Goal: Transaction & Acquisition: Purchase product/service

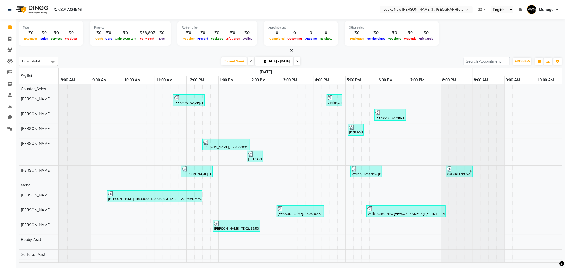
scroll to position [7, 0]
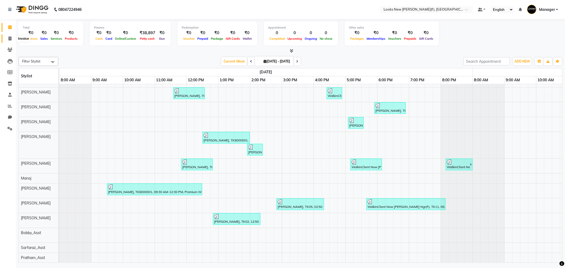
click at [9, 37] on icon at bounding box center [9, 39] width 3 height 4
select select "service"
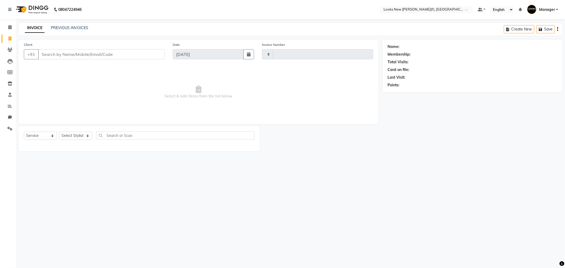
type input "0166"
select select "8659"
drag, startPoint x: 60, startPoint y: 52, endPoint x: 63, endPoint y: 52, distance: 3.2
click at [60, 52] on input "Client" at bounding box center [101, 54] width 127 height 10
type input "9910885503"
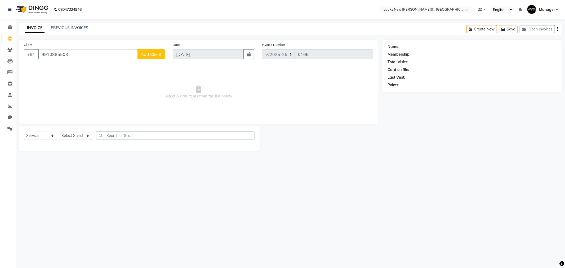
click at [159, 55] on span "Add Client" at bounding box center [151, 54] width 21 height 5
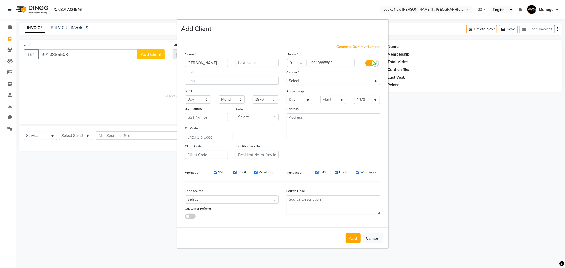
type input "[PERSON_NAME]"
click at [296, 81] on select "Select [DEMOGRAPHIC_DATA] [DEMOGRAPHIC_DATA] Other Prefer Not To Say" at bounding box center [332, 81] width 93 height 8
select select "[DEMOGRAPHIC_DATA]"
click at [286, 77] on select "Select [DEMOGRAPHIC_DATA] [DEMOGRAPHIC_DATA] Other Prefer Not To Say" at bounding box center [332, 81] width 93 height 8
click at [259, 117] on select "Select [GEOGRAPHIC_DATA] [GEOGRAPHIC_DATA] [GEOGRAPHIC_DATA] [GEOGRAPHIC_DATA] …" at bounding box center [257, 117] width 43 height 8
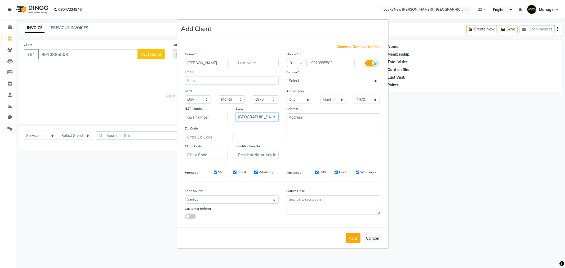
click at [236, 113] on select "Select [GEOGRAPHIC_DATA] [GEOGRAPHIC_DATA] [GEOGRAPHIC_DATA] [GEOGRAPHIC_DATA] …" at bounding box center [257, 117] width 43 height 8
click at [253, 121] on select "Select [GEOGRAPHIC_DATA] [GEOGRAPHIC_DATA] [GEOGRAPHIC_DATA] [GEOGRAPHIC_DATA] …" at bounding box center [257, 117] width 43 height 8
select select "10"
click at [236, 113] on select "Select [GEOGRAPHIC_DATA] [GEOGRAPHIC_DATA] [GEOGRAPHIC_DATA] [GEOGRAPHIC_DATA] …" at bounding box center [257, 117] width 43 height 8
click at [353, 236] on button "Add" at bounding box center [352, 238] width 15 height 10
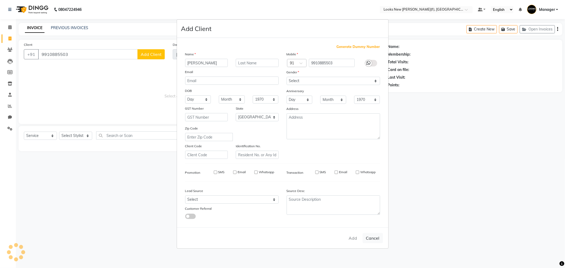
select select
select select "null"
select select
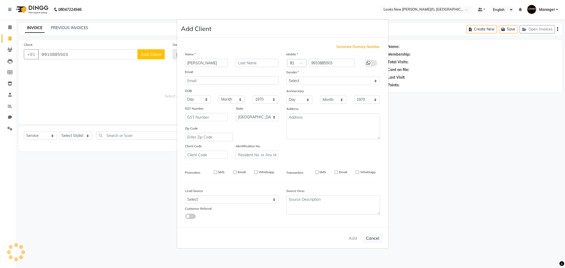
select select
checkbox input "false"
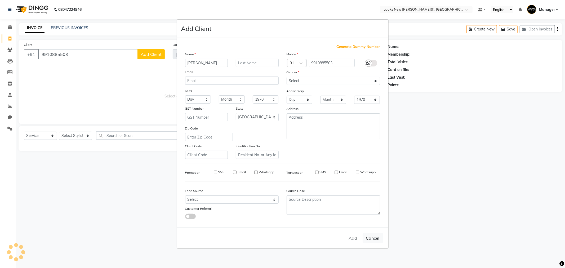
checkbox input "false"
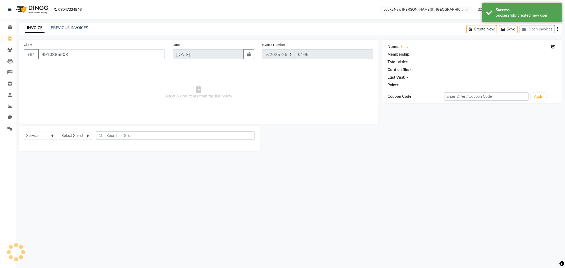
select select "1: Object"
click at [77, 138] on select "Select Stylist Aakash_Pdct Afsar Ahmad Ashmita Ayesha Bobby_Asst Bobby_Khan Cou…" at bounding box center [75, 136] width 33 height 8
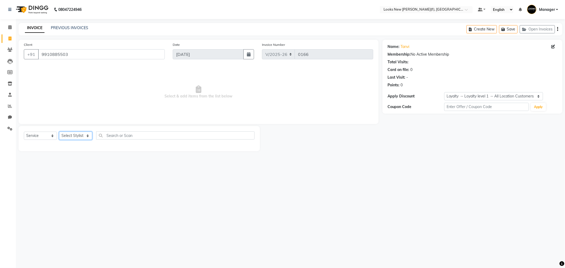
select select "87319"
click at [59, 132] on select "Select Stylist Aakash_Pdct Afsar Ahmad Ashmita Ayesha Bobby_Asst Bobby_Khan Cou…" at bounding box center [75, 136] width 33 height 8
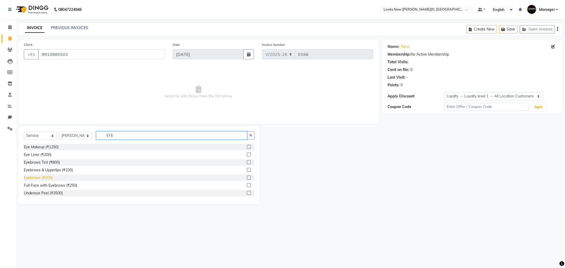
type input "EYE"
click at [47, 178] on div "Eyebrows (₹200)" at bounding box center [38, 178] width 29 height 6
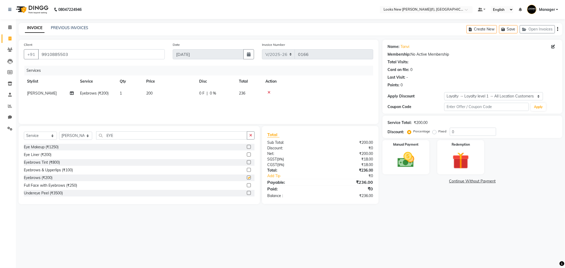
checkbox input "false"
click at [146, 94] on span "200" at bounding box center [149, 93] width 6 height 5
select select "87319"
drag, startPoint x: 187, startPoint y: 91, endPoint x: 145, endPoint y: 100, distance: 42.9
click at [163, 99] on tr "Aakash_Pdct Afsar Ahmad Ashmita Ayesha Bobby_Asst Bobby_Khan Counter_Sales Kama…" at bounding box center [198, 97] width 349 height 20
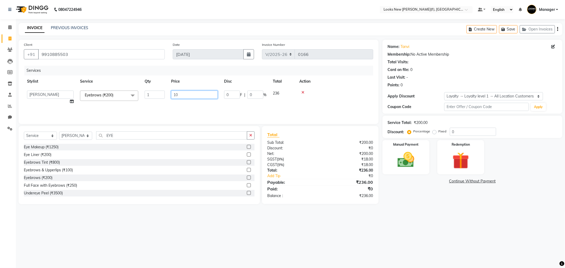
type input "100"
click at [451, 219] on div "08047224946 Select Location × Looks New Rajinder Nagar(f), Delhi Default Panel …" at bounding box center [282, 134] width 565 height 268
click at [408, 150] on img at bounding box center [406, 160] width 28 height 20
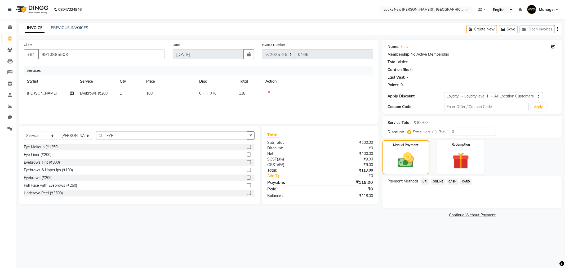
click at [426, 182] on span "UPI" at bounding box center [425, 181] width 8 height 6
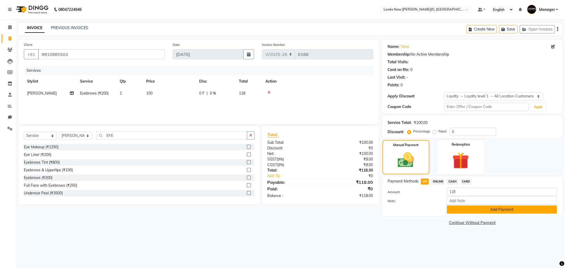
click at [456, 208] on button "Add Payment" at bounding box center [502, 209] width 110 height 8
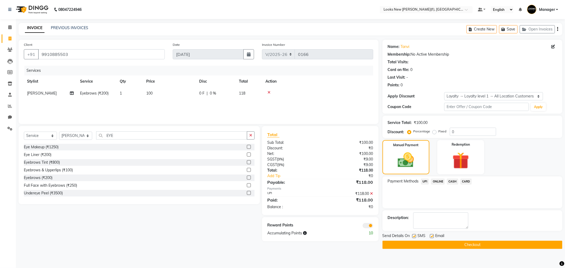
click at [433, 246] on button "Checkout" at bounding box center [472, 245] width 180 height 8
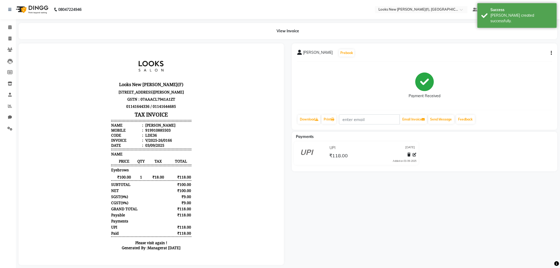
click at [33, 12] on img at bounding box center [32, 9] width 36 height 15
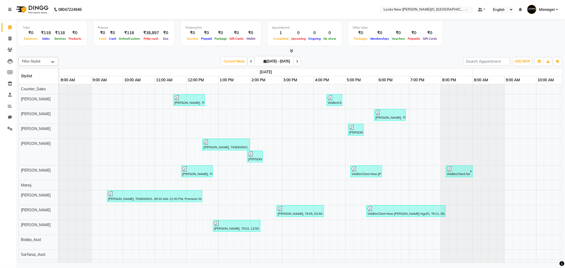
click at [9, 7] on link at bounding box center [10, 9] width 5 height 15
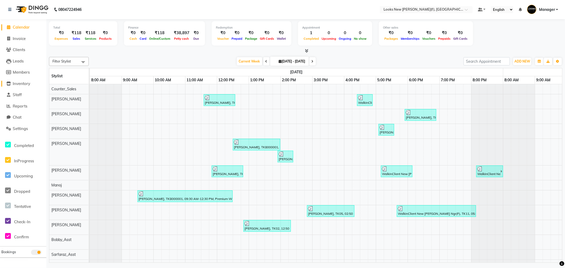
click at [22, 84] on span "Inventory" at bounding box center [21, 83] width 17 height 5
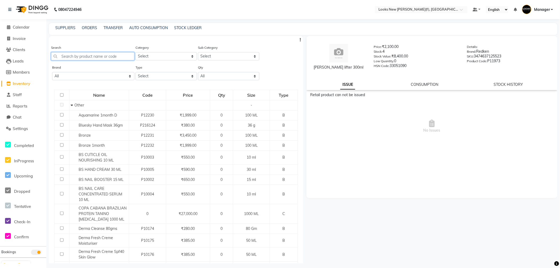
click at [72, 55] on input "text" at bounding box center [92, 56] width 83 height 8
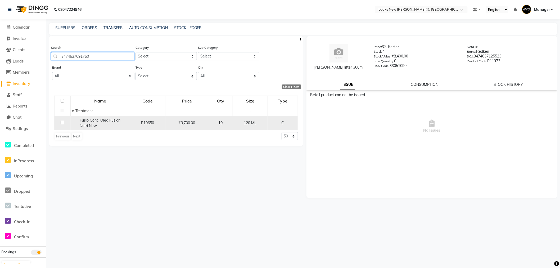
type input "3474637091750"
click at [62, 121] on input "checkbox" at bounding box center [62, 122] width 3 height 3
checkbox input "true"
select select
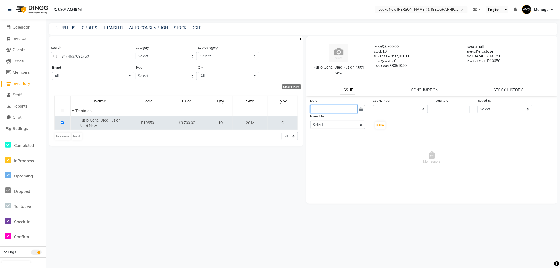
click at [313, 110] on input "text" at bounding box center [334, 109] width 47 height 8
select select "9"
select select "2025"
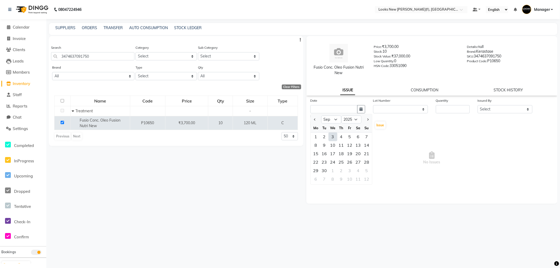
click at [335, 138] on div "3" at bounding box center [333, 136] width 8 height 8
type input "[DATE]"
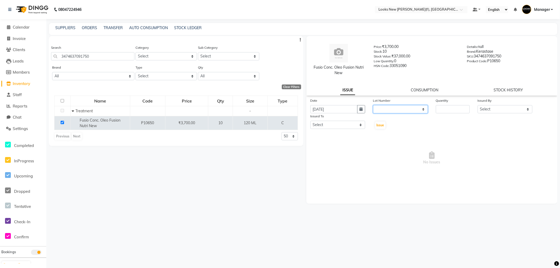
click at [423, 109] on select "None" at bounding box center [400, 109] width 55 height 8
select select "0: null"
click at [373, 105] on select "None" at bounding box center [400, 109] width 55 height 8
click at [447, 108] on input "number" at bounding box center [453, 109] width 34 height 8
type input "1"
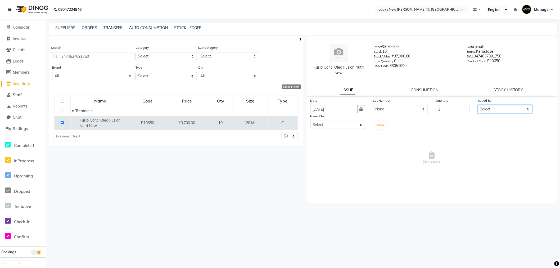
click at [528, 109] on select "Select Aakash_Pdct Afsar Ahmad Ashmita Ayesha Bobby_Asst Bobby_Khan Counter_Sal…" at bounding box center [505, 109] width 55 height 8
select select "87308"
click at [478, 105] on select "Select Aakash_Pdct Afsar Ahmad Ashmita Ayesha Bobby_Asst Bobby_Khan Counter_Sal…" at bounding box center [505, 109] width 55 height 8
click at [361, 125] on select "Select Aakash_Pdct Afsar Ahmad Ashmita Ayesha Bobby_Asst Bobby_Khan Counter_Sal…" at bounding box center [338, 125] width 55 height 8
select select "87308"
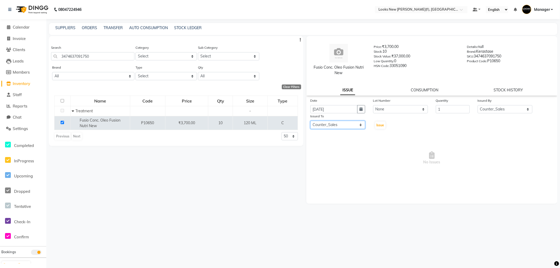
click at [361, 125] on select "Select Aakash_Pdct Afsar Ahmad Ashmita Ayesha Bobby_Asst Bobby_Khan Counter_Sal…" at bounding box center [338, 125] width 55 height 8
click at [377, 123] on button "Issue" at bounding box center [380, 125] width 10 height 7
select select
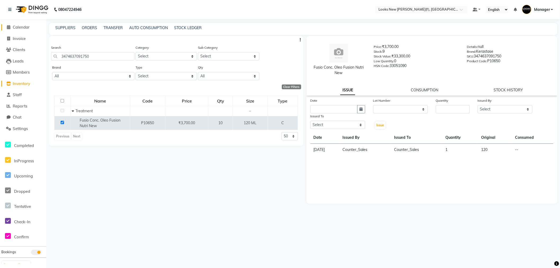
click at [16, 27] on span "Calendar" at bounding box center [21, 27] width 17 height 5
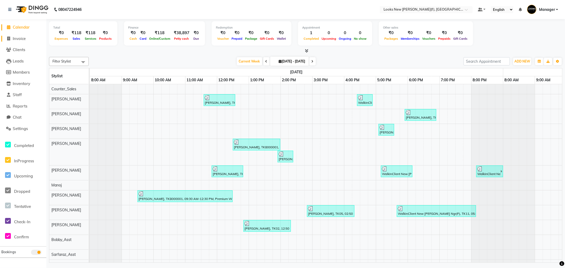
click at [20, 39] on span "Invoice" at bounding box center [19, 38] width 13 height 5
select select "service"
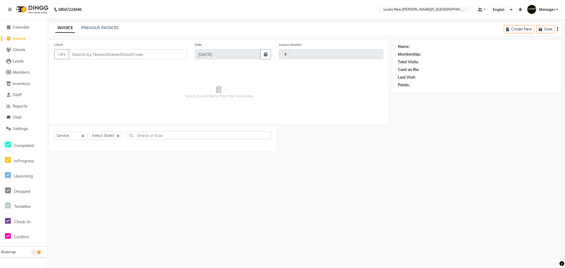
type input "0167"
select select "8659"
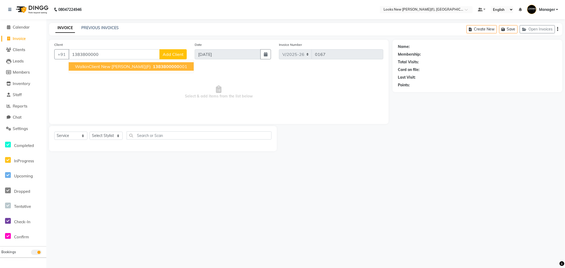
click at [113, 66] on span "WalkinClient New Rajinder Ngr(F)" at bounding box center [113, 66] width 76 height 5
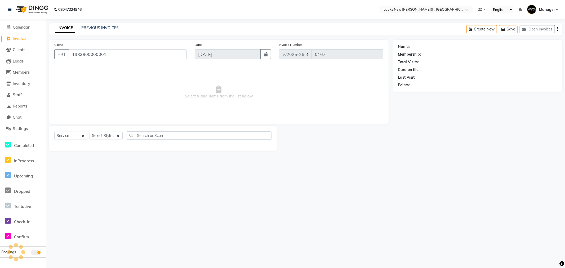
type input "1383800000001"
select select "1: Object"
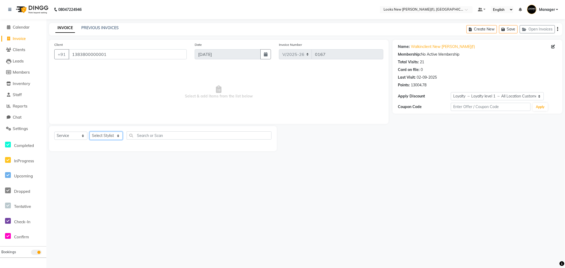
click at [117, 136] on select "Select Stylist Aakash_Pdct Afsar Ahmad Ashmita Ayesha Bobby_Asst Bobby_Khan Cou…" at bounding box center [105, 136] width 33 height 8
select select "87330"
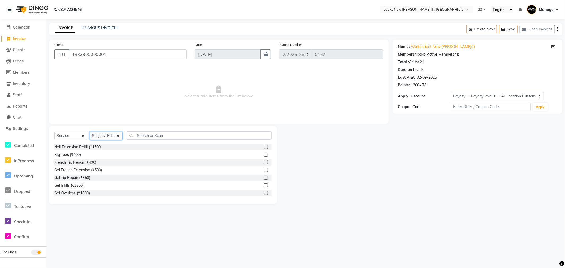
drag, startPoint x: 121, startPoint y: 135, endPoint x: 124, endPoint y: 137, distance: 3.3
click at [123, 137] on div "Select Service Product Membership Package Voucher Prepaid Gift Card Select Styl…" at bounding box center [162, 137] width 217 height 12
click at [147, 137] on input "text" at bounding box center [199, 135] width 145 height 8
type input "p"
click at [118, 137] on select "Select Stylist Aakash_Pdct Afsar Ahmad Ashmita Ayesha Bobby_Asst Bobby_Khan Cou…" at bounding box center [105, 136] width 33 height 8
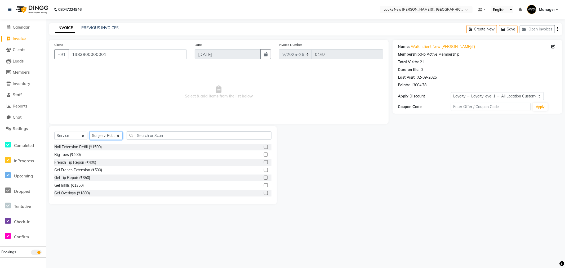
select select "87320"
click at [118, 137] on select "Select Stylist Aakash_Pdct Afsar Ahmad Ashmita Ayesha Bobby_Asst Bobby_Khan Cou…" at bounding box center [105, 136] width 33 height 8
click at [140, 137] on input "text" at bounding box center [199, 135] width 145 height 8
type input "full"
click at [83, 194] on div "Premium Wax~Full Arms (₹700)" at bounding box center [81, 193] width 54 height 6
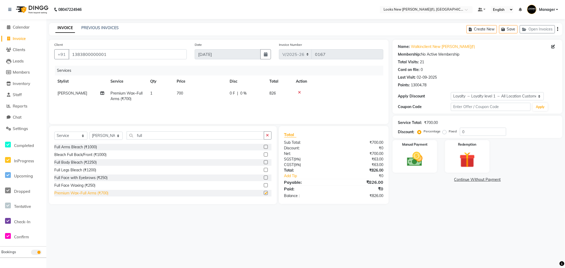
checkbox input "false"
click at [154, 137] on input "full" at bounding box center [195, 135] width 137 height 8
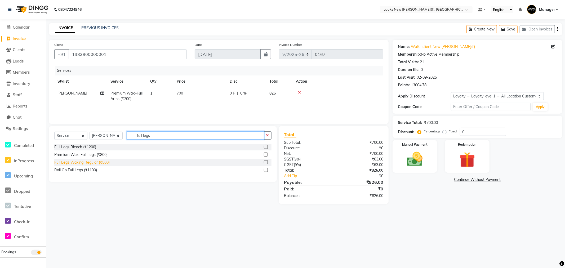
type input "full legs"
click at [79, 163] on div "Full Legs Waxing Regular (₹500)" at bounding box center [81, 163] width 55 height 6
checkbox input "false"
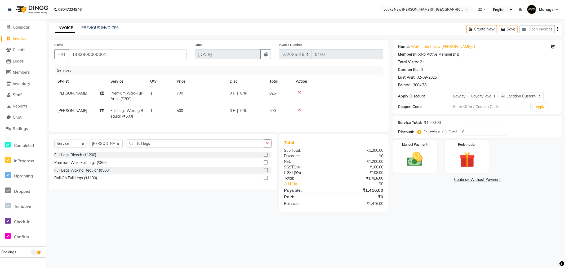
click at [185, 111] on td "500" at bounding box center [199, 113] width 53 height 17
select select "87320"
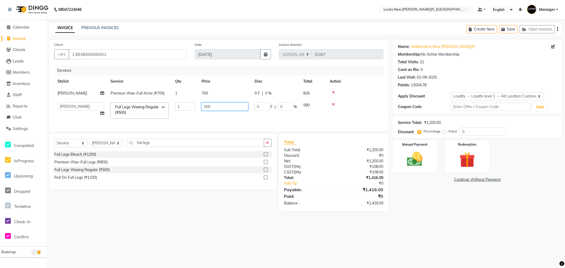
click at [216, 107] on input "500" at bounding box center [224, 106] width 47 height 8
type input "5"
type input "900"
click at [211, 94] on td "700" at bounding box center [224, 93] width 53 height 12
select select "87320"
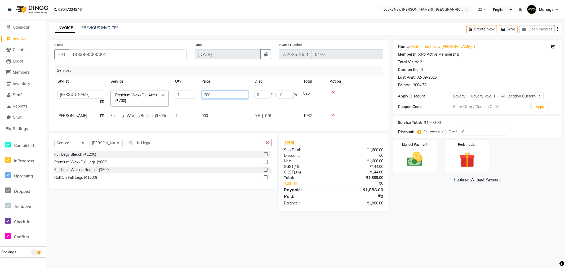
click at [215, 95] on input "700" at bounding box center [224, 95] width 47 height 8
type input "7"
type input "800"
click at [228, 211] on div "Select Service Product Membership Package Voucher Prepaid Gift Card Select Styl…" at bounding box center [161, 172] width 232 height 78
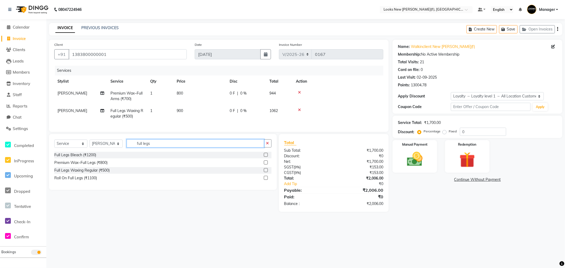
click at [163, 147] on input "full legs" at bounding box center [195, 143] width 137 height 8
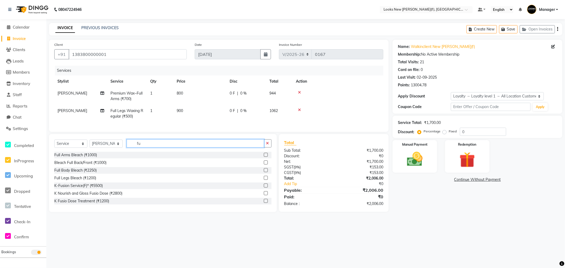
type input "f"
type input "eye"
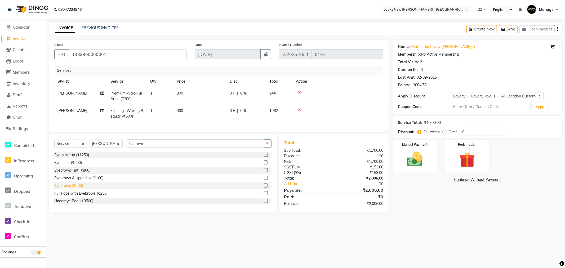
click at [65, 188] on div "Eyebrows (₹200)" at bounding box center [68, 186] width 29 height 6
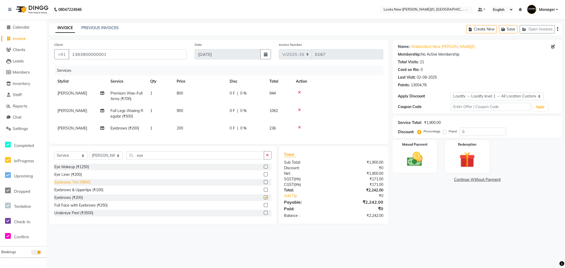
checkbox input "false"
click at [187, 129] on td "200" at bounding box center [199, 128] width 53 height 12
select select "87320"
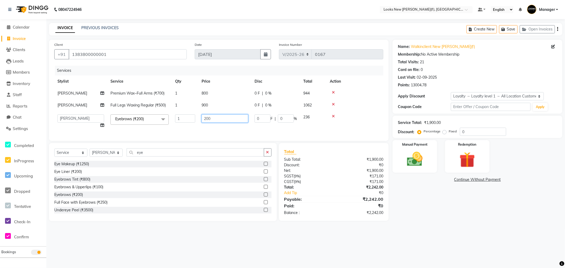
click at [220, 121] on input "200" at bounding box center [224, 118] width 47 height 8
type input "2"
type input "100"
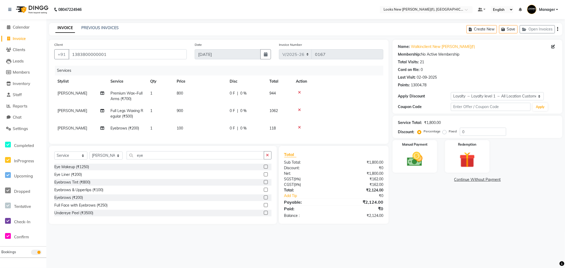
click at [411, 197] on div "Name: Walkinclient New Rajinder Ngr(f) Membership: No Active Membership Total V…" at bounding box center [479, 132] width 174 height 184
click at [116, 56] on input "1383800000001" at bounding box center [128, 54] width 118 height 10
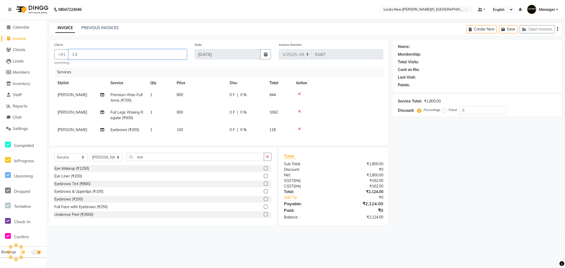
type input "1"
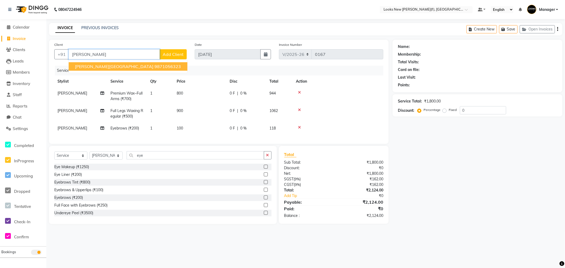
click at [154, 67] on ngb-highlight "9871056323" at bounding box center [167, 66] width 26 height 5
type input "9871056323"
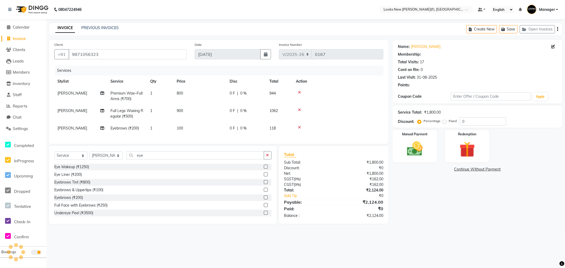
select select "1: Object"
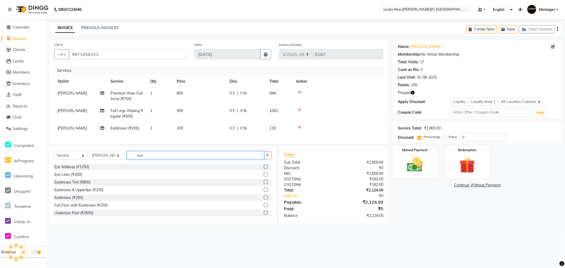
click at [162, 159] on input "eye" at bounding box center [195, 155] width 137 height 8
type input "e"
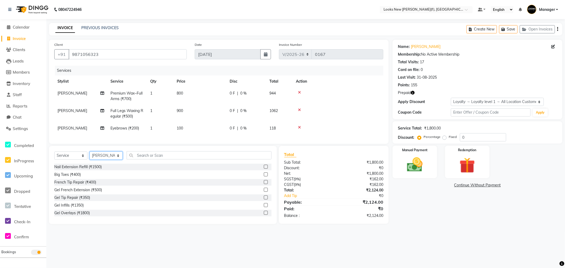
click at [118, 160] on select "Select Stylist Aakash_Pdct [PERSON_NAME] [PERSON_NAME] [PERSON_NAME] Counter_Sa…" at bounding box center [105, 155] width 33 height 8
select select "87333"
click at [119, 160] on select "Select Stylist Aakash_Pdct [PERSON_NAME] [PERSON_NAME] [PERSON_NAME] Counter_Sa…" at bounding box center [105, 155] width 33 height 8
click at [137, 159] on input "text" at bounding box center [199, 155] width 145 height 8
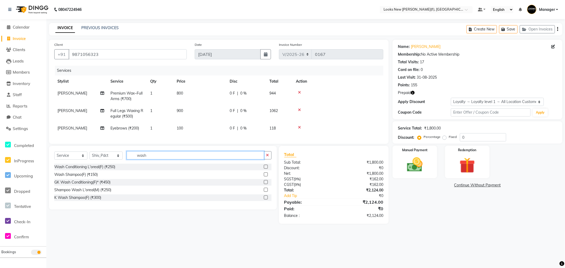
type input "wash"
click at [511, 30] on button "Save" at bounding box center [508, 29] width 19 height 8
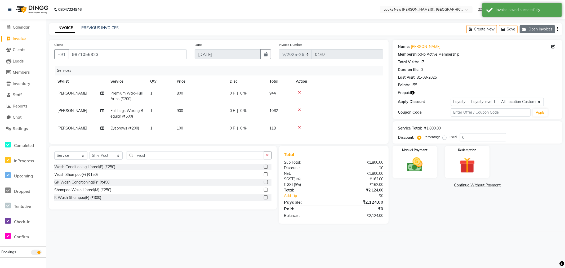
click at [533, 27] on button "Open Invoices" at bounding box center [536, 29] width 35 height 8
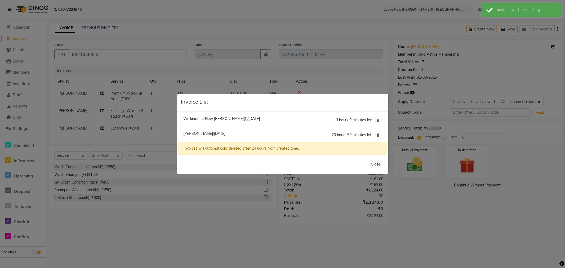
click at [219, 133] on span "Dr. Saggu/03 September 2025" at bounding box center [204, 133] width 42 height 5
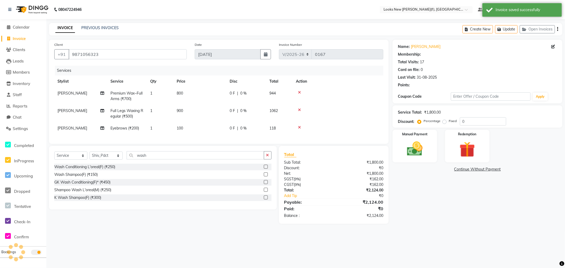
select select "1: Object"
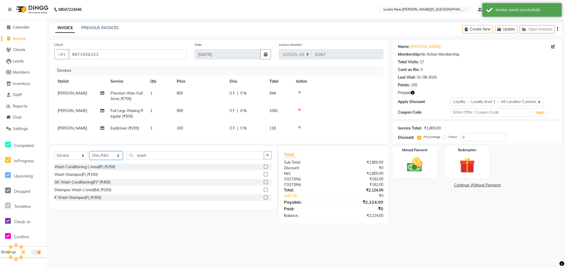
click at [105, 160] on select "Select Stylist Aakash_Pdct [PERSON_NAME] [PERSON_NAME] [PERSON_NAME] Counter_Sa…" at bounding box center [105, 155] width 33 height 8
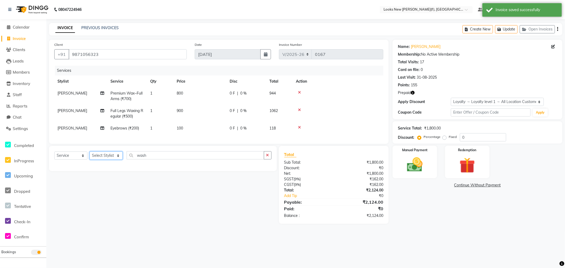
select select "87333"
click at [89, 156] on select "Select Stylist Aakash_Pdct [PERSON_NAME] [PERSON_NAME] [PERSON_NAME] Counter_Sa…" at bounding box center [105, 155] width 33 height 8
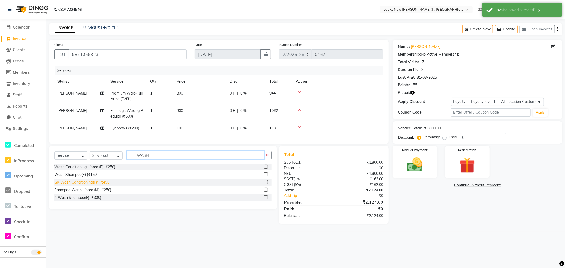
type input "WASH"
click at [103, 185] on div "GK Wash Conditioning(F)* (₹450)" at bounding box center [82, 182] width 56 height 6
checkbox input "false"
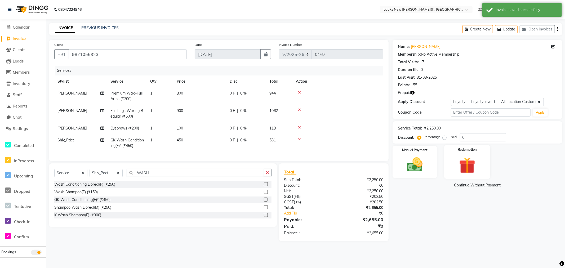
click at [465, 163] on img at bounding box center [467, 165] width 26 height 20
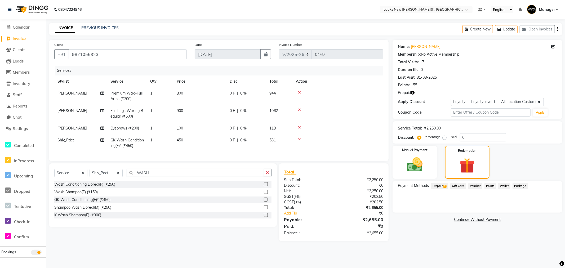
click at [434, 185] on span "Prepaid 7" at bounding box center [439, 186] width 17 height 6
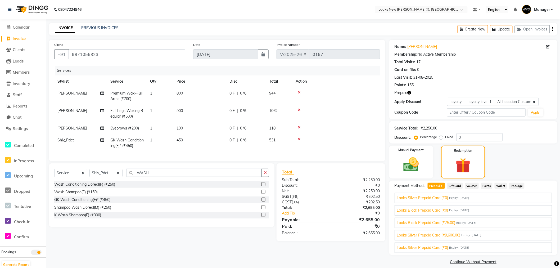
click at [473, 236] on span "Expiry: [DATE]" at bounding box center [472, 235] width 20 height 5
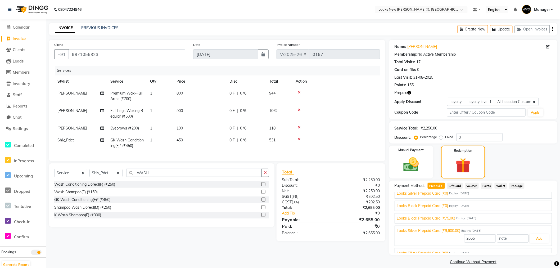
scroll to position [26, 0]
click at [536, 242] on button "Add" at bounding box center [539, 242] width 19 height 9
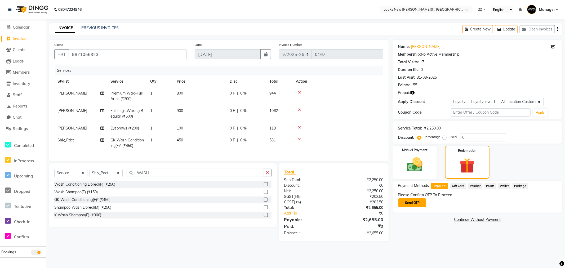
click at [419, 203] on button "Send OTP" at bounding box center [412, 202] width 28 height 9
drag, startPoint x: 424, startPoint y: 199, endPoint x: 422, endPoint y: 195, distance: 4.1
click at [424, 199] on input "text" at bounding box center [424, 202] width 53 height 8
type input "9529"
click at [465, 196] on div "Please Confirm OTP To Proceed" at bounding box center [477, 195] width 159 height 6
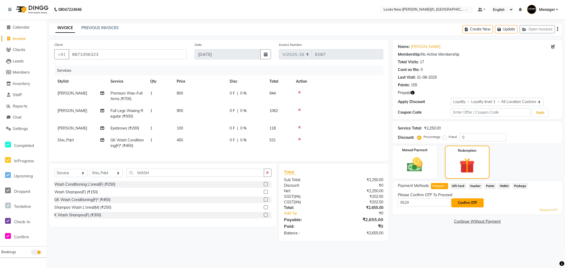
click at [469, 205] on button "Confirm OTP" at bounding box center [467, 202] width 32 height 9
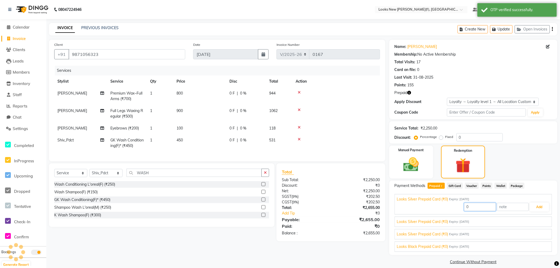
click at [470, 203] on input "0" at bounding box center [480, 207] width 32 height 8
click at [497, 236] on div "Looks Silver Prepaid Card (₹9,600.00) Expiry: 31-12-2028" at bounding box center [473, 235] width 153 height 6
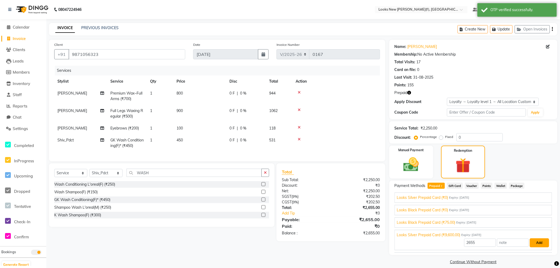
click at [535, 243] on button "Add" at bounding box center [539, 242] width 19 height 9
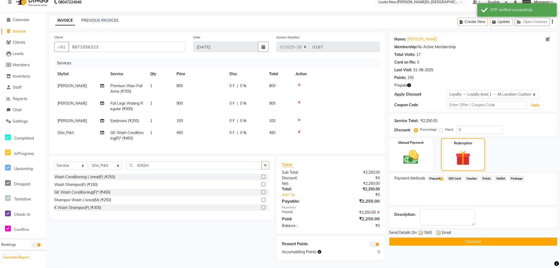
scroll to position [12, 0]
click at [483, 237] on button "Checkout" at bounding box center [473, 241] width 168 height 8
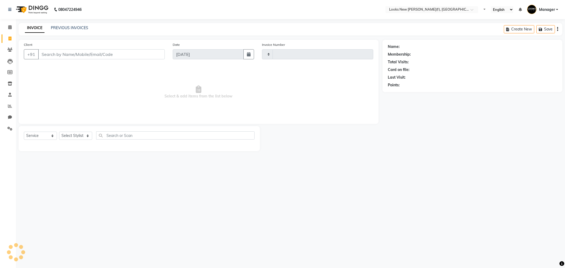
select select "service"
type input "0167"
select select "8659"
click at [10, 47] on span at bounding box center [9, 50] width 9 height 6
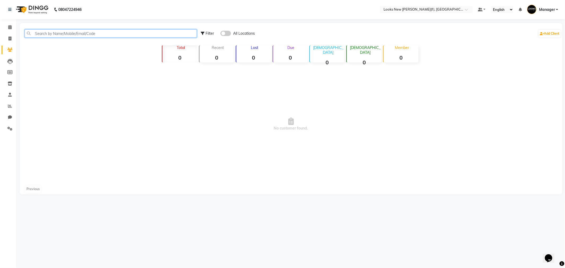
click at [70, 31] on input "text" at bounding box center [111, 33] width 172 height 8
type input "[PERSON_NAME]"
click at [224, 31] on span at bounding box center [225, 33] width 11 height 5
click at [220, 34] on input "checkbox" at bounding box center [220, 34] width 0 height 0
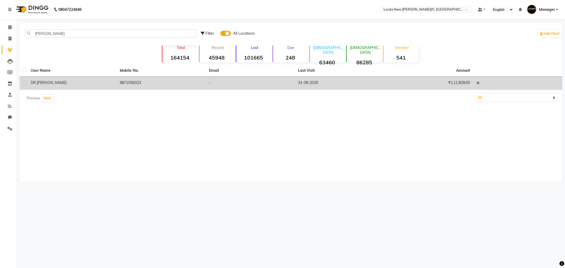
click at [87, 85] on div "[PERSON_NAME][GEOGRAPHIC_DATA]" at bounding box center [72, 83] width 83 height 6
click at [117, 85] on td "9871056323" at bounding box center [161, 83] width 89 height 13
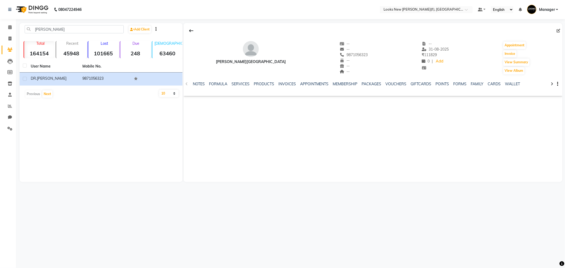
click at [554, 30] on div at bounding box center [372, 31] width 379 height 10
click at [556, 30] on div at bounding box center [372, 31] width 379 height 10
click at [558, 31] on span at bounding box center [559, 31] width 6 height 6
click at [560, 29] on span at bounding box center [559, 31] width 6 height 6
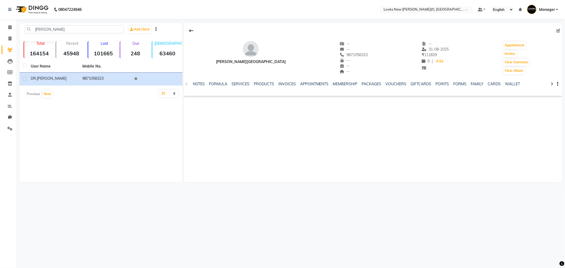
click at [557, 30] on span at bounding box center [559, 31] width 6 height 6
click at [558, 30] on span at bounding box center [559, 31] width 6 height 6
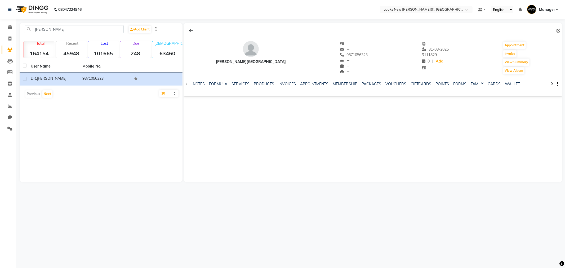
click at [498, 140] on div "DR. SAGGU -- -- 9871056323 -- -- -- -- 31-08-2025 ₹ 111829 0 | Add Appointment …" at bounding box center [372, 102] width 379 height 159
click at [8, 41] on span at bounding box center [9, 39] width 9 height 6
select select "8659"
select select "service"
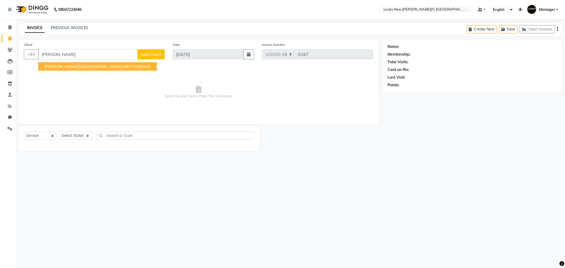
click at [63, 68] on span "DR. SAGGU" at bounding box center [83, 66] width 78 height 5
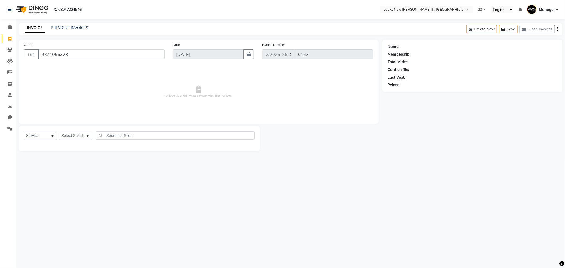
type input "9871056323"
select select "1: Object"
click at [554, 45] on icon at bounding box center [553, 47] width 4 height 4
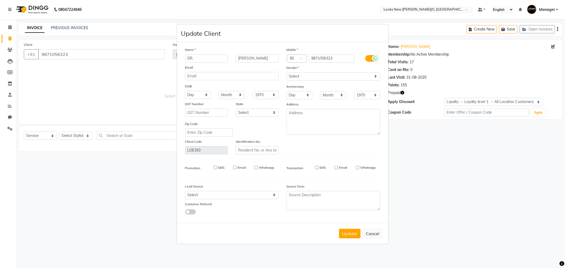
click at [317, 169] on input "SMS" at bounding box center [316, 167] width 3 height 3
checkbox input "true"
click at [296, 76] on select "Select Male Female Other Prefer Not To Say" at bounding box center [332, 76] width 93 height 8
select select "female"
click at [286, 72] on select "Select Male Female Other Prefer Not To Say" at bounding box center [332, 76] width 93 height 8
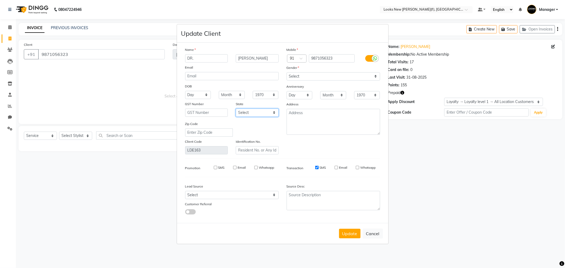
click at [263, 110] on select "Select Andaman and Nicobar Islands Andhra Pradesh Arunachal Pradesh Assam Bihar…" at bounding box center [257, 113] width 43 height 8
select select "10"
click at [236, 109] on select "Select Andaman and Nicobar Islands Andhra Pradesh Arunachal Pradesh Assam Bihar…" at bounding box center [257, 113] width 43 height 8
click at [214, 195] on select "Select Walk-in Referral Internet Friend Word of Mouth Advertisement Facebook Ju…" at bounding box center [231, 195] width 93 height 8
click at [229, 229] on div "Update Cancel" at bounding box center [282, 233] width 211 height 21
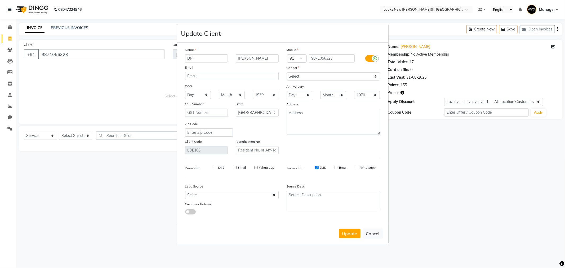
click at [214, 167] on input "SMS" at bounding box center [215, 167] width 3 height 3
click at [213, 170] on div "SMS Email Whatsapp" at bounding box center [240, 168] width 84 height 7
click at [215, 168] on input "SMS" at bounding box center [215, 167] width 3 height 3
checkbox input "false"
click at [480, 137] on ngb-modal-window "Update Client Name DR. SAGGU Email DOB Day 01 02 03 04 05 06 07 08 09 10 11 12 …" at bounding box center [282, 134] width 565 height 268
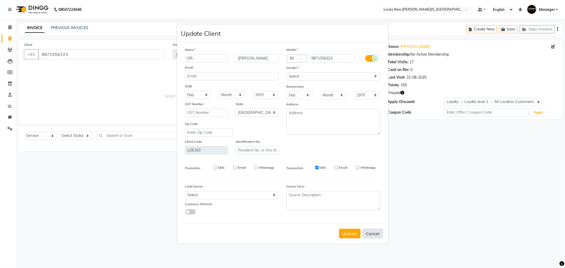
click at [379, 232] on button "Cancel" at bounding box center [372, 233] width 20 height 10
select select
select select "null"
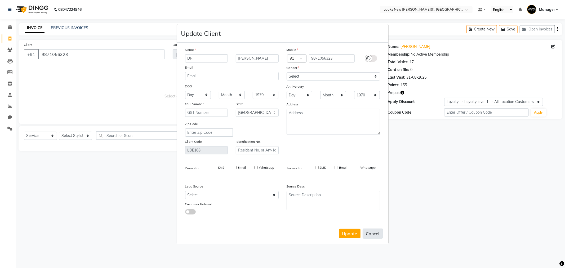
select select
checkbox input "false"
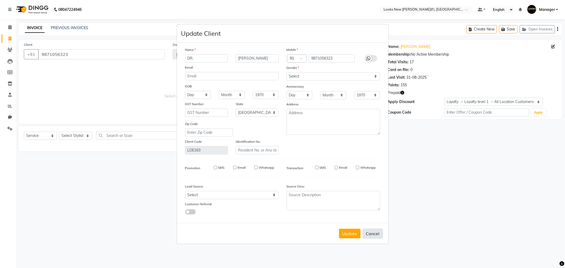
checkbox input "false"
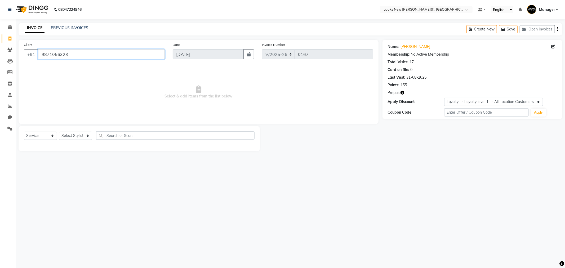
drag, startPoint x: 73, startPoint y: 54, endPoint x: 15, endPoint y: 57, distance: 58.3
click at [15, 57] on div "Client +91 9871056323 Date 03-09-2025 Invoice Number V/2025 V/2025-26 0167 Sele…" at bounding box center [199, 95] width 368 height 111
click at [11, 50] on icon at bounding box center [9, 50] width 5 height 4
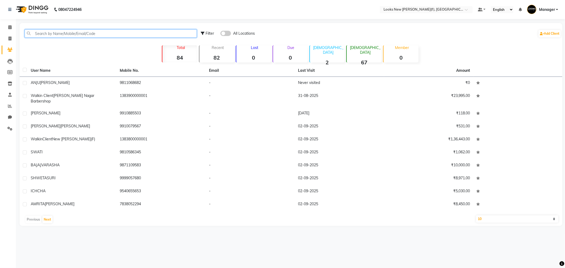
click at [116, 36] on input "text" at bounding box center [111, 33] width 172 height 8
paste input "9871056323"
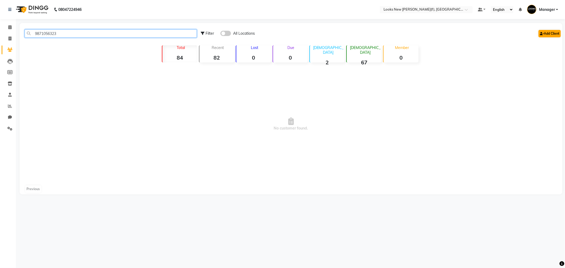
type input "9871056323"
click at [543, 30] on link "Add Client" at bounding box center [549, 33] width 22 height 7
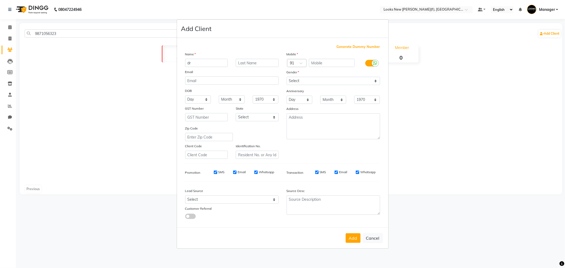
type input "d"
type input "DR."
type input "[PERSON_NAME]"
click at [318, 81] on select "Select [DEMOGRAPHIC_DATA] [DEMOGRAPHIC_DATA] Other Prefer Not To Say" at bounding box center [332, 81] width 93 height 8
select select "[DEMOGRAPHIC_DATA]"
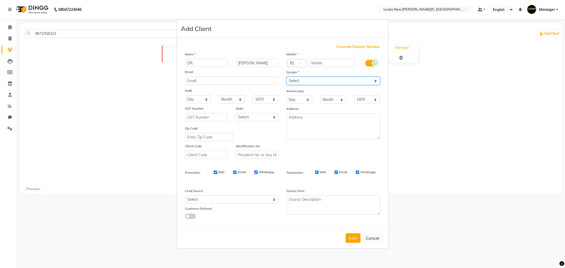
click at [286, 77] on select "Select [DEMOGRAPHIC_DATA] [DEMOGRAPHIC_DATA] Other Prefer Not To Say" at bounding box center [332, 81] width 93 height 8
click at [264, 117] on select "Select [GEOGRAPHIC_DATA] [GEOGRAPHIC_DATA] [GEOGRAPHIC_DATA] [GEOGRAPHIC_DATA] …" at bounding box center [257, 117] width 43 height 8
select select "10"
click at [236, 113] on select "Select [GEOGRAPHIC_DATA] [GEOGRAPHIC_DATA] [GEOGRAPHIC_DATA] [GEOGRAPHIC_DATA] …" at bounding box center [257, 117] width 43 height 8
click at [347, 234] on button "Add" at bounding box center [352, 238] width 15 height 10
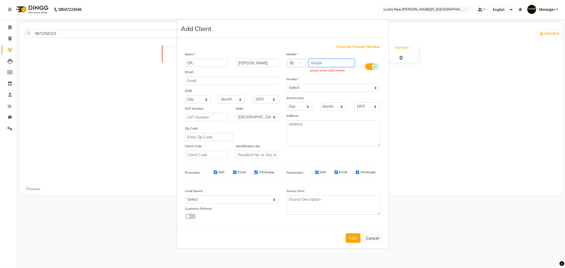
click at [327, 59] on input "text" at bounding box center [332, 63] width 46 height 8
paste input "9871056323"
type input "9871056323"
click at [355, 241] on button "Add" at bounding box center [352, 238] width 15 height 10
select select
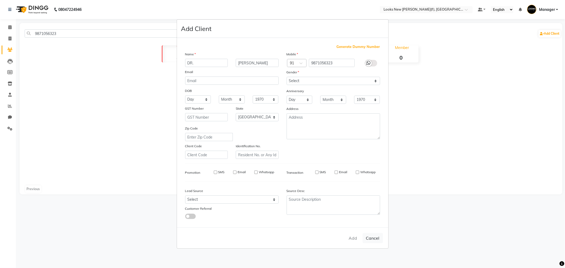
select select
select select "null"
select select
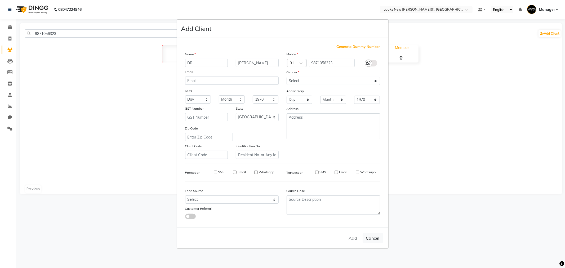
select select
checkbox input "false"
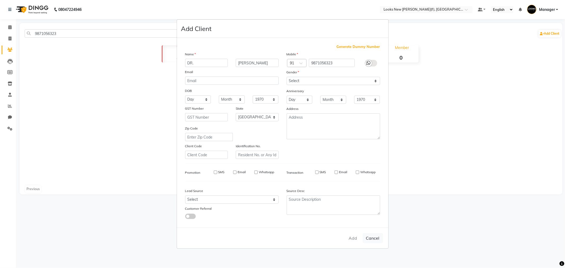
checkbox input "false"
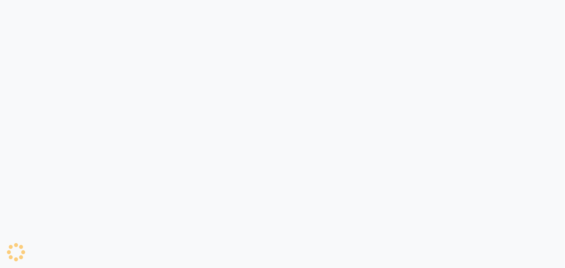
select select "8659"
select select "service"
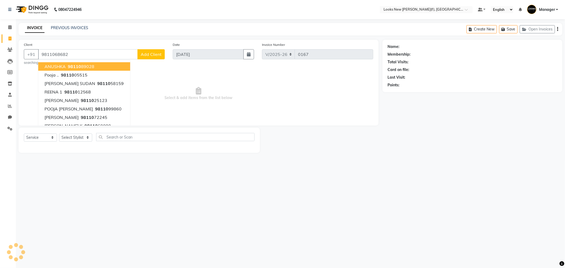
type input "9811068682"
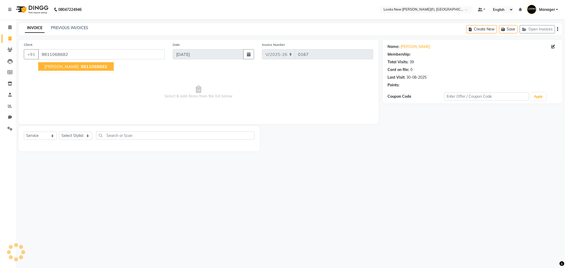
select select "1: Object"
click at [87, 135] on select "Select Stylist Aakash_Pdct Afsar Ahmad Ashmita Ayesha Bobby_Asst Bobby_Khan Cou…" at bounding box center [75, 136] width 33 height 8
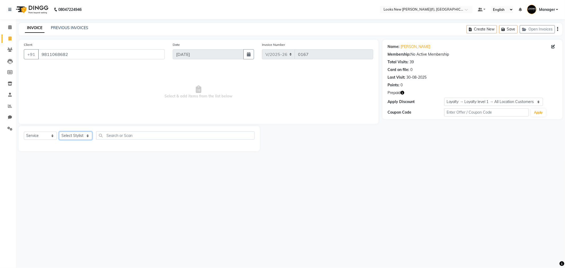
select select "87335"
click at [76, 138] on select "Select Stylist Aakash_Pdct Afsar Ahmad Ashmita Ayesha Bobby_Asst Bobby_Khan Cou…" at bounding box center [75, 136] width 33 height 8
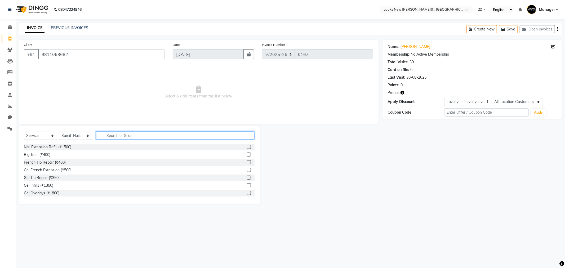
click at [112, 133] on input "text" at bounding box center [175, 135] width 158 height 8
type input "nail"
click at [45, 147] on div "Nail Extension Refill (₹1500)" at bounding box center [47, 147] width 47 height 6
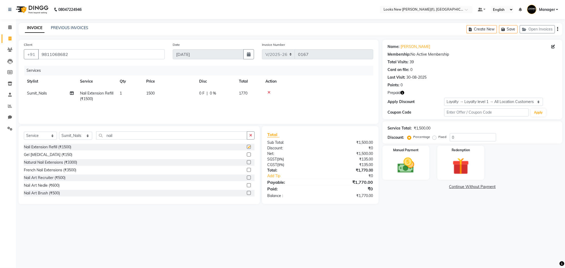
checkbox input "false"
click at [155, 92] on td "1500" at bounding box center [169, 95] width 53 height 17
select select "87335"
click at [189, 93] on input "1500" at bounding box center [194, 95] width 47 height 8
type input "1"
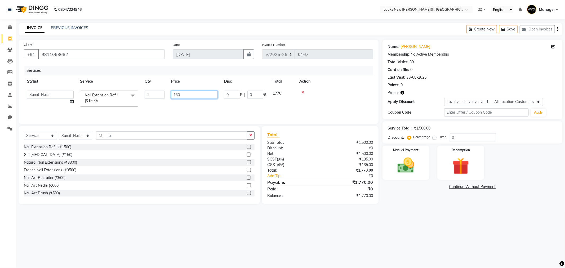
type input "1300"
click at [430, 217] on div "08047224946 Select Location × Looks New Rajinder Nagar(f), Delhi Default Panel …" at bounding box center [282, 134] width 565 height 268
click at [553, 47] on icon at bounding box center [553, 47] width 4 height 4
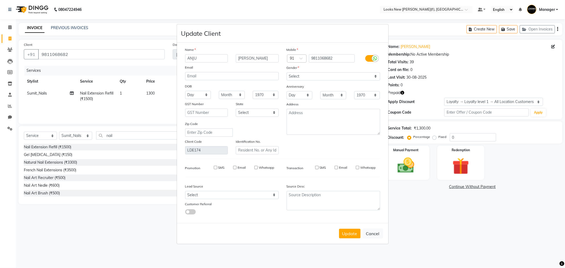
click at [315, 168] on input "SMS" at bounding box center [316, 167] width 3 height 3
checkbox input "true"
click at [350, 238] on button "Update" at bounding box center [349, 234] width 21 height 10
click at [321, 76] on select "Select [DEMOGRAPHIC_DATA] [DEMOGRAPHIC_DATA] Other Prefer Not To Say" at bounding box center [332, 76] width 93 height 8
select select "[DEMOGRAPHIC_DATA]"
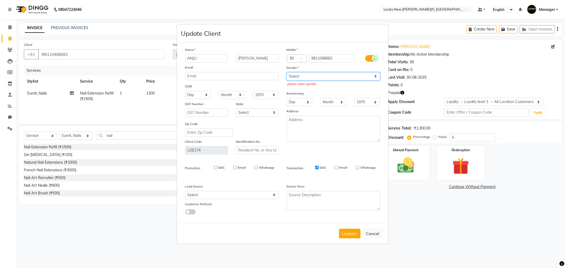
click at [286, 72] on select "Select [DEMOGRAPHIC_DATA] [DEMOGRAPHIC_DATA] Other Prefer Not To Say" at bounding box center [332, 76] width 93 height 8
drag, startPoint x: 251, startPoint y: 110, endPoint x: 253, endPoint y: 114, distance: 5.2
click at [251, 110] on select "Select [GEOGRAPHIC_DATA] [GEOGRAPHIC_DATA] [GEOGRAPHIC_DATA] [GEOGRAPHIC_DATA] …" at bounding box center [257, 113] width 43 height 8
select select "10"
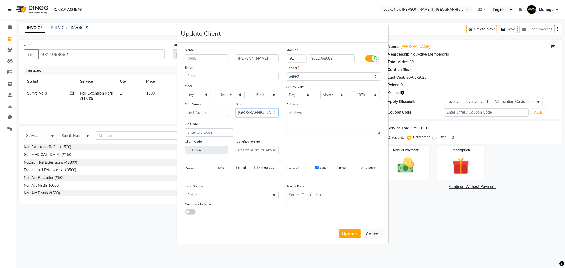
click at [236, 109] on select "Select [GEOGRAPHIC_DATA] [GEOGRAPHIC_DATA] [GEOGRAPHIC_DATA] [GEOGRAPHIC_DATA] …" at bounding box center [257, 113] width 43 height 8
click at [356, 234] on button "Update" at bounding box center [349, 234] width 21 height 10
click at [346, 233] on button "Update" at bounding box center [349, 234] width 21 height 10
click at [347, 233] on button "Update" at bounding box center [349, 234] width 21 height 10
click at [347, 233] on div "Update Cancel" at bounding box center [282, 233] width 211 height 21
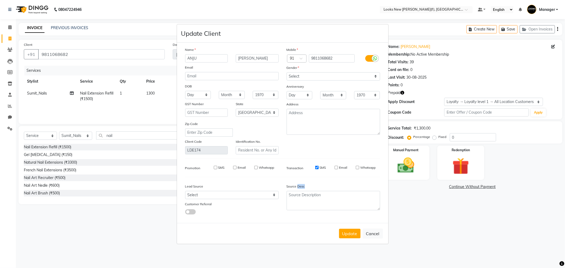
click at [359, 221] on div "Name ANJU KAPOOR Email DOB Day 01 02 03 04 05 06 07 08 09 10 11 12 13 14 15 16 …" at bounding box center [282, 133] width 211 height 180
click at [352, 233] on button "Update" at bounding box center [349, 234] width 21 height 10
click at [371, 235] on button "Cancel" at bounding box center [372, 233] width 20 height 10
select select
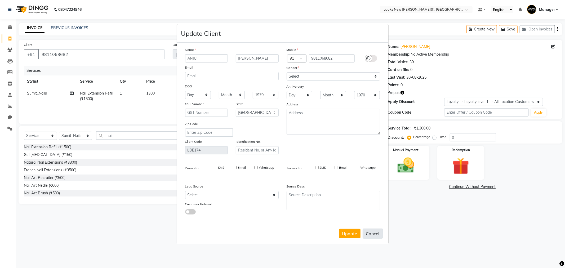
select select
select select "null"
select select
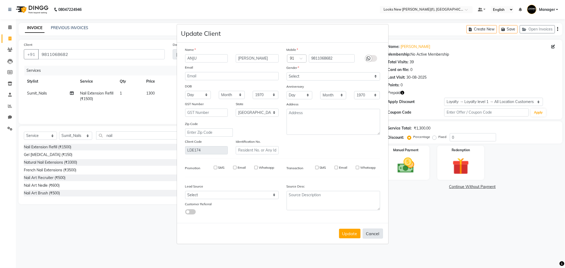
select select
checkbox input "false"
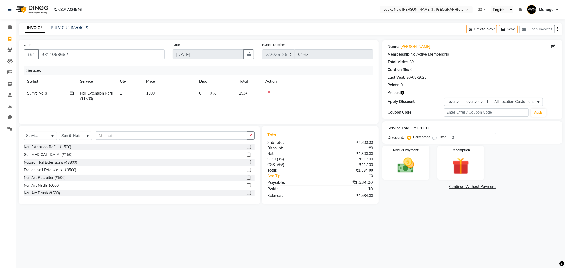
click at [550, 46] on div "Name: Anju Kapoor Edit" at bounding box center [472, 47] width 169 height 6
click at [552, 48] on icon at bounding box center [553, 47] width 4 height 4
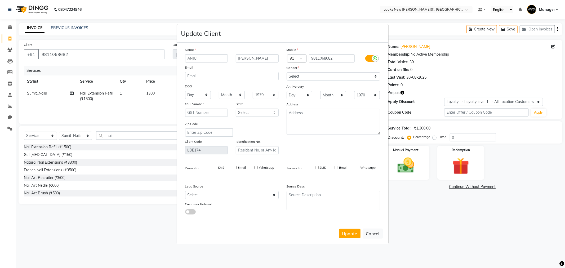
click at [320, 168] on label "SMS" at bounding box center [323, 167] width 6 height 5
click at [318, 168] on input "SMS" at bounding box center [316, 167] width 3 height 3
checkbox input "true"
drag, startPoint x: 297, startPoint y: 74, endPoint x: 296, endPoint y: 79, distance: 4.6
click at [297, 74] on select "Select [DEMOGRAPHIC_DATA] [DEMOGRAPHIC_DATA] Other Prefer Not To Say" at bounding box center [332, 76] width 93 height 8
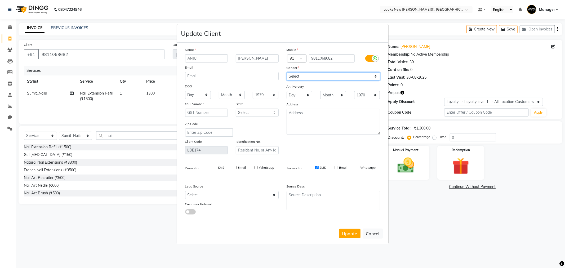
select select "[DEMOGRAPHIC_DATA]"
click at [286, 72] on select "Select [DEMOGRAPHIC_DATA] [DEMOGRAPHIC_DATA] Other Prefer Not To Say" at bounding box center [332, 76] width 93 height 8
drag, startPoint x: 244, startPoint y: 110, endPoint x: 245, endPoint y: 114, distance: 4.3
click at [244, 110] on select "Select [GEOGRAPHIC_DATA] [GEOGRAPHIC_DATA] [GEOGRAPHIC_DATA] [GEOGRAPHIC_DATA] …" at bounding box center [257, 113] width 43 height 8
select select "10"
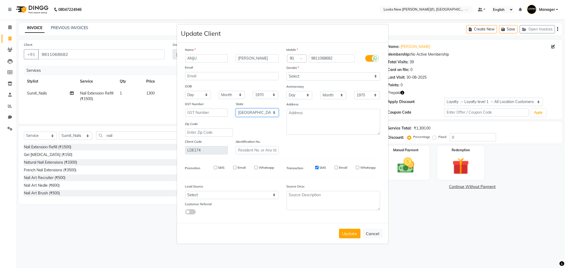
click at [236, 109] on select "Select [GEOGRAPHIC_DATA] [GEOGRAPHIC_DATA] [GEOGRAPHIC_DATA] [GEOGRAPHIC_DATA] …" at bounding box center [257, 113] width 43 height 8
click at [349, 236] on button "Update" at bounding box center [349, 234] width 21 height 10
click at [353, 235] on button "Update" at bounding box center [349, 234] width 21 height 10
drag, startPoint x: 78, startPoint y: 53, endPoint x: 37, endPoint y: 54, distance: 40.5
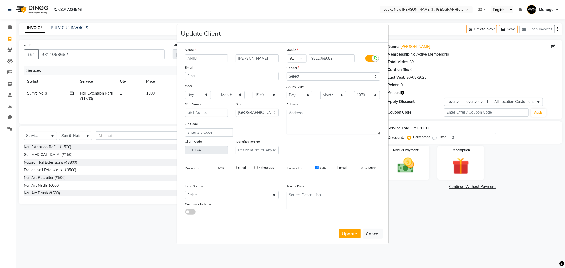
click at [37, 54] on ngb-modal-window "Update Client Name ANJU KAPOOR Email DOB Day 01 02 03 04 05 06 07 08 09 10 11 1…" at bounding box center [282, 134] width 565 height 268
click at [324, 59] on input "9811068682" at bounding box center [332, 58] width 46 height 8
click at [343, 232] on button "Update" at bounding box center [349, 234] width 21 height 10
click at [350, 233] on button "Update" at bounding box center [349, 234] width 21 height 10
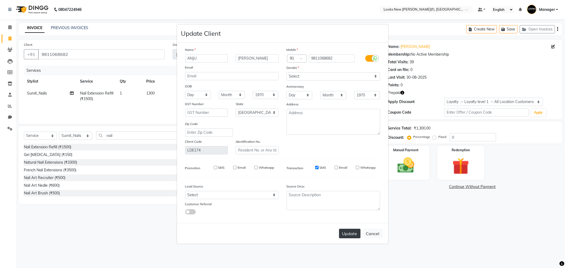
click at [350, 233] on button "Update" at bounding box center [349, 234] width 21 height 10
click at [372, 233] on button "Cancel" at bounding box center [372, 233] width 20 height 10
select select
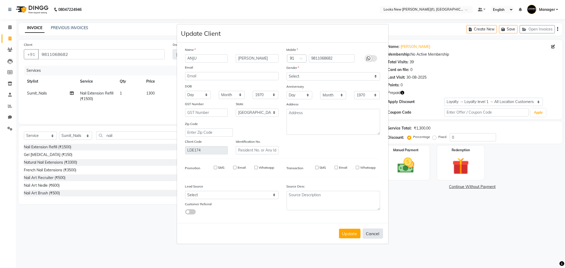
select select
select select "null"
select select
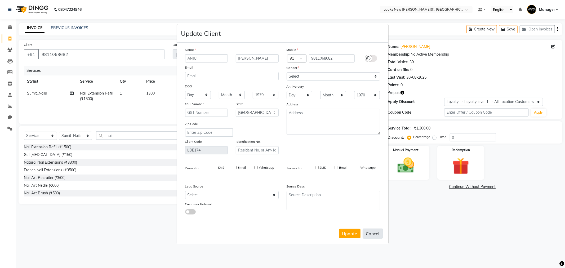
select select
checkbox input "false"
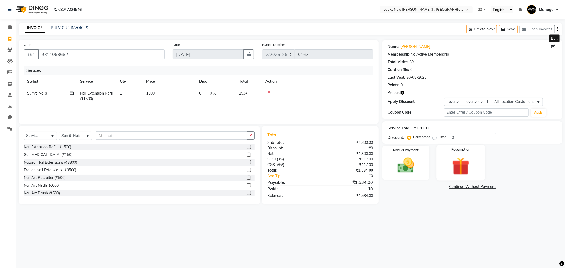
click at [466, 155] on img at bounding box center [460, 166] width 28 height 22
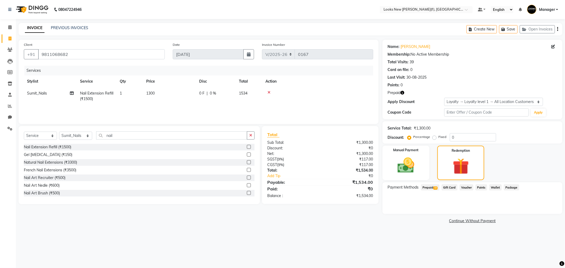
click at [428, 183] on div "Payment Methods Prepaid 18 Gift Card Voucher Points Wallet Package" at bounding box center [472, 198] width 180 height 32
click at [430, 188] on span "Prepaid 18" at bounding box center [430, 187] width 19 height 6
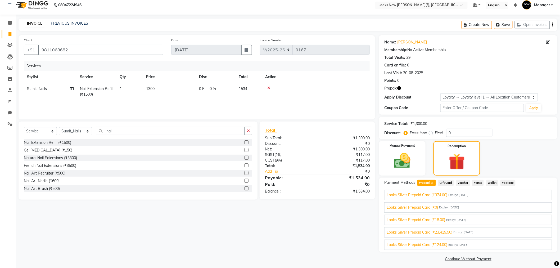
scroll to position [7, 0]
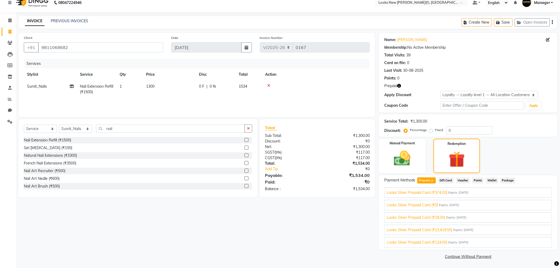
click at [483, 229] on div "Looks Silver Prepaid Card (₹23,419.50) Expiry: 31-12-2028" at bounding box center [468, 230] width 163 height 6
click at [530, 239] on button "Add" at bounding box center [539, 237] width 19 height 9
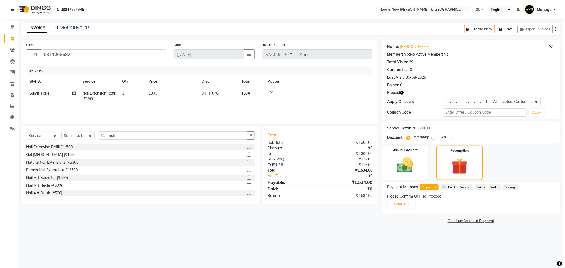
scroll to position [0, 0]
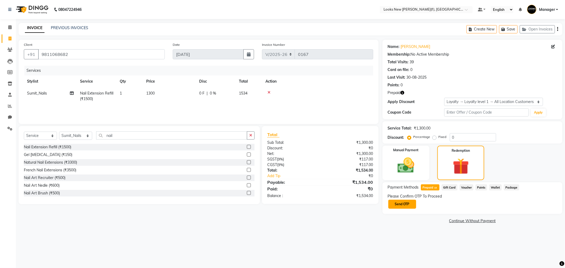
click at [416, 206] on button "Send OTP" at bounding box center [402, 204] width 28 height 9
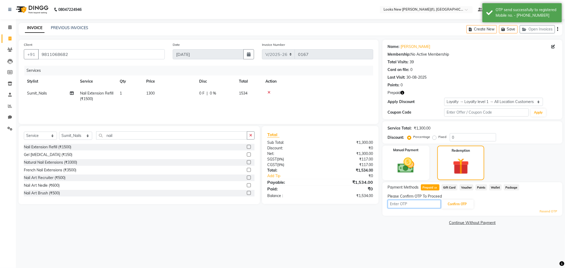
click at [412, 203] on input "text" at bounding box center [414, 204] width 53 height 8
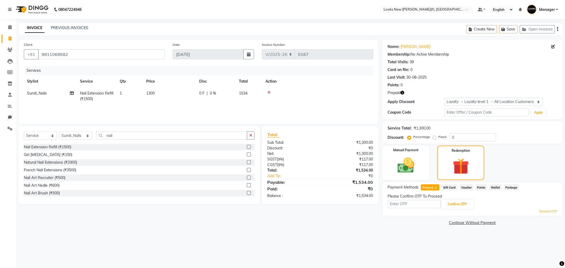
click at [278, 226] on div "Client +91 9811068682 Date 03-09-2025 Invoice Number V/2025 V/2025-26 0167 Serv…" at bounding box center [199, 133] width 368 height 187
click at [504, 30] on icon "button" at bounding box center [503, 30] width 5 height 4
click at [401, 91] on icon "button" at bounding box center [403, 93] width 4 height 4
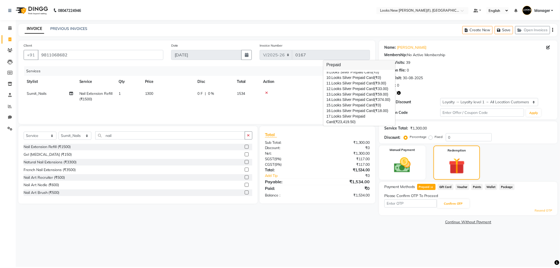
scroll to position [64, 0]
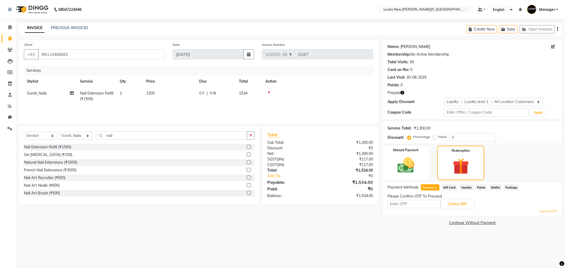
click at [412, 46] on link "Anju Kapoor" at bounding box center [416, 47] width 30 height 6
click at [410, 47] on link "Anju Kapoor" at bounding box center [416, 47] width 30 height 6
drag, startPoint x: 75, startPoint y: 55, endPoint x: 7, endPoint y: 53, distance: 68.3
click at [3, 53] on app-home "08047224946 Select Location × Looks New Rajinder Nagar(f), Delhi Default Panel …" at bounding box center [282, 117] width 565 height 235
click at [398, 204] on input "text" at bounding box center [414, 204] width 53 height 8
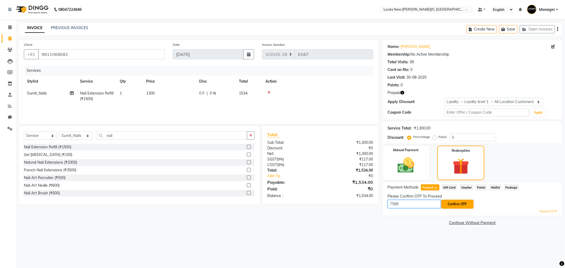
type input "7568"
click at [459, 205] on button "Confirm OTP" at bounding box center [457, 204] width 32 height 9
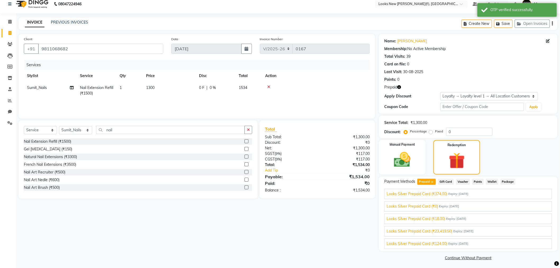
scroll to position [7, 0]
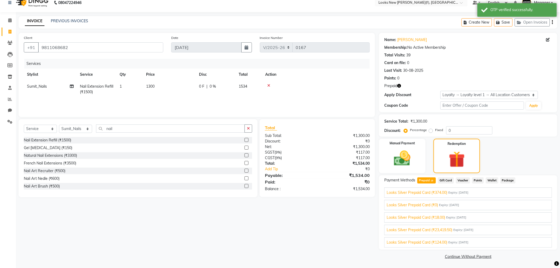
click at [438, 230] on span "Looks Silver Prepaid Card (₹23,419.50)" at bounding box center [420, 230] width 66 height 6
click at [536, 237] on button "Add" at bounding box center [539, 237] width 19 height 9
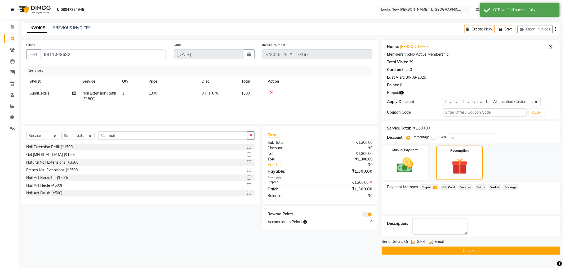
scroll to position [0, 0]
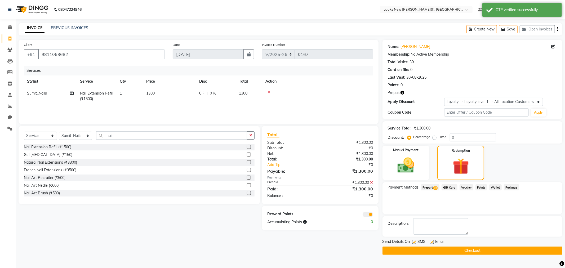
click at [474, 250] on button "Checkout" at bounding box center [472, 250] width 180 height 8
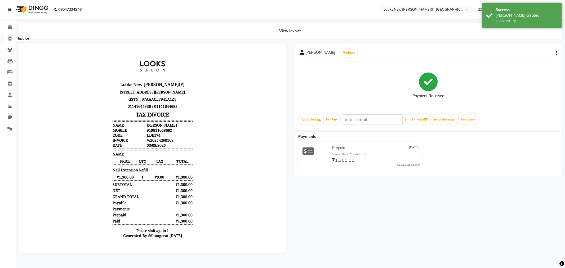
click at [9, 39] on icon at bounding box center [9, 39] width 3 height 4
select select "service"
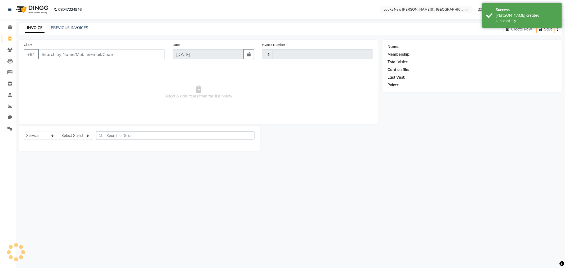
type input "0169"
select select "8659"
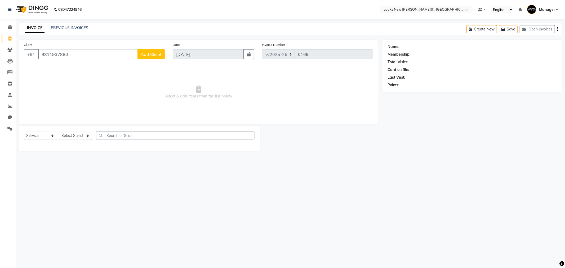
type input "9811937880"
click at [158, 51] on button "Add Client" at bounding box center [150, 54] width 27 height 10
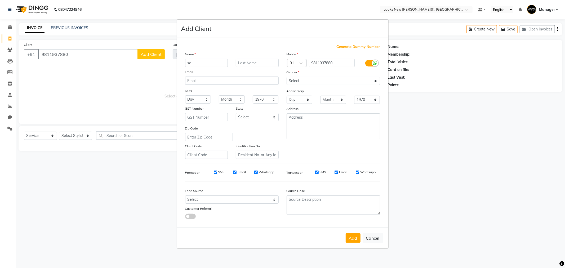
type input "s"
type input "SANJAY"
type input "SIKKA"
click at [299, 81] on select "Select Male Female Other Prefer Not To Say" at bounding box center [332, 81] width 93 height 8
select select "male"
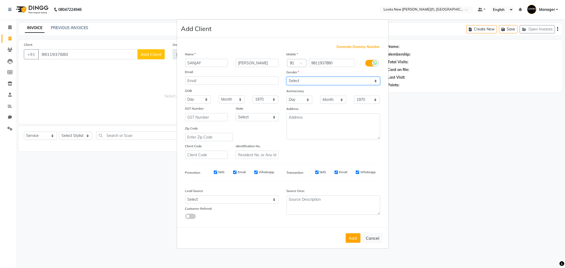
click at [286, 77] on select "Select Male Female Other Prefer Not To Say" at bounding box center [332, 81] width 93 height 8
click at [274, 118] on select "Select Andaman and Nicobar Islands Andhra Pradesh Arunachal Pradesh Assam Bihar…" at bounding box center [257, 117] width 43 height 8
select select "10"
click at [236, 113] on select "Select Andaman and Nicobar Islands Andhra Pradesh Arunachal Pradesh Assam Bihar…" at bounding box center [257, 117] width 43 height 8
click at [350, 239] on button "Add" at bounding box center [352, 238] width 15 height 10
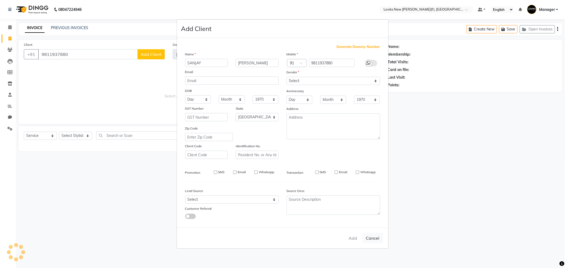
select select
select select "null"
select select
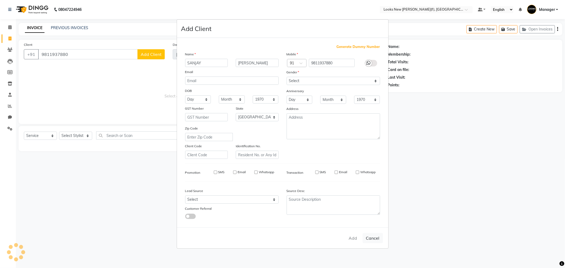
select select
checkbox input "false"
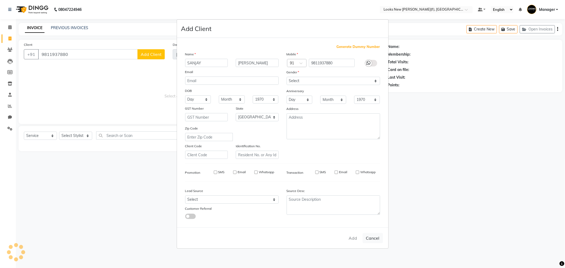
checkbox input "false"
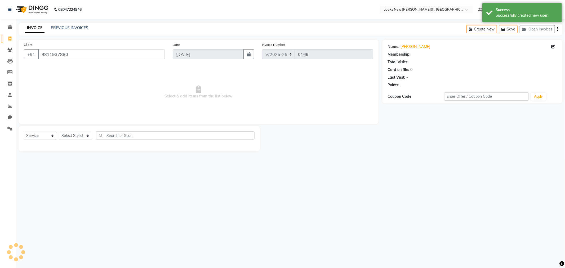
select select "1: Object"
click at [52, 137] on select "Select Service Product Membership Package Voucher Prepaid Gift Card" at bounding box center [40, 136] width 33 height 8
select select "P"
click at [24, 132] on select "Select Service Product Membership Package Voucher Prepaid Gift Card" at bounding box center [40, 136] width 33 height 8
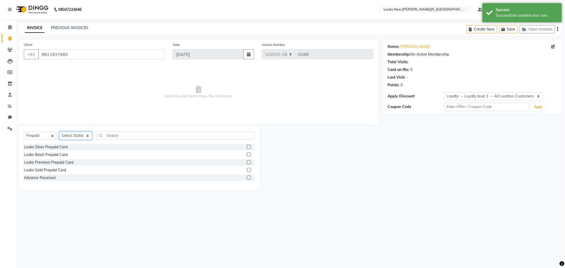
click at [88, 137] on select "Select Stylist Aakash_Pdct [PERSON_NAME] [PERSON_NAME] [PERSON_NAME] Counter_Sa…" at bounding box center [75, 136] width 33 height 8
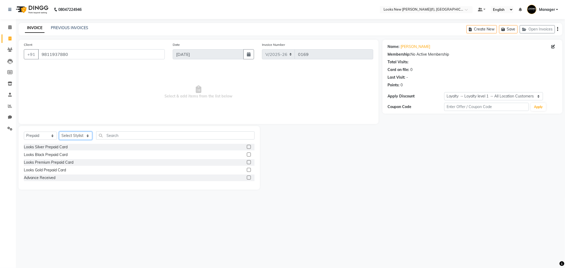
select select "87337"
click at [88, 137] on select "Select Stylist Aakash_Pdct [PERSON_NAME] [PERSON_NAME] [PERSON_NAME] Counter_Sa…" at bounding box center [75, 136] width 33 height 8
click at [124, 138] on input "text" at bounding box center [175, 135] width 158 height 8
click at [35, 163] on div "Looks Premium Prepaid Card" at bounding box center [49, 163] width 50 height 6
checkbox input "false"
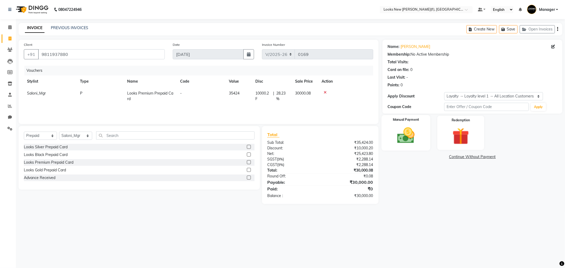
click at [408, 141] on img at bounding box center [406, 135] width 28 height 20
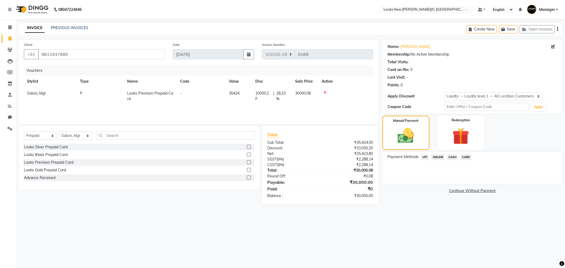
click at [462, 157] on span "CARD" at bounding box center [465, 157] width 11 height 6
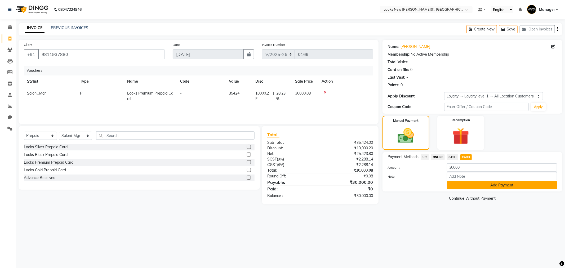
click at [490, 186] on button "Add Payment" at bounding box center [502, 185] width 110 height 8
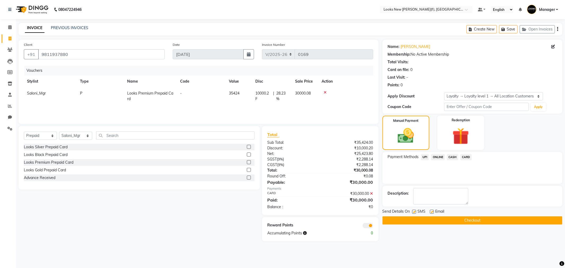
click at [469, 221] on button "Checkout" at bounding box center [472, 220] width 180 height 8
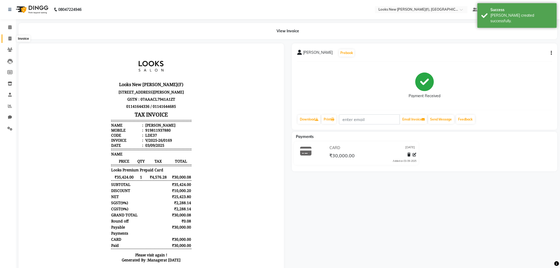
click at [10, 39] on icon at bounding box center [9, 39] width 3 height 4
select select "service"
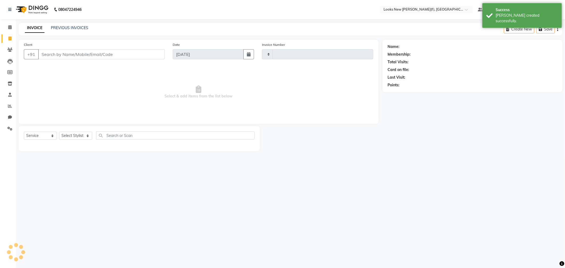
type input "0170"
select select "8659"
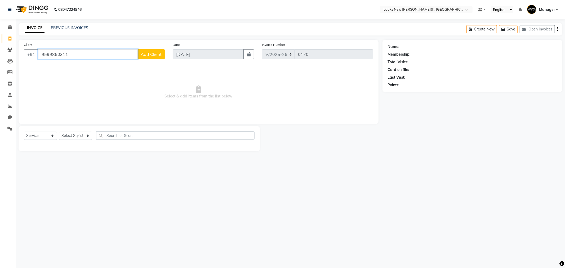
type input "9599860311"
click at [146, 52] on span "Add Client" at bounding box center [151, 54] width 21 height 5
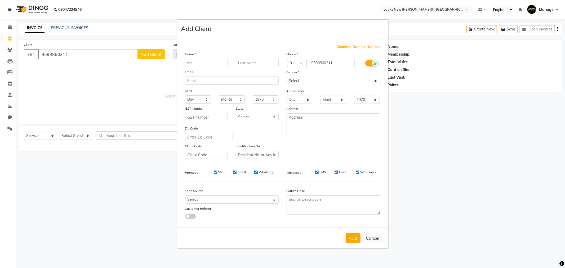
type input "m"
type input "MEGHA"
type input "BHATIA"
click at [369, 239] on button "Cancel" at bounding box center [372, 238] width 20 height 10
select select
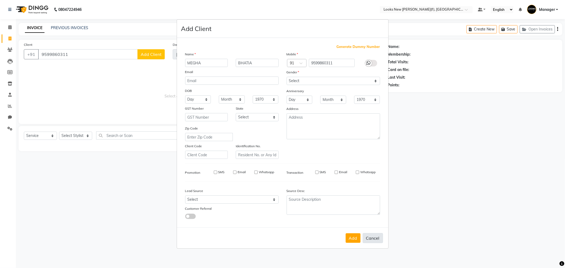
select select
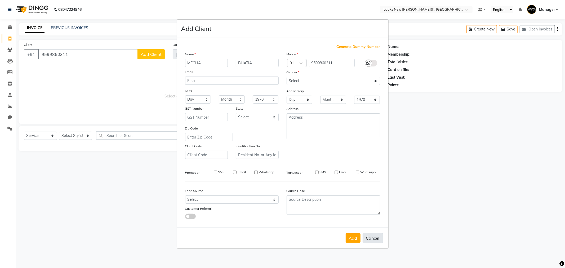
select select
checkbox input "false"
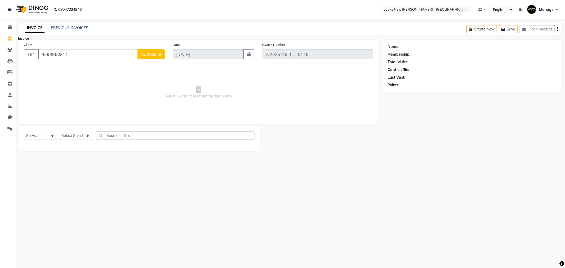
click at [9, 38] on icon at bounding box center [9, 39] width 3 height 4
select select "service"
select select "8659"
type input "0170"
click at [11, 44] on li "Clients" at bounding box center [8, 49] width 16 height 11
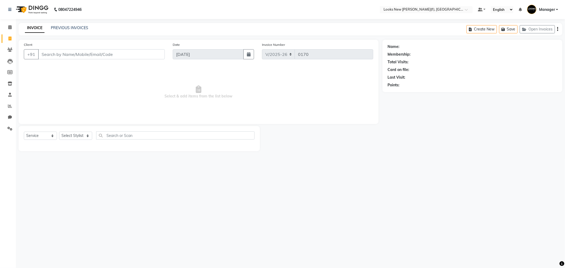
click at [65, 20] on div "08047224946 Select Location × Looks New Rajinder Nagar(f), Delhi Default Panel …" at bounding box center [282, 134] width 565 height 268
click at [66, 25] on link "PREVIOUS INVOICES" at bounding box center [69, 27] width 37 height 5
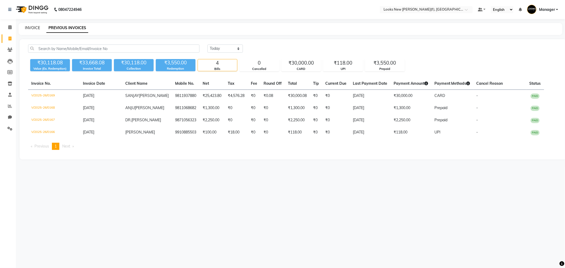
click at [27, 28] on link "INVOICE" at bounding box center [32, 27] width 15 height 5
select select "8659"
select select "service"
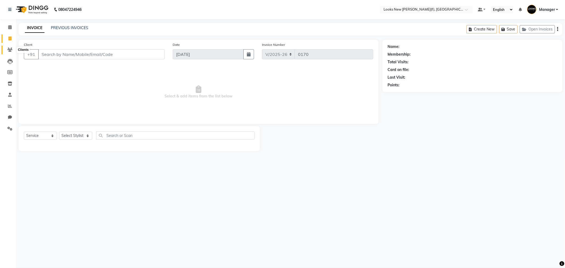
click at [11, 52] on span at bounding box center [9, 50] width 9 height 6
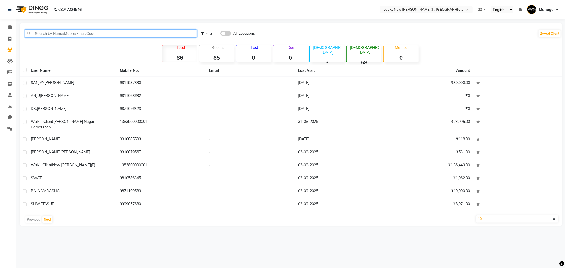
click at [64, 30] on input "text" at bounding box center [111, 33] width 172 height 8
type input "P"
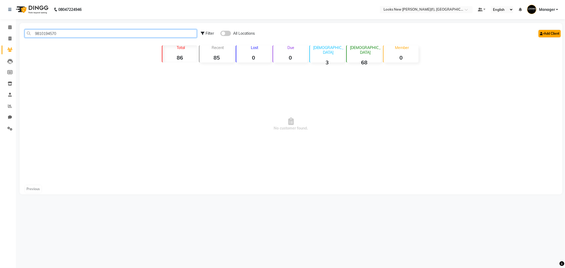
type input "9810194570"
click at [548, 33] on link "Add Client" at bounding box center [549, 33] width 22 height 7
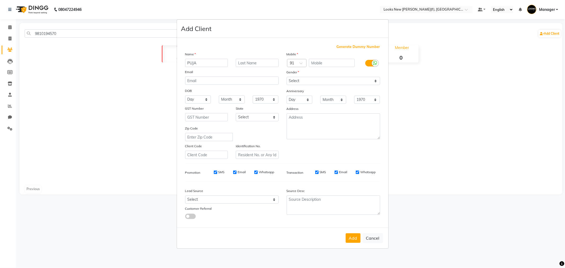
type input "PUJA"
type input "MUNJAL"
click at [322, 65] on input "text" at bounding box center [332, 63] width 46 height 8
click at [64, 33] on ngb-modal-window "Add Client Generate Dummy Number Name PUJA MUNJAL Email DOB Day 01 02 03 04 05 …" at bounding box center [282, 134] width 565 height 268
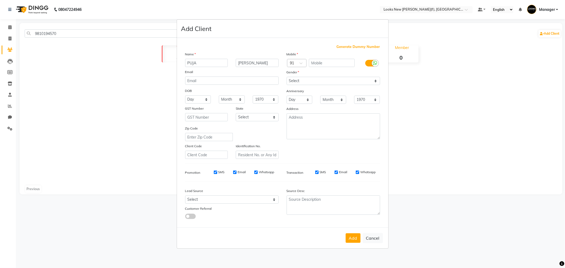
click at [64, 33] on ngb-modal-window "Add Client Generate Dummy Number Name PUJA MUNJAL Email DOB Day 01 02 03 04 05 …" at bounding box center [282, 134] width 565 height 268
click at [56, 33] on ngb-modal-window "Add Client Generate Dummy Number Name PUJA MUNJAL Email DOB Day 01 02 03 04 05 …" at bounding box center [282, 134] width 565 height 268
click at [310, 61] on input "text" at bounding box center [332, 63] width 46 height 8
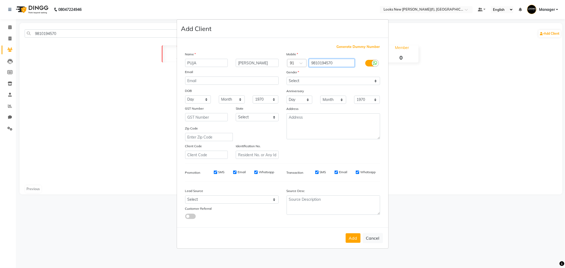
type input "9810194570"
click at [307, 80] on select "Select Male Female Other Prefer Not To Say" at bounding box center [332, 81] width 93 height 8
select select "female"
click at [286, 77] on select "Select Male Female Other Prefer Not To Say" at bounding box center [332, 81] width 93 height 8
click at [273, 118] on select "Select Andaman and Nicobar Islands Andhra Pradesh Arunachal Pradesh Assam Bihar…" at bounding box center [257, 117] width 43 height 8
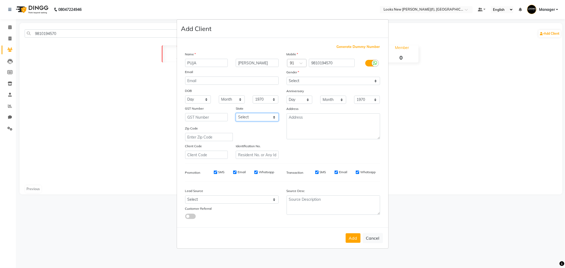
select select "10"
click at [236, 113] on select "Select Andaman and Nicobar Islands Andhra Pradesh Arunachal Pradesh Assam Bihar…" at bounding box center [257, 117] width 43 height 8
click at [350, 239] on button "Add" at bounding box center [352, 238] width 15 height 10
select select
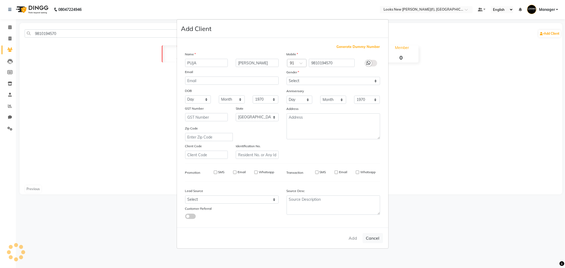
select select
select select "null"
select select
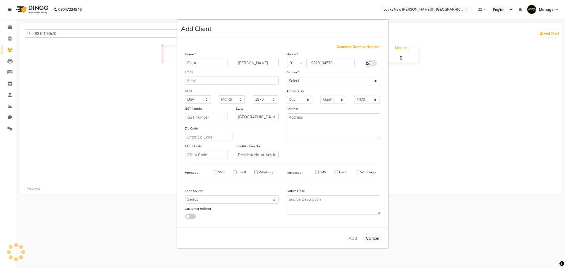
select select
checkbox input "false"
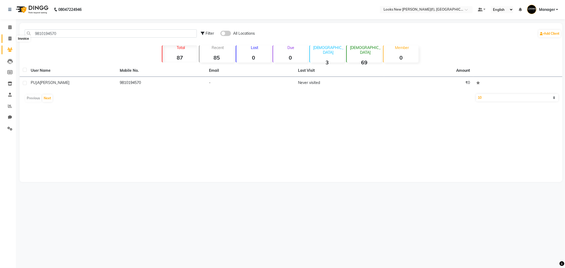
click at [10, 38] on icon at bounding box center [9, 39] width 3 height 4
select select "service"
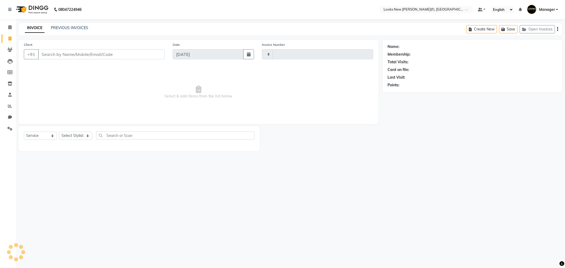
type input "0170"
select select "8659"
click at [10, 50] on icon at bounding box center [9, 50] width 5 height 4
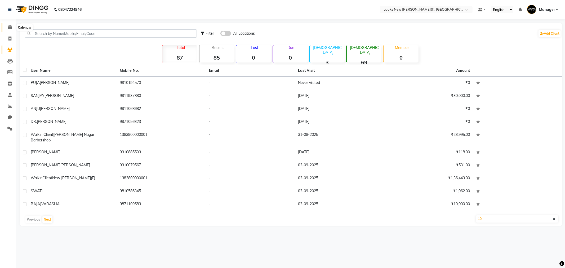
click at [10, 27] on icon at bounding box center [9, 27] width 3 height 4
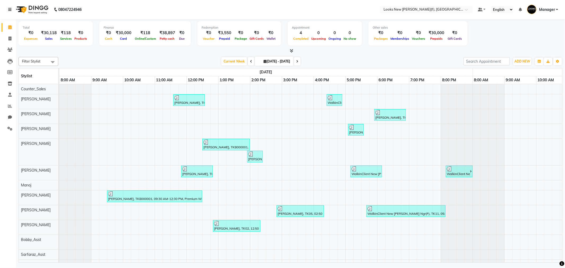
click at [11, 9] on icon at bounding box center [9, 10] width 3 height 4
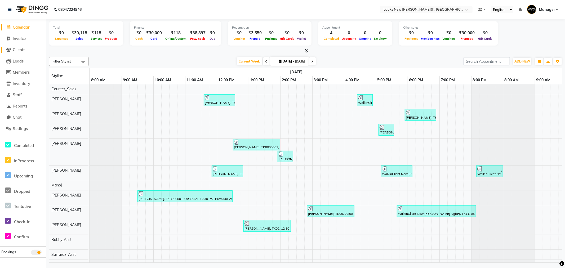
click at [22, 51] on span "Clients" at bounding box center [19, 49] width 12 height 5
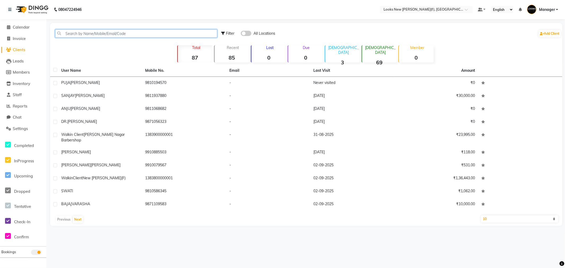
click at [80, 30] on input "text" at bounding box center [136, 33] width 162 height 8
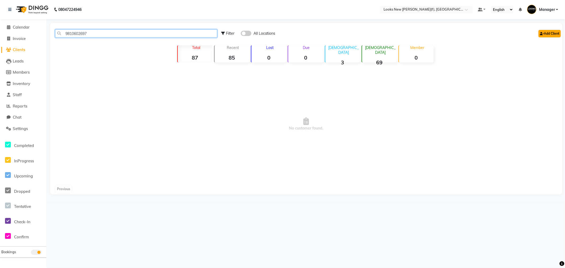
type input "9810602697"
click at [544, 33] on link "Add Client" at bounding box center [549, 33] width 22 height 7
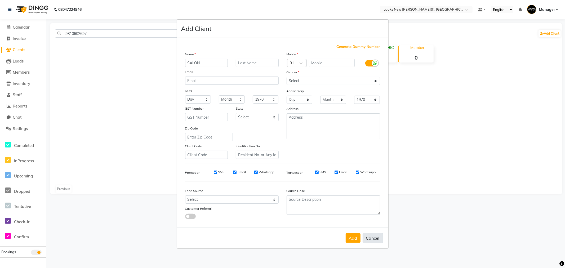
type input "SALON"
click at [378, 242] on button "Cancel" at bounding box center [372, 238] width 20 height 10
select select
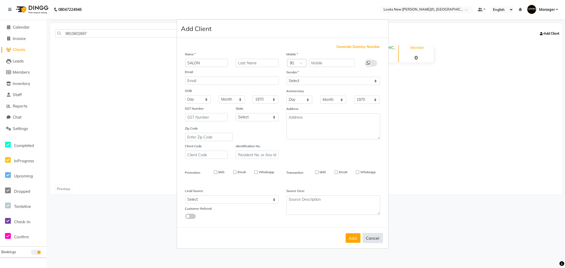
select select
checkbox input "false"
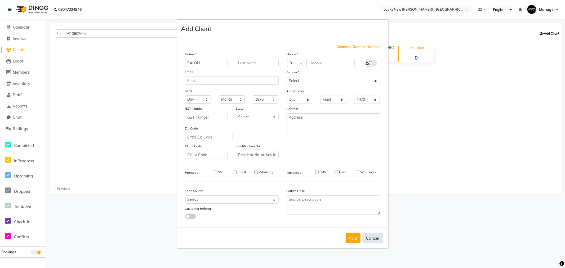
checkbox input "false"
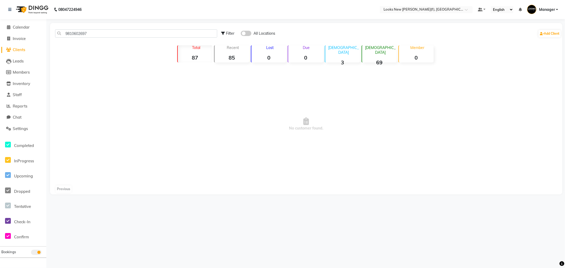
click at [17, 43] on li "Invoice" at bounding box center [23, 38] width 46 height 11
click at [19, 39] on span "Invoice" at bounding box center [19, 38] width 13 height 5
select select "8659"
select select "service"
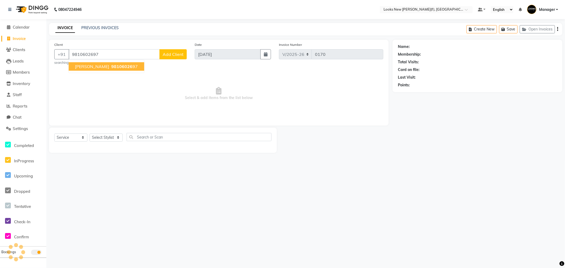
type input "9810602697"
select select "1: Object"
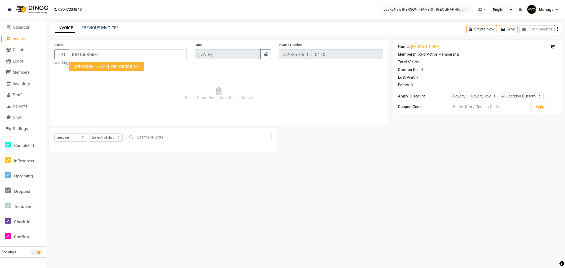
click at [550, 46] on div "Name: Saloni Arora" at bounding box center [477, 47] width 159 height 6
click at [552, 47] on icon at bounding box center [553, 47] width 4 height 4
select select "female"
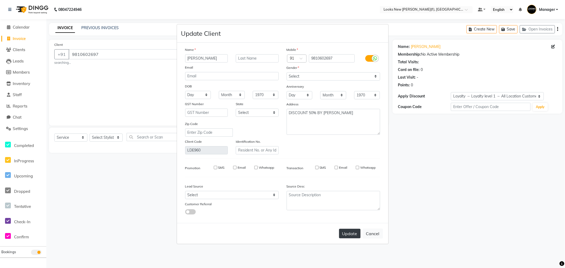
click at [355, 234] on button "Update" at bounding box center [349, 234] width 21 height 10
click at [379, 236] on button "Cancel" at bounding box center [372, 233] width 20 height 10
select select
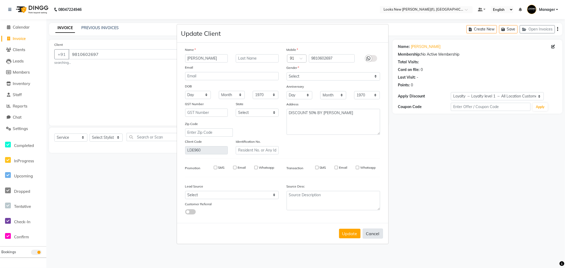
select select
checkbox input "false"
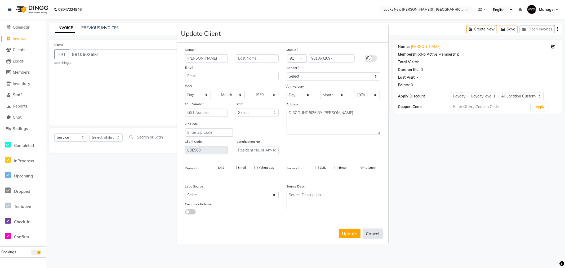
checkbox input "false"
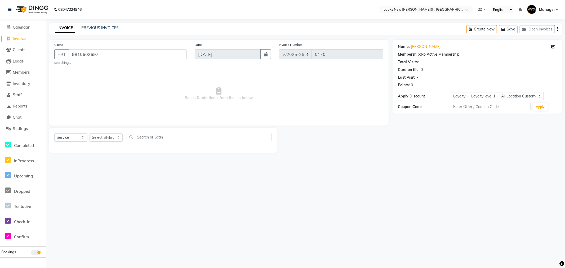
click at [19, 36] on span "Invoice" at bounding box center [19, 38] width 13 height 5
select select "service"
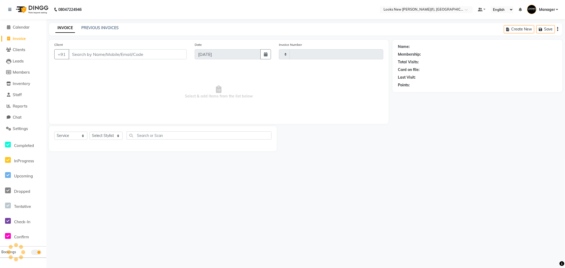
type input "0170"
select select "8659"
click at [94, 54] on input "Client" at bounding box center [128, 54] width 118 height 10
type input "9810194570"
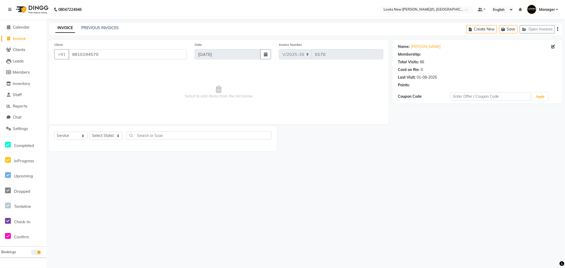
select select "1: Object"
click at [412, 91] on icon "button" at bounding box center [413, 93] width 4 height 4
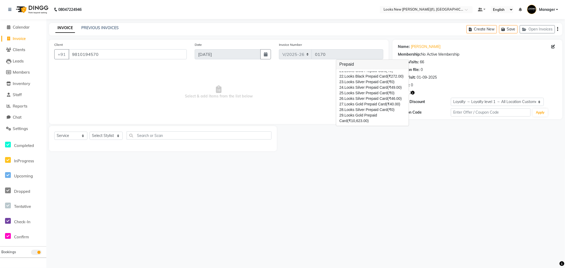
scroll to position [136, 0]
drag, startPoint x: 361, startPoint y: 122, endPoint x: 338, endPoint y: 124, distance: 23.1
click at [338, 124] on div "1. Looks Silver Prepaid Card (₹0) 2. Looks Silver Prepaid Card (₹201.00) 3. Loo…" at bounding box center [372, 97] width 73 height 57
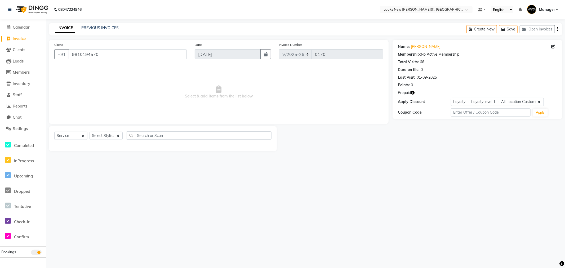
click at [359, 153] on main "INVOICE PREVIOUS INVOICES Create New Save Open Invoices Client +91 9810194570 D…" at bounding box center [305, 91] width 518 height 136
click at [33, 7] on img at bounding box center [32, 9] width 36 height 15
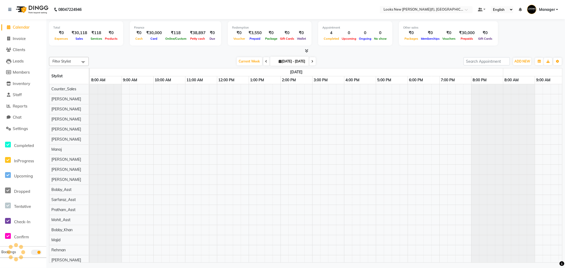
scroll to position [0, 159]
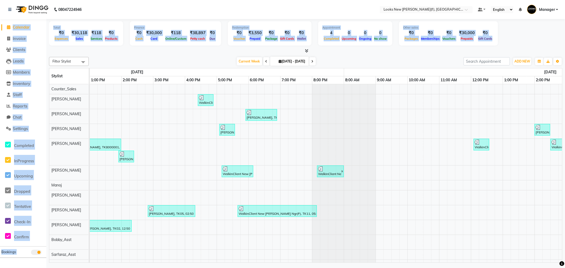
drag, startPoint x: 564, startPoint y: 29, endPoint x: 564, endPoint y: 17, distance: 12.2
click at [564, 29] on app-home "08047224946 Select Location × Looks New Rajinder Nagar(f), Delhi Default Panel …" at bounding box center [282, 132] width 565 height 264
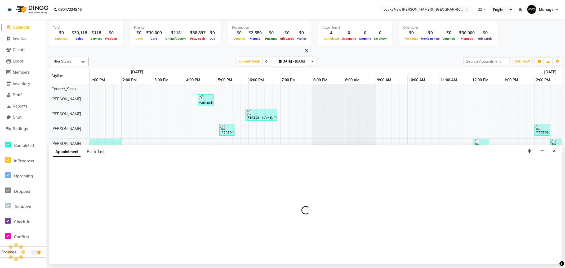
click at [402, 177] on div at bounding box center [305, 212] width 513 height 103
select select "87315"
select select "585"
select select "tentative"
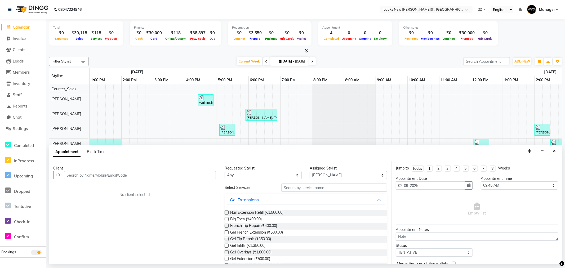
click at [20, 28] on span "Calendar" at bounding box center [21, 27] width 17 height 5
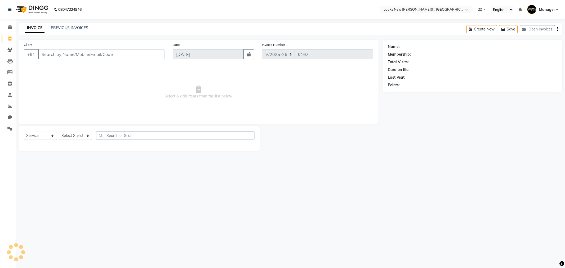
select select "8659"
select select "service"
click at [9, 48] on icon at bounding box center [9, 50] width 5 height 4
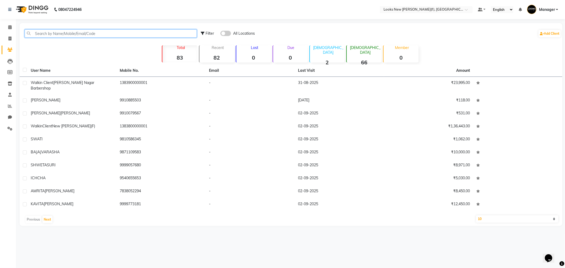
click at [64, 31] on input "text" at bounding box center [111, 33] width 172 height 8
paste input "9811068682"
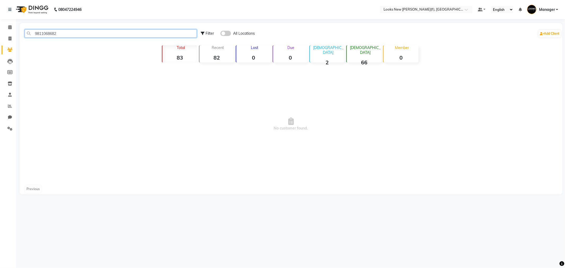
type input "9811068682"
click at [205, 32] on div "Filter" at bounding box center [207, 34] width 13 height 6
select select "1000000"
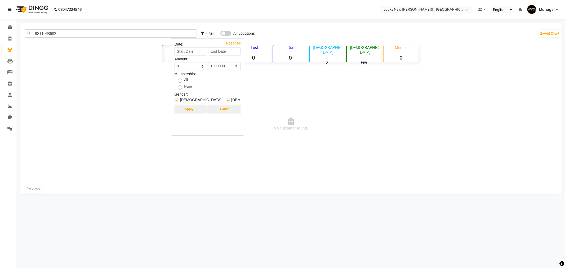
click at [184, 78] on label "All" at bounding box center [185, 80] width 3 height 6
click at [180, 78] on input "All" at bounding box center [181, 79] width 3 height 3
radio input "true"
click at [228, 31] on span at bounding box center [225, 33] width 11 height 5
click at [220, 34] on input "checkbox" at bounding box center [220, 34] width 0 height 0
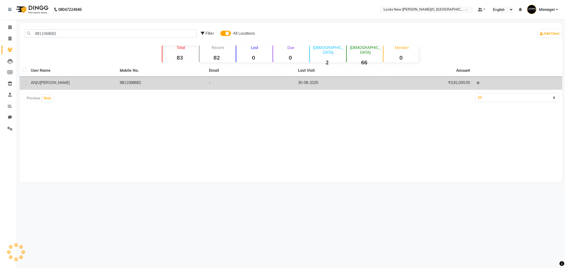
click at [130, 84] on td "9811068682" at bounding box center [161, 83] width 89 height 13
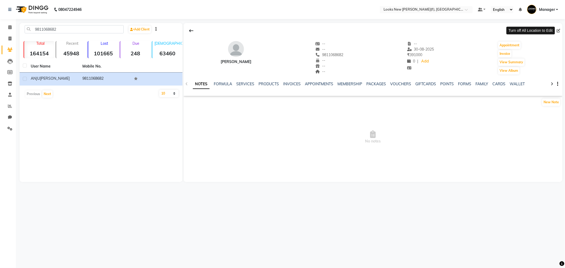
click at [559, 31] on span at bounding box center [559, 31] width 6 height 6
click at [558, 29] on span at bounding box center [559, 31] width 6 height 6
click at [558, 31] on span at bounding box center [559, 31] width 6 height 6
click at [557, 28] on span at bounding box center [559, 31] width 6 height 6
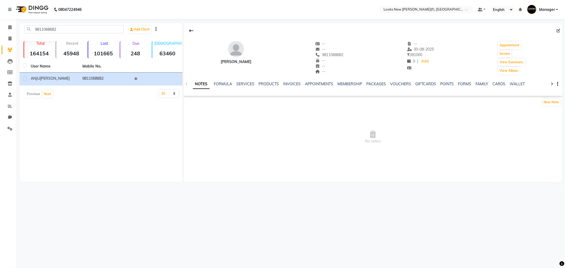
click at [557, 28] on span at bounding box center [559, 31] width 6 height 6
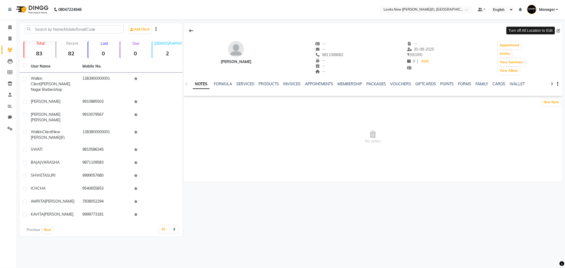
click at [559, 32] on span at bounding box center [559, 31] width 6 height 6
click at [558, 30] on span at bounding box center [559, 31] width 6 height 6
click at [6, 55] on li "Clients" at bounding box center [8, 49] width 16 height 11
click at [7, 49] on icon at bounding box center [9, 50] width 5 height 4
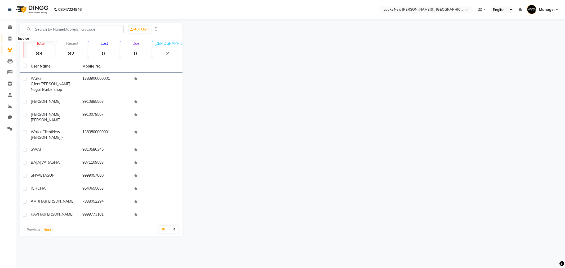
click at [10, 40] on icon at bounding box center [9, 39] width 3 height 4
select select "service"
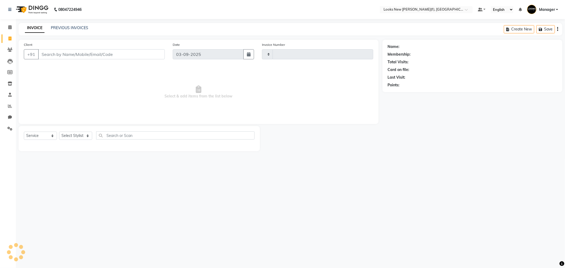
type input "0167"
select select "8659"
click at [13, 51] on span at bounding box center [9, 50] width 9 height 6
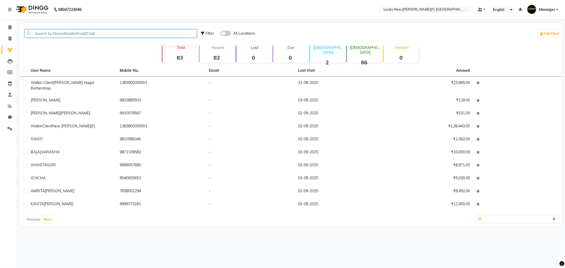
click at [87, 35] on input "text" at bounding box center [111, 33] width 172 height 8
paste input "9811068682"
type input "9811068682"
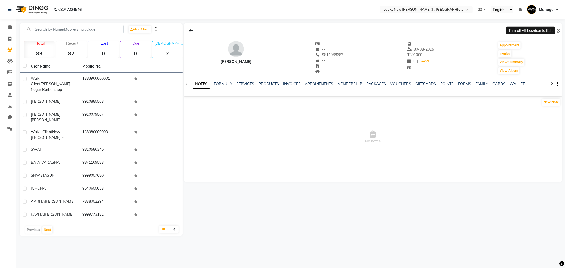
click at [558, 30] on span at bounding box center [559, 31] width 6 height 6
click at [8, 38] on icon at bounding box center [9, 39] width 3 height 4
select select "service"
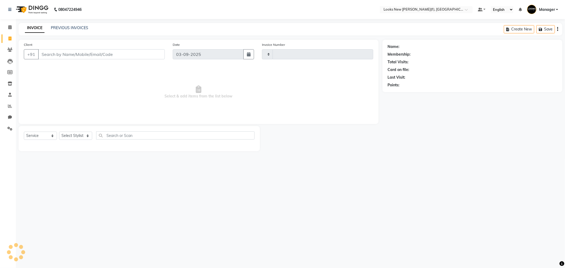
type input "0167"
select select "8659"
type input "9811068682"
select select "1: Object"
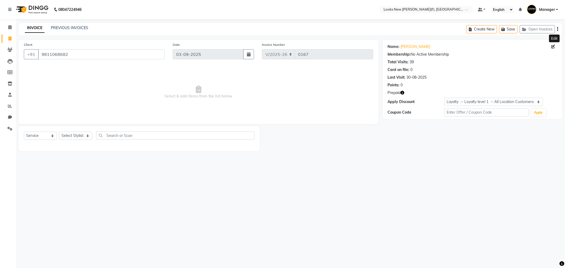
click at [554, 49] on span at bounding box center [554, 47] width 6 height 6
click at [553, 47] on icon at bounding box center [553, 47] width 4 height 4
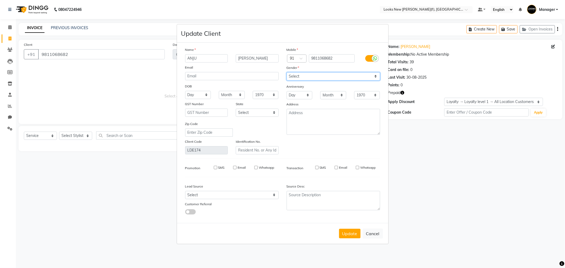
drag, startPoint x: 323, startPoint y: 76, endPoint x: 323, endPoint y: 79, distance: 3.0
click at [323, 76] on select "Select [DEMOGRAPHIC_DATA] [DEMOGRAPHIC_DATA] Other Prefer Not To Say" at bounding box center [332, 76] width 93 height 8
select select "[DEMOGRAPHIC_DATA]"
click at [286, 72] on select "Select [DEMOGRAPHIC_DATA] [DEMOGRAPHIC_DATA] Other Prefer Not To Say" at bounding box center [332, 76] width 93 height 8
click at [262, 116] on select "Select [GEOGRAPHIC_DATA] [GEOGRAPHIC_DATA] [GEOGRAPHIC_DATA] [GEOGRAPHIC_DATA] …" at bounding box center [257, 113] width 43 height 8
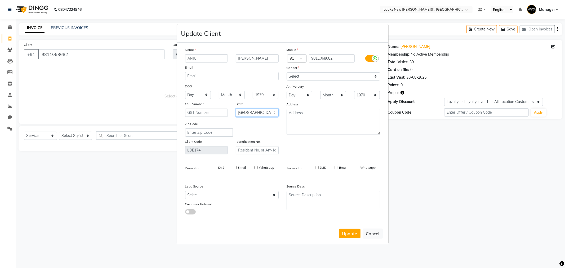
click at [236, 109] on select "Select [GEOGRAPHIC_DATA] [GEOGRAPHIC_DATA] [GEOGRAPHIC_DATA] [GEOGRAPHIC_DATA] …" at bounding box center [257, 113] width 43 height 8
click at [262, 113] on select "Select [GEOGRAPHIC_DATA] [GEOGRAPHIC_DATA] [GEOGRAPHIC_DATA] [GEOGRAPHIC_DATA] …" at bounding box center [257, 113] width 43 height 8
select select "10"
click at [236, 109] on select "Select Andaman and Nicobar Islands Andhra Pradesh Arunachal Pradesh Assam Bihar…" at bounding box center [257, 113] width 43 height 8
click at [317, 166] on input "SMS" at bounding box center [316, 167] width 3 height 3
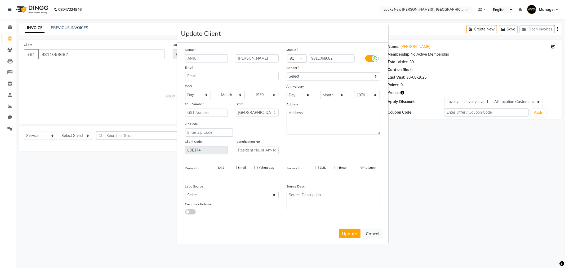
checkbox input "true"
click at [350, 235] on button "Update" at bounding box center [349, 234] width 21 height 10
click at [349, 229] on button "Update" at bounding box center [349, 234] width 21 height 10
click at [248, 211] on div at bounding box center [219, 212] width 76 height 6
click at [321, 60] on input "9811068682" at bounding box center [332, 58] width 46 height 8
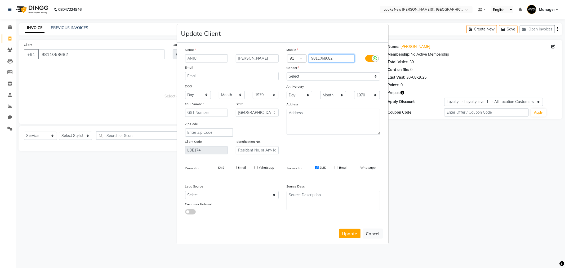
click at [321, 60] on input "9811068682" at bounding box center [332, 58] width 46 height 8
click at [377, 235] on button "Cancel" at bounding box center [372, 233] width 20 height 10
select select
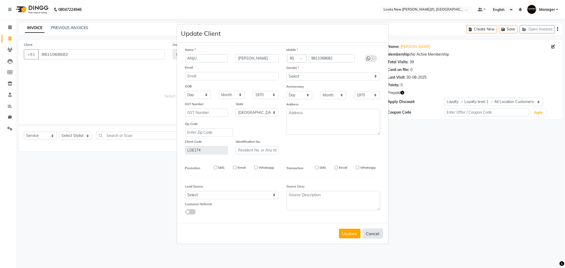
select select
select select "null"
select select
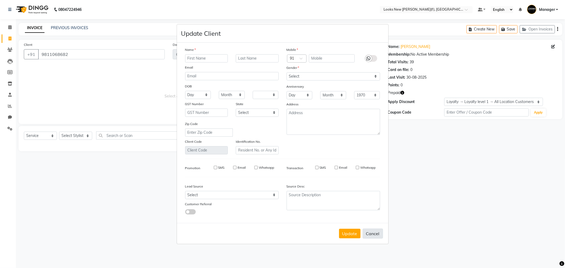
select select
checkbox input "false"
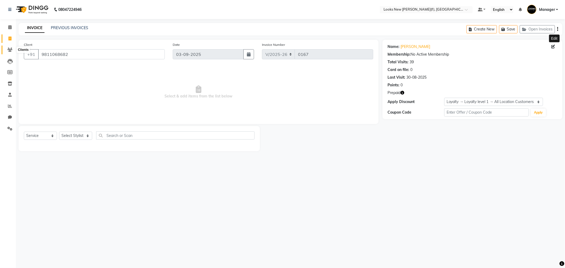
click at [6, 49] on span at bounding box center [9, 50] width 9 height 6
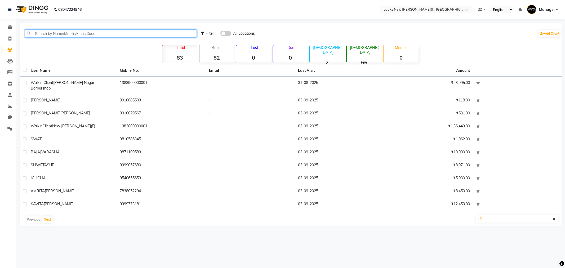
paste input "9811068682"
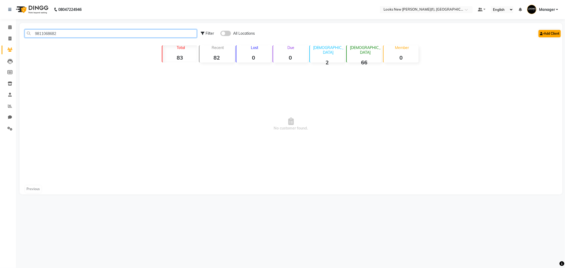
type input "9811068682"
click at [552, 30] on link "Add Client" at bounding box center [549, 33] width 22 height 7
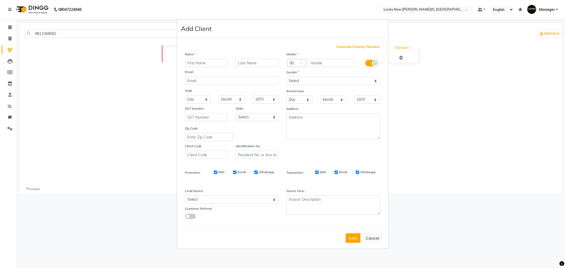
click at [432, 83] on ngb-modal-window "Add Client Generate Dummy Number Name Email DOB Day 01 02 03 04 05 06 07 08 09 …" at bounding box center [282, 134] width 565 height 268
click at [323, 64] on input "text" at bounding box center [332, 63] width 46 height 8
paste input "9811068682"
type input "9811068682"
click at [191, 62] on input "text" at bounding box center [206, 63] width 43 height 8
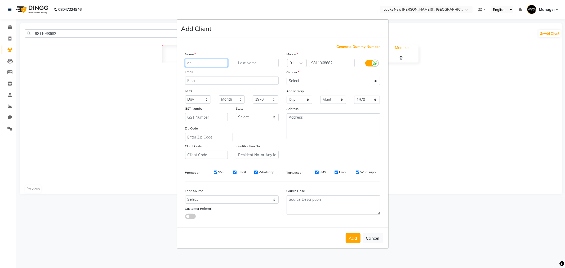
type input "a"
type input "ANJU"
type input "KAPOOR"
drag, startPoint x: 304, startPoint y: 79, endPoint x: 305, endPoint y: 84, distance: 5.6
click at [304, 79] on select "Select Male Female Other Prefer Not To Say" at bounding box center [332, 81] width 93 height 8
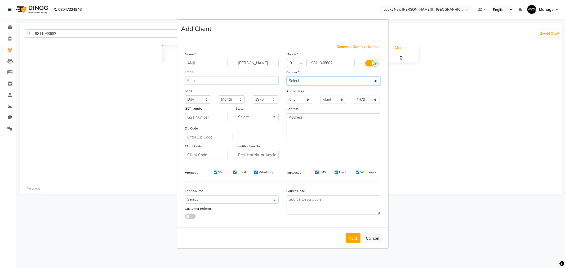
select select "female"
click at [286, 77] on select "Select Male Female Other Prefer Not To Say" at bounding box center [332, 81] width 93 height 8
drag, startPoint x: 259, startPoint y: 113, endPoint x: 259, endPoint y: 119, distance: 6.4
click at [259, 113] on select "Select Andaman and Nicobar Islands Andhra Pradesh Arunachal Pradesh Assam Bihar…" at bounding box center [257, 117] width 43 height 8
select select "10"
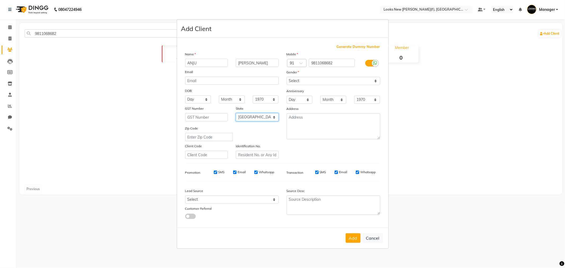
click at [236, 113] on select "Select Andaman and Nicobar Islands Andhra Pradesh Arunachal Pradesh Assam Bihar…" at bounding box center [257, 117] width 43 height 8
click at [353, 237] on button "Add" at bounding box center [352, 238] width 15 height 10
select select
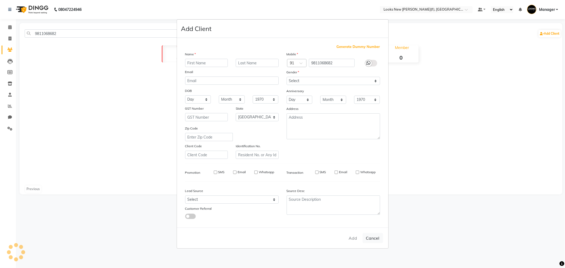
select select "null"
select select
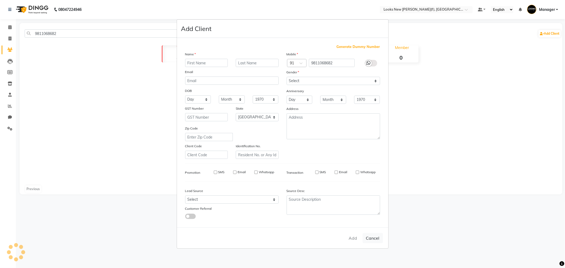
checkbox input "false"
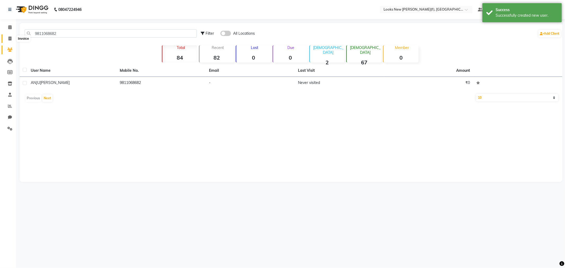
click at [8, 39] on icon at bounding box center [9, 39] width 3 height 4
select select "service"
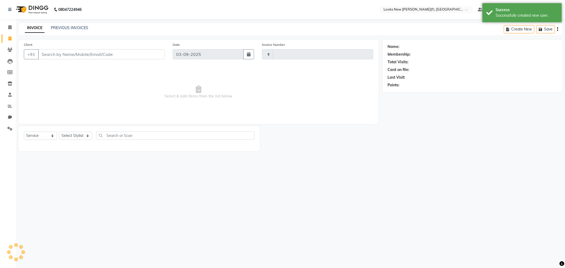
type input "0167"
select select "8659"
click at [64, 54] on input "Client" at bounding box center [101, 54] width 127 height 10
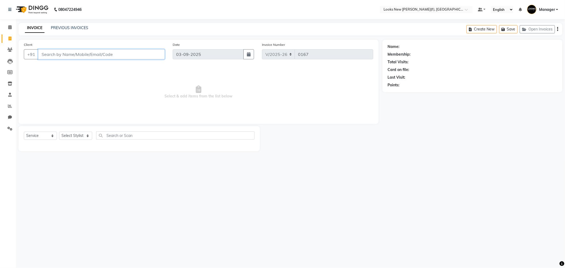
click at [77, 55] on input "Client" at bounding box center [101, 54] width 127 height 10
paste input "9811068682"
type input "9811068682"
select select "1: Object"
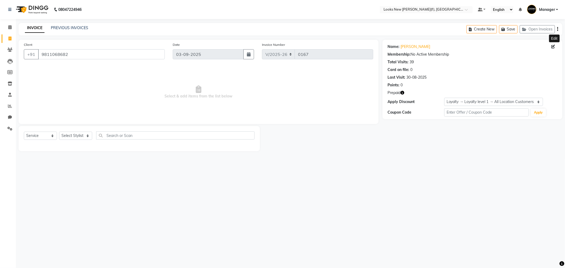
click at [553, 48] on icon at bounding box center [553, 47] width 4 height 4
select select "10"
select select "[DEMOGRAPHIC_DATA]"
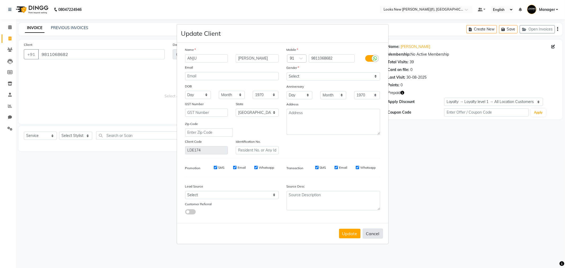
click at [368, 234] on button "Cancel" at bounding box center [372, 233] width 20 height 10
select select
select select "null"
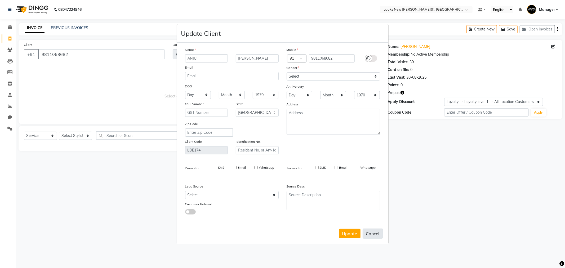
select select
checkbox input "false"
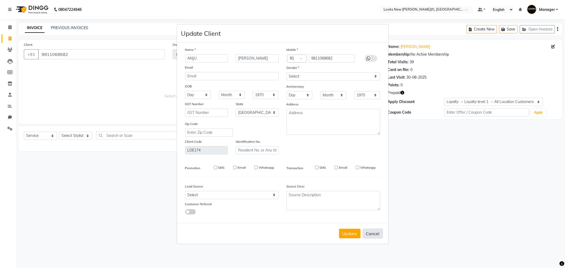
checkbox input "false"
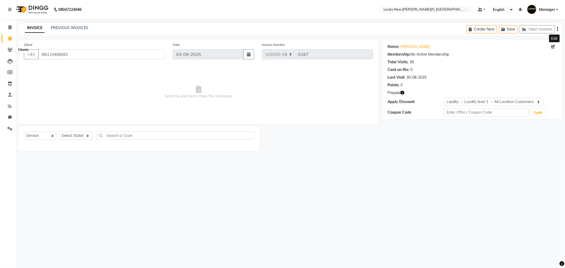
click at [8, 37] on icon at bounding box center [9, 39] width 3 height 4
select select "service"
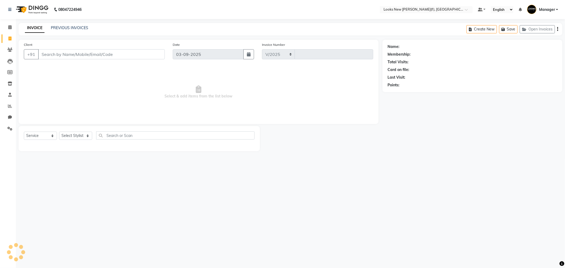
select select "8659"
type input "0167"
click at [118, 51] on input "Client" at bounding box center [101, 54] width 127 height 10
paste input "9811068682"
type input "9811068682"
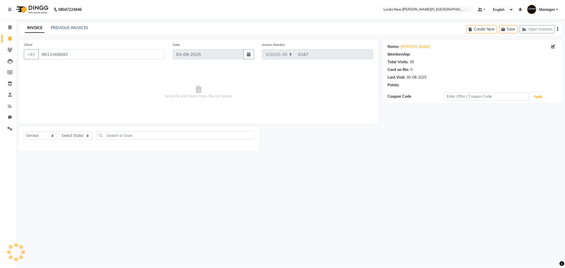
select select "1: Object"
click at [68, 139] on select "Select Stylist Aakash_Pdct [PERSON_NAME] [PERSON_NAME] [PERSON_NAME] Counter_Sa…" at bounding box center [75, 136] width 33 height 8
select select "87335"
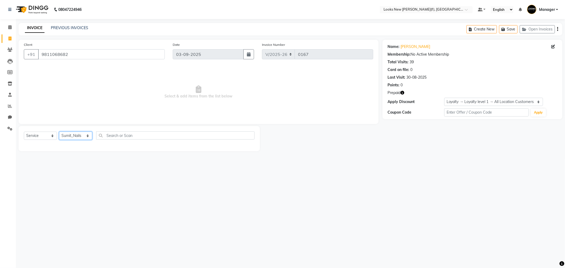
click at [59, 132] on select "Select Stylist Aakash_Pdct [PERSON_NAME] [PERSON_NAME] [PERSON_NAME] Counter_Sa…" at bounding box center [75, 136] width 33 height 8
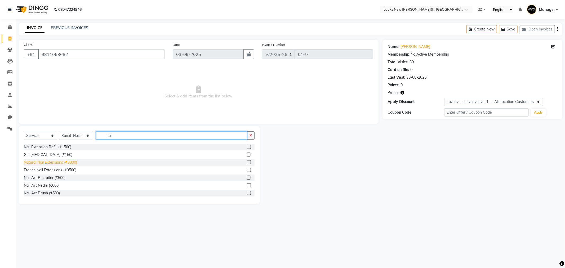
type input "nail"
click at [64, 161] on div "Natural Nail Extensions (₹3300)" at bounding box center [50, 163] width 53 height 6
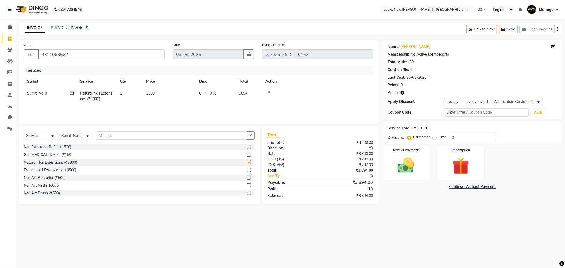
checkbox input "false"
click at [160, 96] on td "3300" at bounding box center [169, 95] width 53 height 17
select select "87335"
click at [93, 101] on tr "Aakash_Pdct Afsar Ahmad Ashmita Ayesha Bobby_Asst Bobby_Khan Counter_Sales Kama…" at bounding box center [198, 98] width 349 height 23
type input "1300"
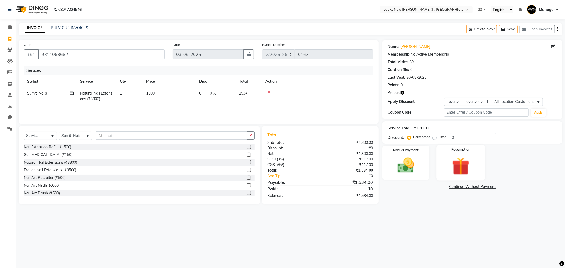
click at [468, 164] on img at bounding box center [460, 166] width 28 height 22
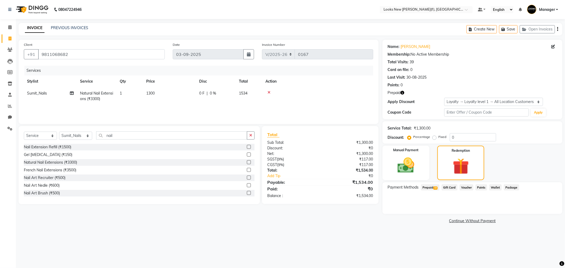
click at [431, 189] on span "Prepaid 18" at bounding box center [430, 187] width 19 height 6
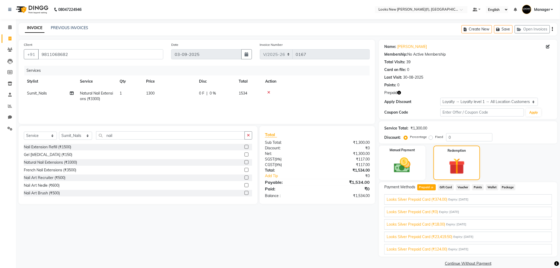
click at [460, 237] on span "Expiry: [DATE]" at bounding box center [463, 237] width 20 height 5
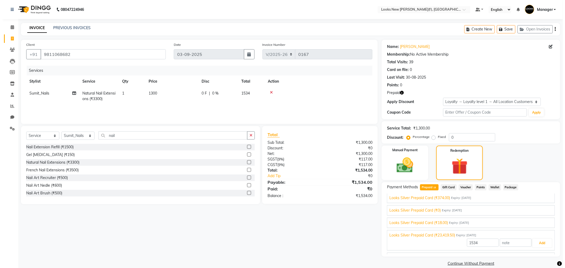
scroll to position [164, 0]
click at [530, 244] on button "Add" at bounding box center [539, 244] width 19 height 9
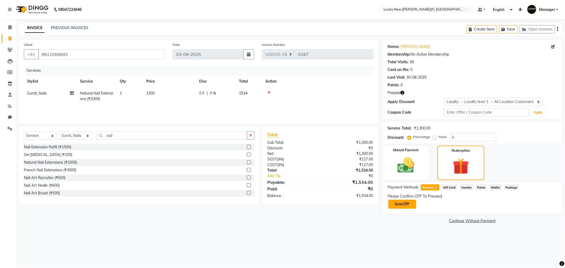
click at [397, 200] on button "Send OTP" at bounding box center [402, 204] width 28 height 9
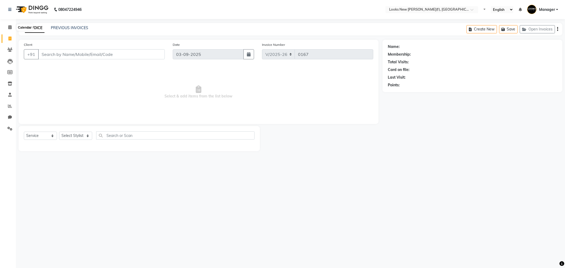
select select "8659"
select select "service"
click at [12, 115] on span at bounding box center [9, 117] width 9 height 6
select select "100"
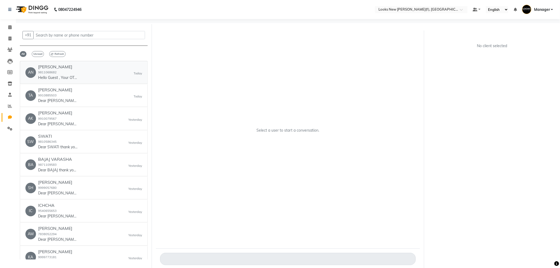
click at [71, 78] on p "Hello Guest , Your OTP is 7568." at bounding box center [58, 78] width 40 height 6
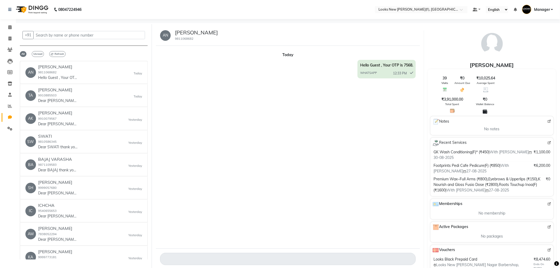
click at [33, 12] on img at bounding box center [32, 9] width 36 height 15
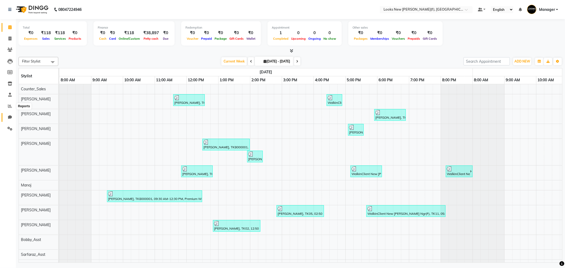
click at [11, 116] on icon at bounding box center [10, 117] width 4 height 4
select select "100"
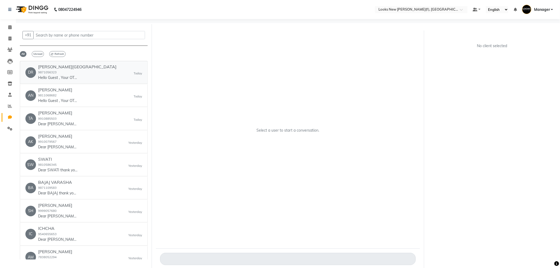
click at [84, 62] on link "DR [PERSON_NAME] 9871056323 Hello Guest , Your OTP is 9529. [DATE]" at bounding box center [84, 72] width 128 height 23
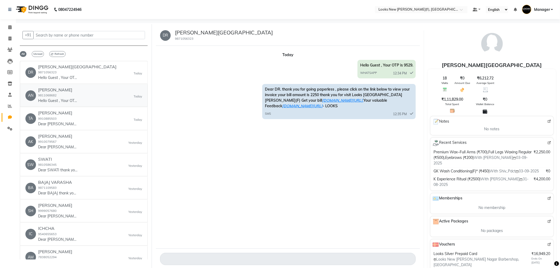
click at [57, 96] on div "[PERSON_NAME] 9811068682 Hello Guest , Your OTP is 7568." at bounding box center [58, 95] width 40 height 16
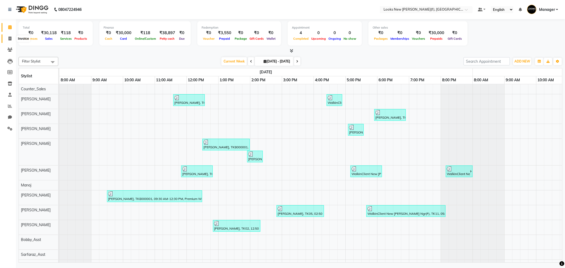
click at [9, 37] on icon at bounding box center [9, 39] width 3 height 4
select select "service"
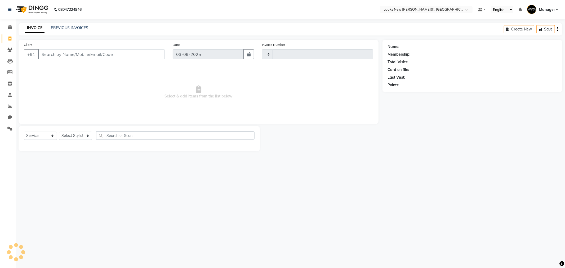
type input "0170"
select select "8659"
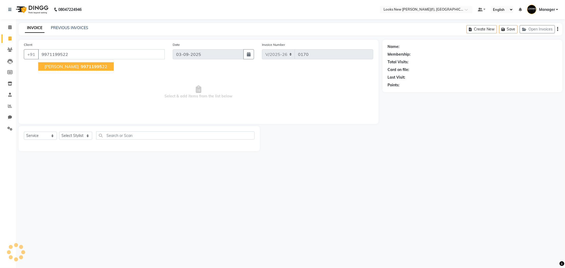
type input "9971199522"
select select "1: Object"
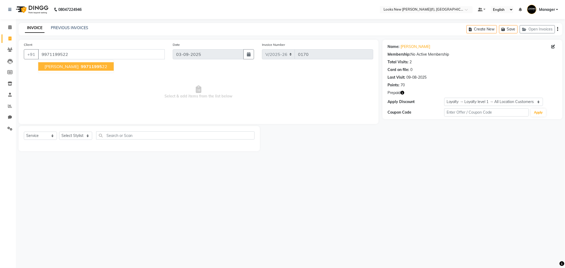
click at [64, 65] on span "[PERSON_NAME]" at bounding box center [61, 66] width 34 height 5
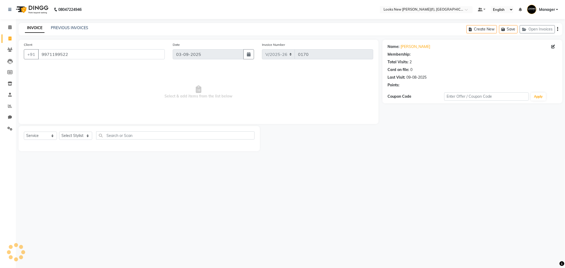
select select "1: Object"
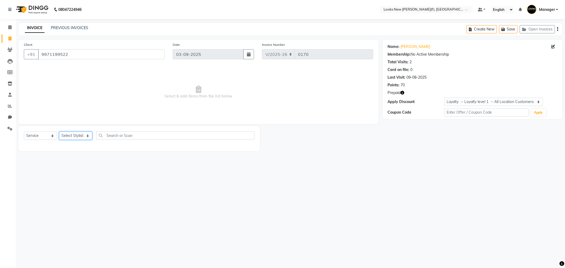
click at [88, 136] on select "Select Stylist Aakash_Pdct [PERSON_NAME] [PERSON_NAME] [PERSON_NAME] Counter_Sa…" at bounding box center [75, 136] width 33 height 8
click at [89, 136] on select "Select Stylist Aakash_Pdct [PERSON_NAME] [PERSON_NAME] [PERSON_NAME] Counter_Sa…" at bounding box center [75, 136] width 33 height 8
select select "87312"
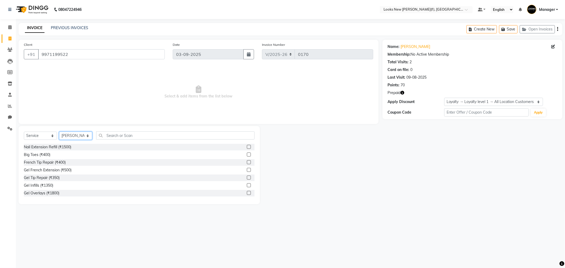
click at [89, 135] on select "Select Stylist Aakash_Pdct [PERSON_NAME] [PERSON_NAME] [PERSON_NAME] Counter_Sa…" at bounding box center [75, 136] width 33 height 8
click at [113, 134] on input "text" at bounding box center [175, 135] width 158 height 8
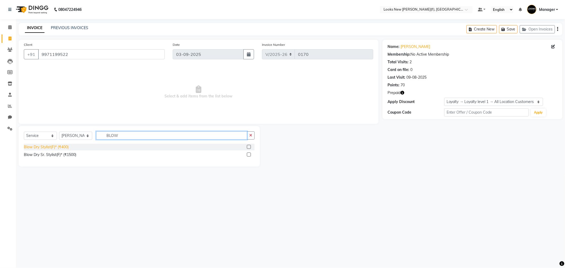
type input "BLOW"
click at [62, 148] on div "Blow Dry Stylist(F)* (₹400)" at bounding box center [46, 147] width 45 height 6
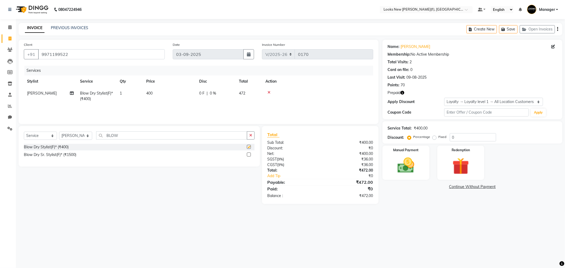
checkbox input "false"
click at [161, 95] on td "400" at bounding box center [169, 95] width 53 height 17
select select "87312"
click at [186, 93] on input "400" at bounding box center [194, 95] width 47 height 8
type input "4"
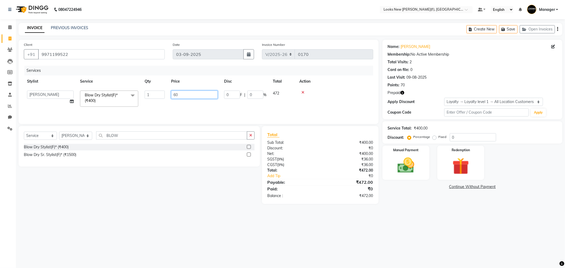
type input "600"
click at [88, 136] on select "Select Stylist Aakash_Pdct [PERSON_NAME] [PERSON_NAME] [PERSON_NAME] Counter_Sa…" at bounding box center [75, 136] width 33 height 8
select select "87330"
click at [88, 136] on select "Select Stylist Aakash_Pdct [PERSON_NAME] [PERSON_NAME] [PERSON_NAME] Counter_Sa…" at bounding box center [75, 136] width 33 height 8
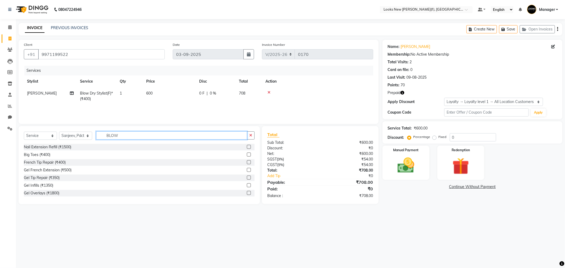
click at [120, 136] on input "BLOW" at bounding box center [171, 135] width 151 height 8
type input "B"
type input "WASH"
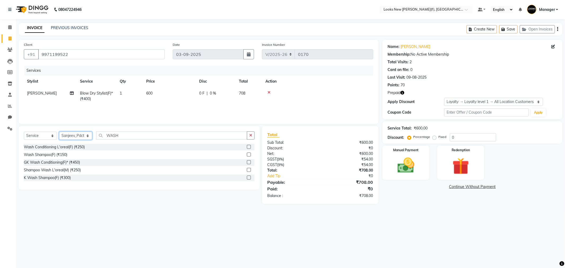
click at [88, 138] on select "Select Stylist Aakash_Pdct [PERSON_NAME] [PERSON_NAME] [PERSON_NAME] Counter_Sa…" at bounding box center [75, 136] width 33 height 8
select select "87321"
click at [88, 135] on select "Select Stylist Aakash_Pdct [PERSON_NAME] [PERSON_NAME] [PERSON_NAME] Counter_Sa…" at bounding box center [75, 136] width 33 height 8
click at [48, 163] on div "French Tip Repair (₹400)" at bounding box center [45, 163] width 42 height 6
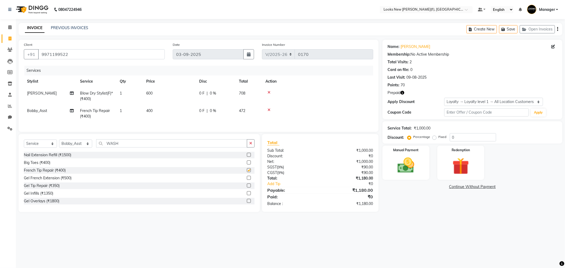
checkbox input "false"
click at [163, 110] on td "400" at bounding box center [169, 113] width 53 height 17
select select "87321"
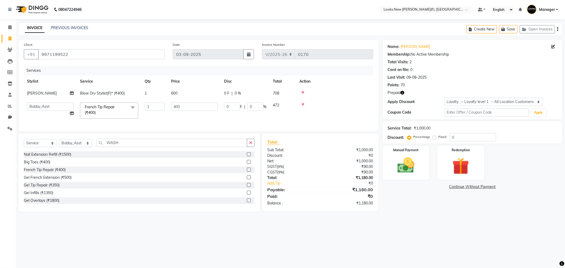
click at [132, 107] on span at bounding box center [132, 107] width 11 height 10
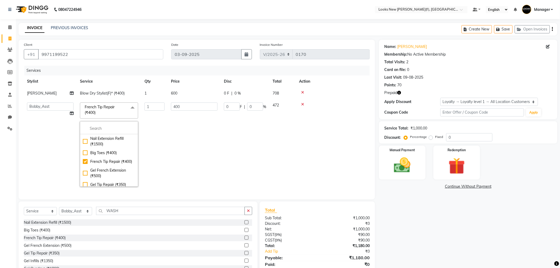
click at [159, 132] on td "1" at bounding box center [154, 144] width 26 height 91
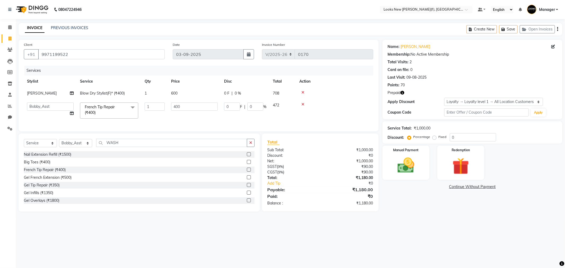
drag, startPoint x: 303, startPoint y: 104, endPoint x: 289, endPoint y: 110, distance: 14.9
click at [300, 105] on div at bounding box center [334, 104] width 71 height 4
click at [302, 103] on icon at bounding box center [302, 104] width 3 height 4
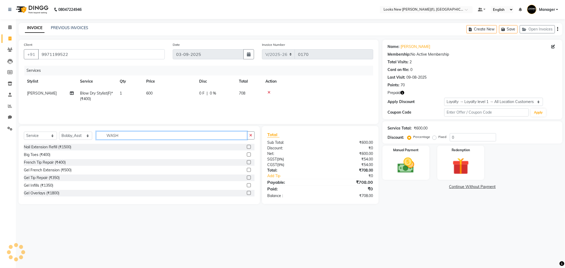
click at [129, 137] on input "WASH" at bounding box center [171, 135] width 151 height 8
type input "W"
type input "WASH"
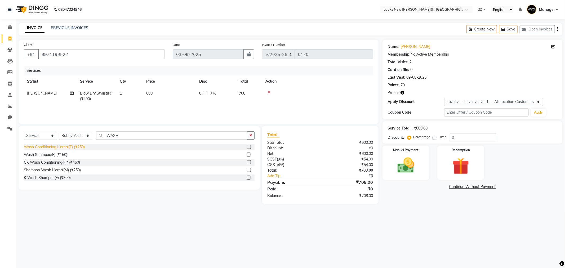
click at [70, 148] on div "Wash Conditioning L'oreal(F) (₹250)" at bounding box center [54, 147] width 61 height 6
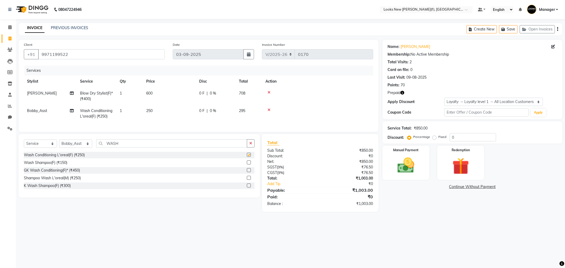
checkbox input "false"
click at [159, 110] on td "250" at bounding box center [169, 113] width 53 height 17
select select "87321"
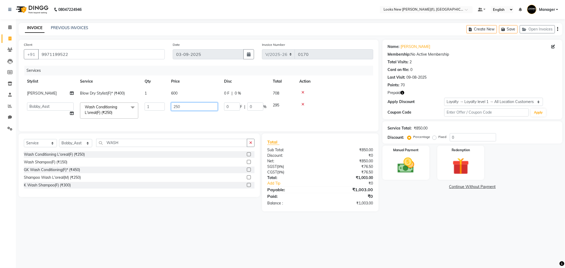
click at [187, 107] on input "250" at bounding box center [194, 106] width 47 height 8
type input "2"
type input "450"
click at [322, 235] on div "08047224946 Select Location × Looks New [PERSON_NAME] Nagar(f), [GEOGRAPHIC_DAT…" at bounding box center [282, 134] width 565 height 268
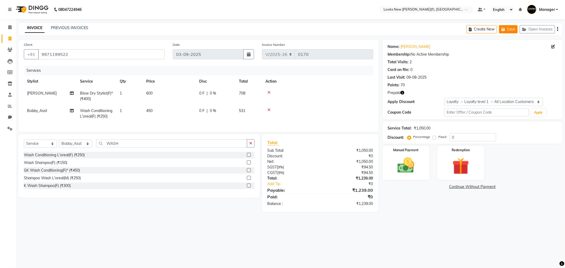
click at [509, 29] on button "Save" at bounding box center [508, 29] width 19 height 8
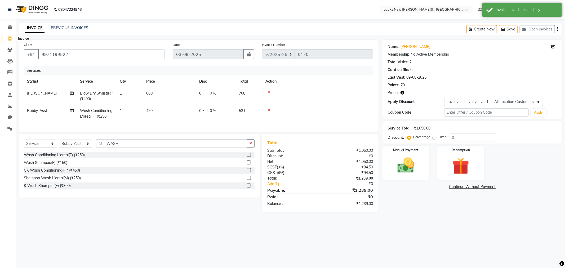
click at [8, 39] on icon at bounding box center [9, 39] width 3 height 4
select select "service"
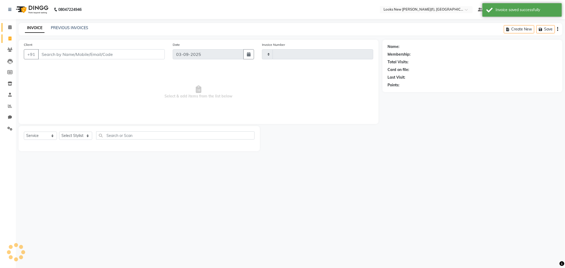
type input "0170"
select select "8659"
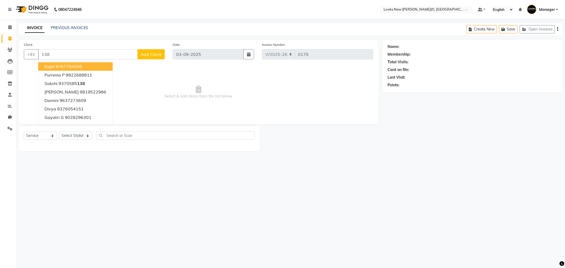
type input "138"
click at [44, 6] on img at bounding box center [32, 9] width 36 height 15
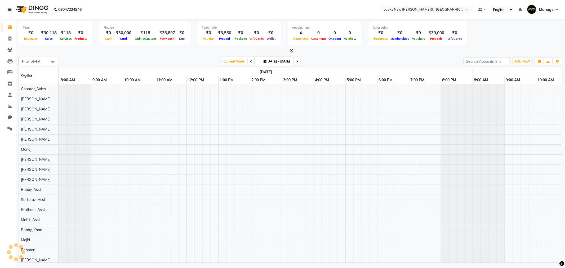
scroll to position [0, 159]
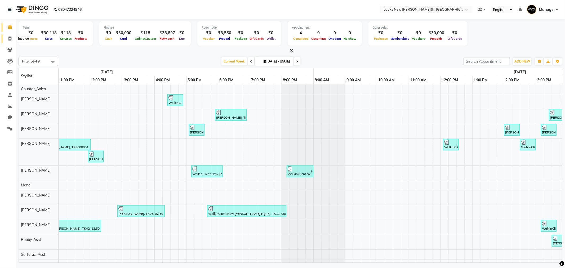
click at [9, 38] on icon at bounding box center [9, 39] width 3 height 4
select select "service"
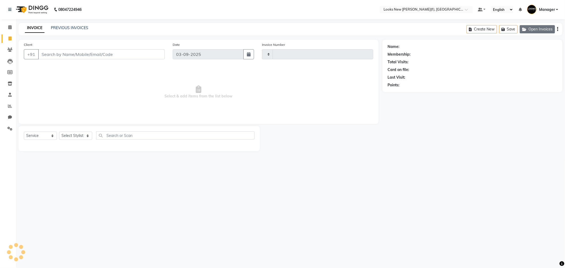
click at [538, 28] on button "Open Invoices" at bounding box center [536, 29] width 35 height 8
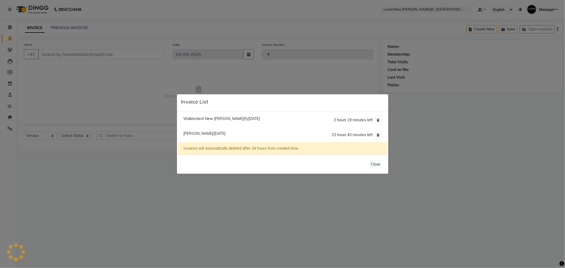
type input "0170"
select select "8659"
click at [215, 132] on span "[PERSON_NAME]/[DATE]" at bounding box center [204, 133] width 42 height 5
type input "9971199522"
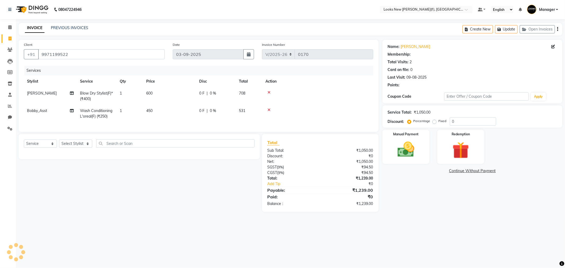
select select "1: Object"
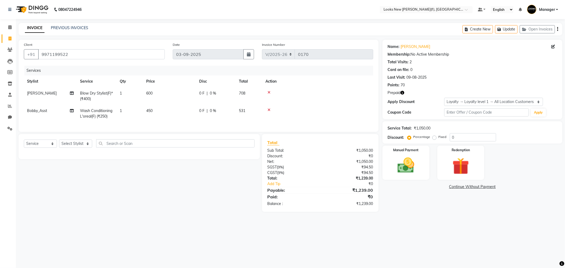
click at [56, 113] on td "Bobby_Asst" at bounding box center [50, 113] width 53 height 17
select select "87321"
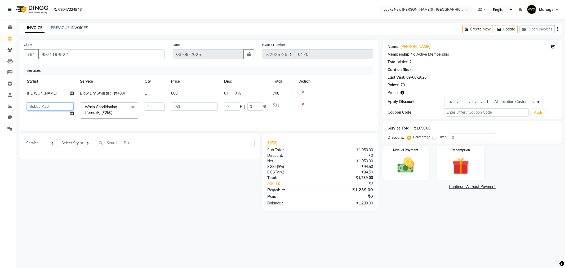
click at [62, 102] on select "Aakash_Pdct [PERSON_NAME] [PERSON_NAME] [PERSON_NAME] Counter_Sales [PERSON_NAM…" at bounding box center [50, 106] width 47 height 8
select select "87330"
click at [407, 170] on img at bounding box center [406, 165] width 28 height 20
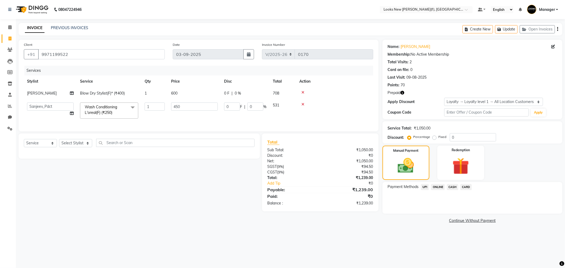
click at [452, 188] on span "CASH" at bounding box center [452, 187] width 11 height 6
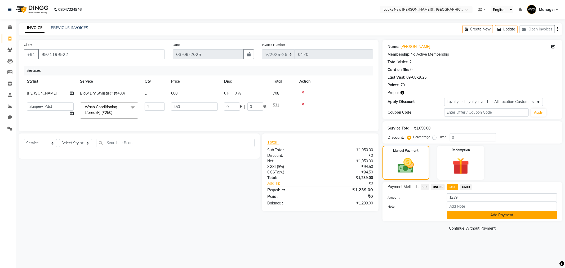
click at [497, 216] on button "Add Payment" at bounding box center [502, 215] width 110 height 8
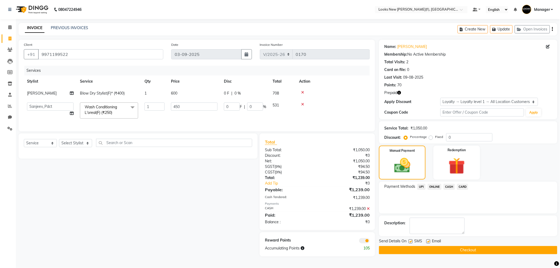
click at [469, 249] on button "Checkout" at bounding box center [468, 250] width 178 height 8
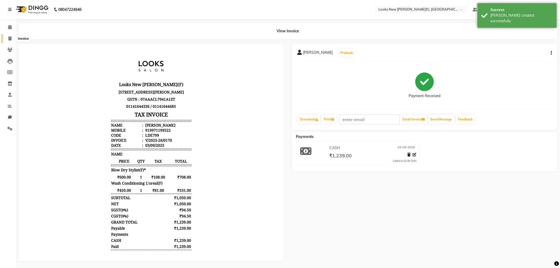
click at [9, 38] on icon at bounding box center [9, 39] width 3 height 4
select select "8659"
select select "service"
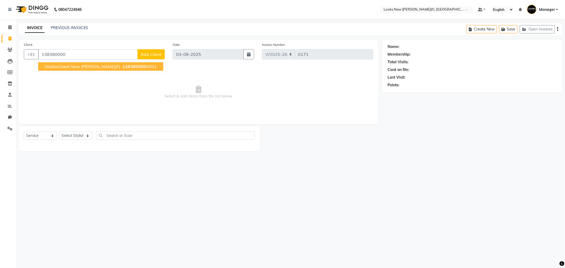
drag, startPoint x: 63, startPoint y: 65, endPoint x: 64, endPoint y: 71, distance: 6.2
click at [64, 66] on span "WalkinClient New [PERSON_NAME](F)" at bounding box center [82, 66] width 76 height 5
type input "1383800000001"
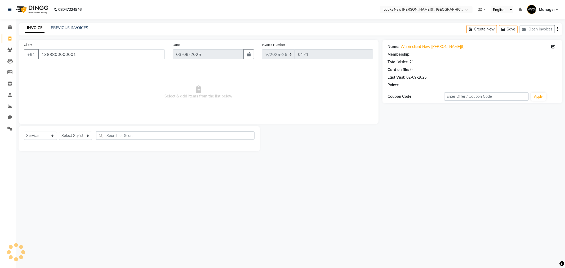
select select "1: Object"
click at [88, 137] on select "Select Stylist Aakash_Pdct [PERSON_NAME] [PERSON_NAME] [PERSON_NAME] Counter_Sa…" at bounding box center [75, 136] width 33 height 8
select select "87330"
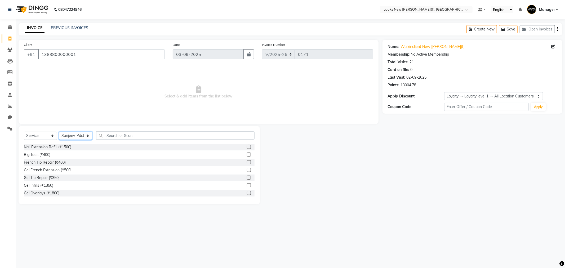
click at [88, 137] on select "Select Stylist Aakash_Pdct [PERSON_NAME] [PERSON_NAME] [PERSON_NAME] Counter_Sa…" at bounding box center [75, 136] width 33 height 8
click at [10, 39] on icon at bounding box center [9, 39] width 3 height 4
select select "service"
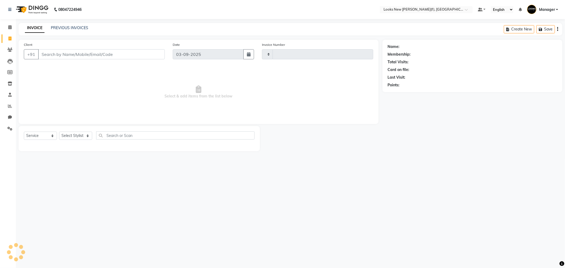
type input "0171"
select select "8659"
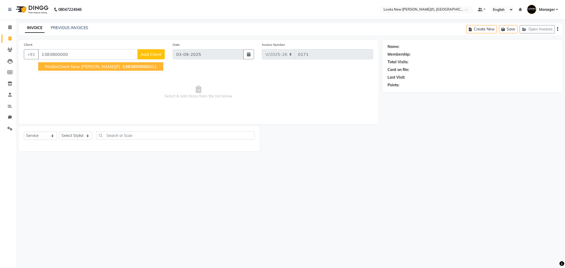
click at [77, 67] on span "WalkinClient New [PERSON_NAME](F)" at bounding box center [82, 66] width 76 height 5
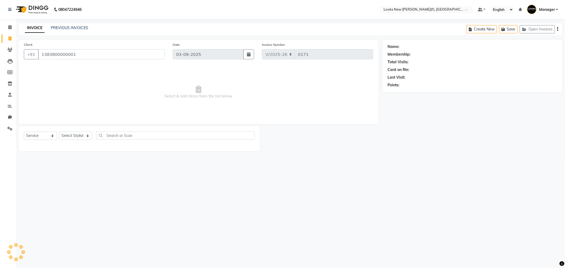
type input "1383800000001"
select select "1: Object"
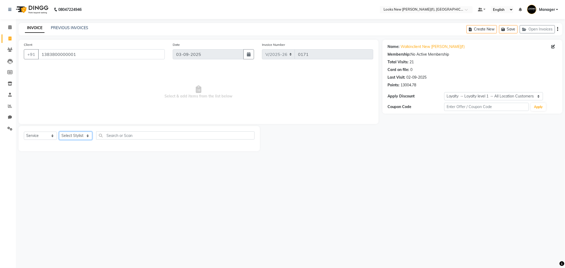
click at [88, 136] on select "Select Stylist Aakash_Pdct [PERSON_NAME] [PERSON_NAME] [PERSON_NAME] Counter_Sa…" at bounding box center [75, 136] width 33 height 8
select select "87313"
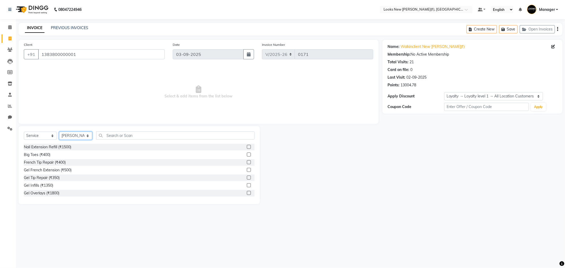
click at [88, 136] on select "Select Stylist Aakash_Pdct [PERSON_NAME] [PERSON_NAME] [PERSON_NAME] Counter_Sa…" at bounding box center [75, 136] width 33 height 8
click at [112, 138] on input "text" at bounding box center [175, 135] width 158 height 8
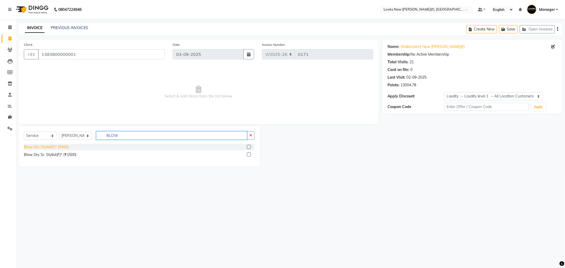
type input "BLOW"
click at [51, 149] on div "Blow Dry Stylist(F)* (₹400)" at bounding box center [46, 147] width 45 height 6
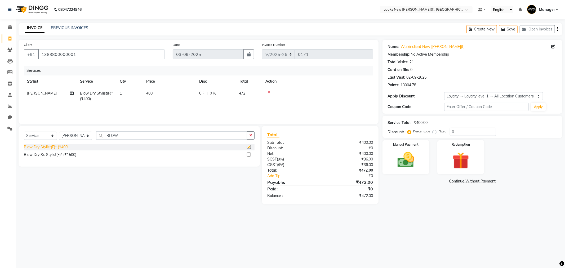
checkbox input "false"
click at [160, 93] on td "400" at bounding box center [169, 95] width 53 height 17
select select "87313"
click at [190, 93] on input "400" at bounding box center [194, 95] width 47 height 8
type input "4"
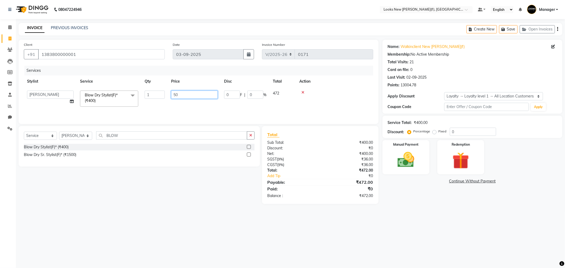
type input "500"
click at [88, 136] on select "Select Stylist Aakash_Pdct [PERSON_NAME] [PERSON_NAME] [PERSON_NAME] Counter_Sa…" at bounding box center [75, 136] width 33 height 8
select select "87330"
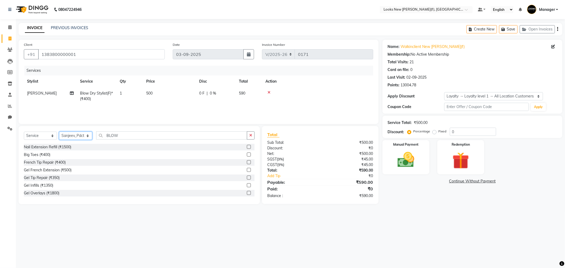
click at [88, 136] on select "Select Stylist Aakash_Pdct [PERSON_NAME] [PERSON_NAME] [PERSON_NAME] Counter_Sa…" at bounding box center [75, 136] width 33 height 8
click at [128, 133] on input "BLOW" at bounding box center [171, 135] width 151 height 8
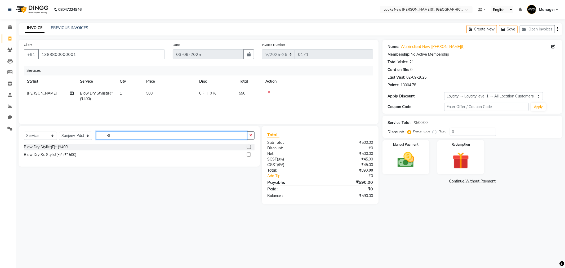
type input "B"
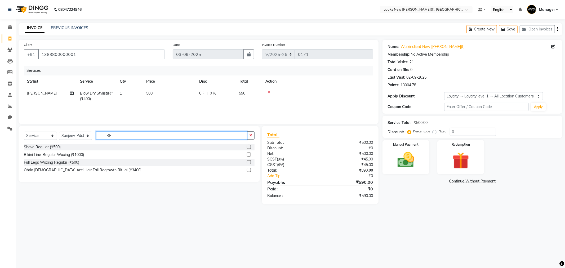
type input "R"
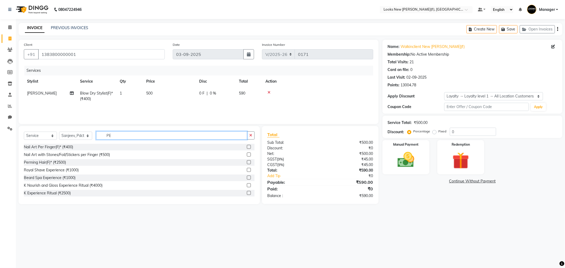
type input "P"
type input "FOOT"
click at [38, 178] on div "Foot Massage(F) (₹500)" at bounding box center [44, 178] width 40 height 6
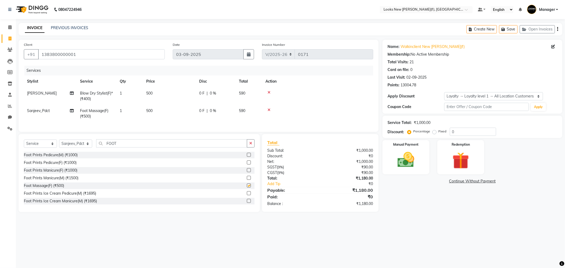
checkbox input "false"
click at [120, 147] on input "FOOT" at bounding box center [171, 143] width 151 height 8
type input "F"
click at [218, 92] on div "0 F | 0 %" at bounding box center [215, 94] width 33 height 6
select select "87313"
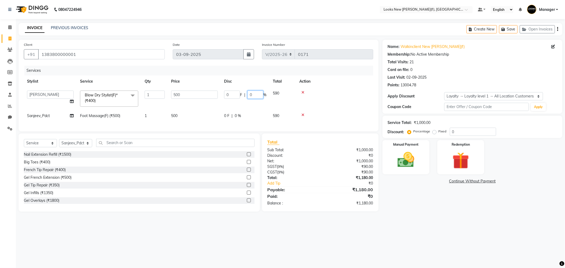
click at [257, 94] on input "0" at bounding box center [255, 95] width 16 height 8
type input "20"
click at [244, 114] on tr "Sanjeev_Pdct Foot Massage(F) (₹500) 1 500 0 F | 0 % 590" at bounding box center [198, 116] width 349 height 12
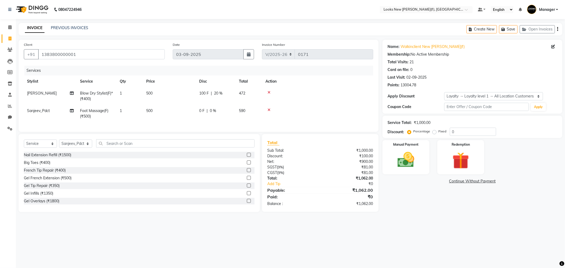
click at [218, 108] on div "0 F | 0 %" at bounding box center [215, 111] width 33 height 6
select select "87330"
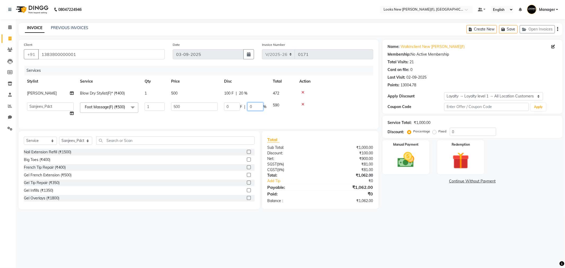
click at [255, 105] on input "0" at bounding box center [255, 106] width 16 height 8
type input "020"
click at [409, 209] on div "Name: Walkinclient New [PERSON_NAME](f) Membership: No Active Membership Total …" at bounding box center [474, 124] width 184 height 169
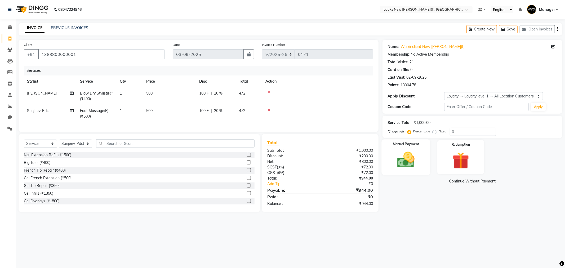
click at [407, 164] on img at bounding box center [406, 160] width 28 height 20
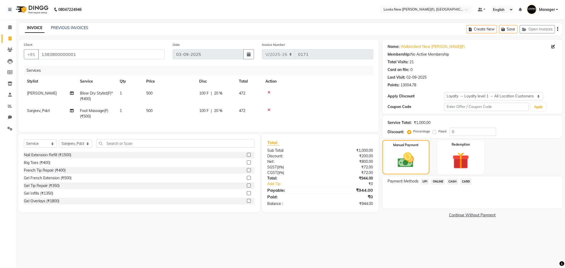
click at [451, 181] on span "CASH" at bounding box center [452, 181] width 11 height 6
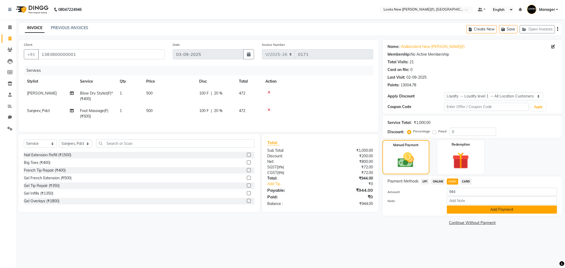
click at [486, 212] on button "Add Payment" at bounding box center [502, 209] width 110 height 8
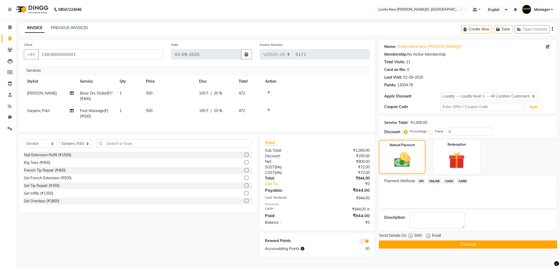
click at [458, 245] on button "Checkout" at bounding box center [468, 244] width 178 height 8
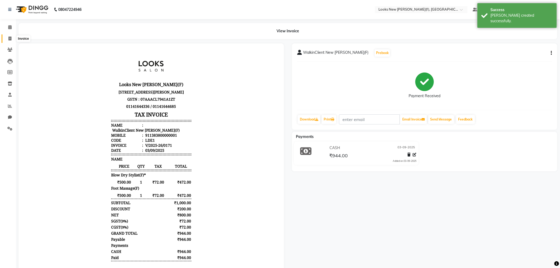
click at [11, 40] on icon at bounding box center [9, 39] width 3 height 4
select select "service"
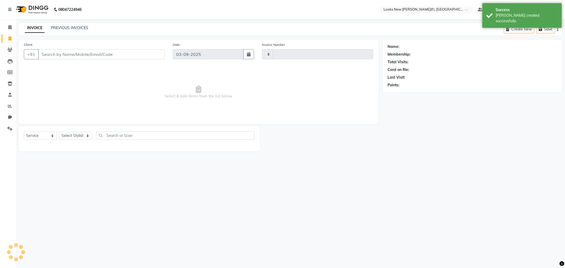
type input "0172"
select select "8659"
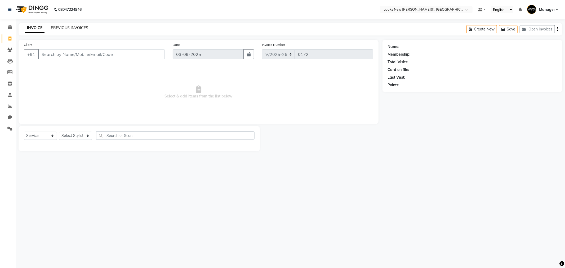
click at [67, 29] on link "PREVIOUS INVOICES" at bounding box center [69, 27] width 37 height 5
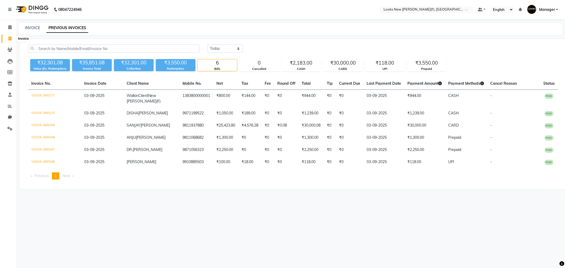
drag, startPoint x: 7, startPoint y: 37, endPoint x: 10, endPoint y: 38, distance: 2.7
click at [8, 37] on span at bounding box center [9, 39] width 9 height 6
select select "8659"
select select "service"
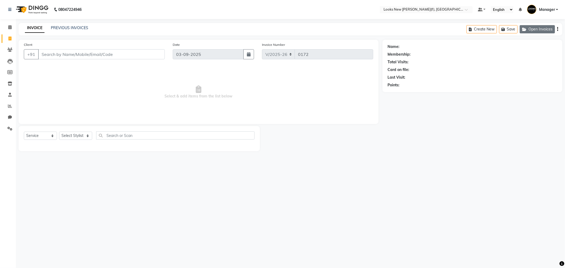
click at [536, 31] on button "Open Invoices" at bounding box center [536, 29] width 35 height 8
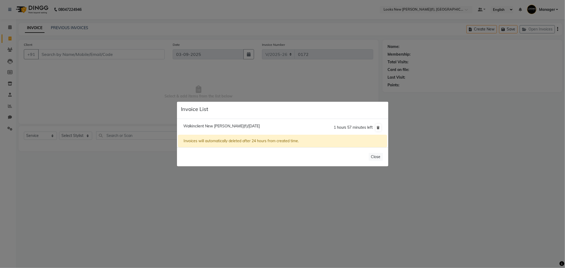
click at [213, 127] on span "Walkinclient New [PERSON_NAME](f)/[DATE]" at bounding box center [221, 126] width 77 height 5
type input "1383800000001"
type input "02-09-2025"
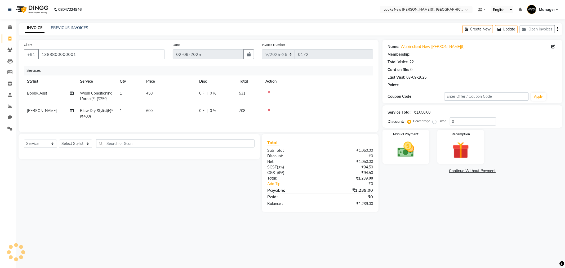
select select "1: Object"
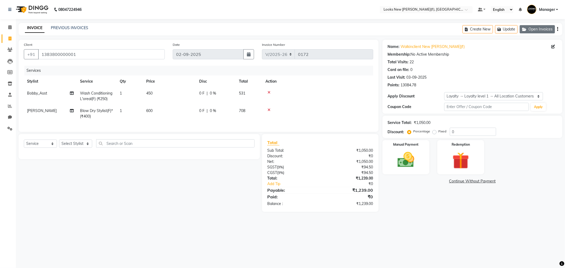
click at [529, 30] on button "Open Invoices" at bounding box center [536, 29] width 35 height 8
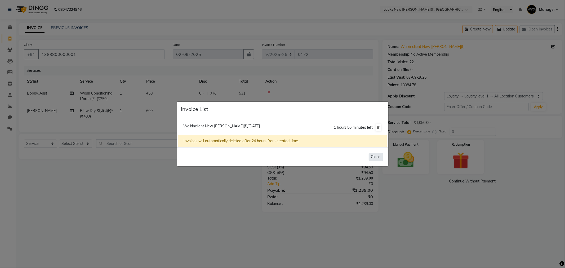
click at [372, 156] on button "Close" at bounding box center [375, 157] width 14 height 8
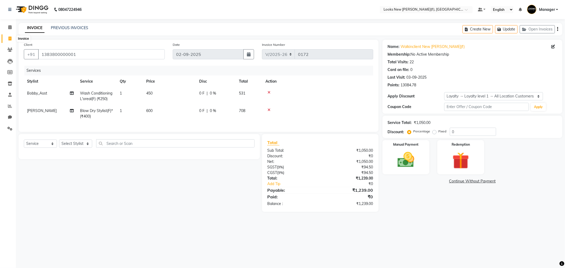
click at [10, 37] on icon at bounding box center [9, 39] width 3 height 4
select select "service"
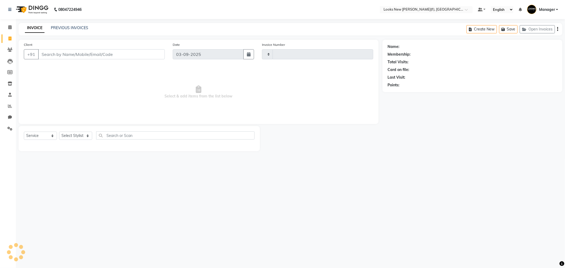
type input "0172"
select select "8659"
click at [537, 30] on button "Open Invoices" at bounding box center [536, 29] width 35 height 8
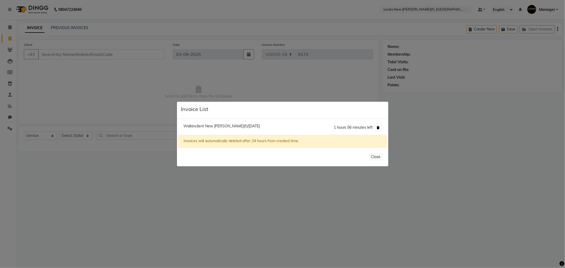
click at [379, 127] on icon at bounding box center [378, 127] width 3 height 3
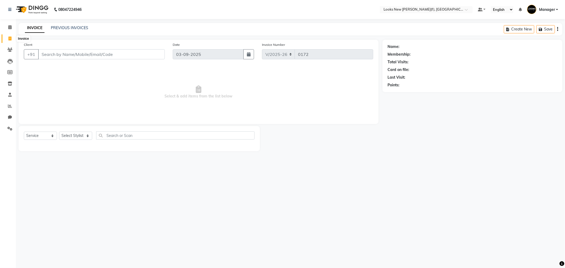
click at [8, 40] on icon at bounding box center [9, 39] width 3 height 4
select select "8659"
select select "service"
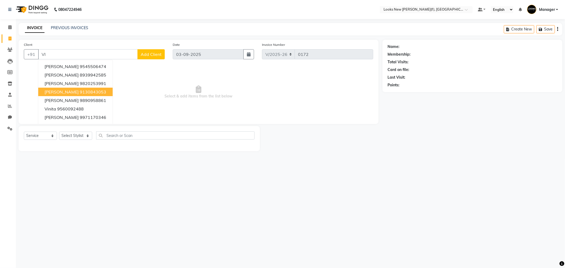
type input "V"
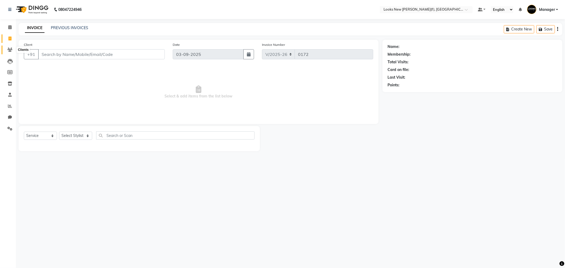
click at [11, 51] on icon at bounding box center [9, 50] width 5 height 4
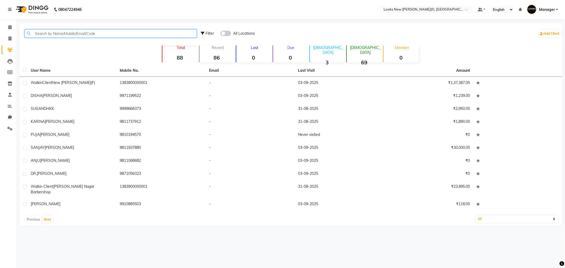
click at [42, 32] on input "text" at bounding box center [111, 33] width 172 height 8
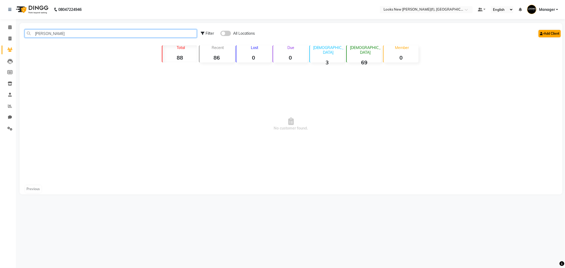
type input "[PERSON_NAME]"
click at [551, 33] on link "Add Client" at bounding box center [549, 33] width 22 height 7
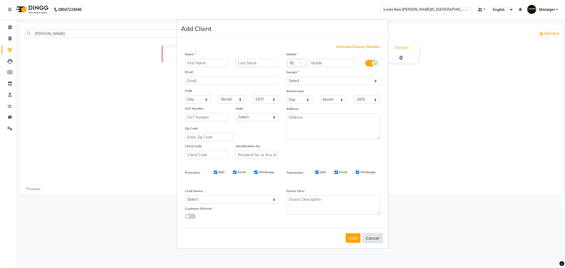
click at [374, 238] on button "Cancel" at bounding box center [372, 238] width 20 height 10
select select
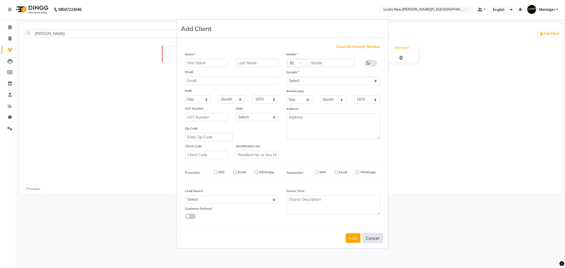
select select
checkbox input "false"
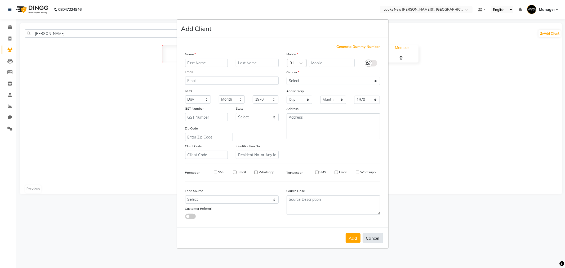
checkbox input "false"
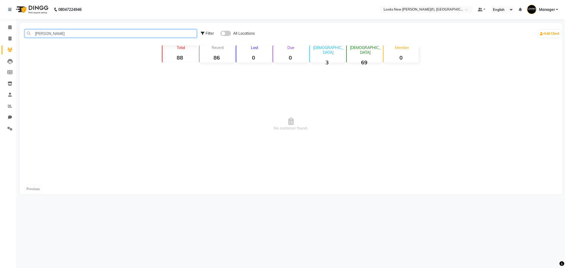
click at [69, 33] on input "[PERSON_NAME]" at bounding box center [111, 33] width 172 height 8
type input "V"
type input "9899810170"
click at [540, 31] on link "Add Client" at bounding box center [549, 33] width 22 height 7
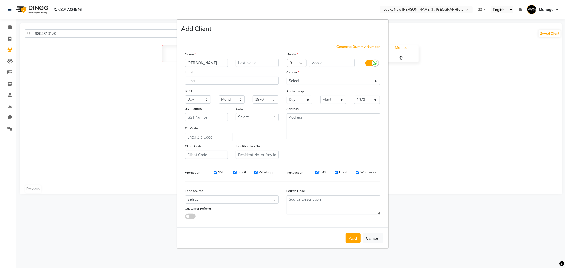
type input "[PERSON_NAME]"
click at [333, 63] on input "text" at bounding box center [332, 63] width 46 height 8
type input "9899810170"
click at [304, 82] on select "Select [DEMOGRAPHIC_DATA] [DEMOGRAPHIC_DATA] Other Prefer Not To Say" at bounding box center [332, 81] width 93 height 8
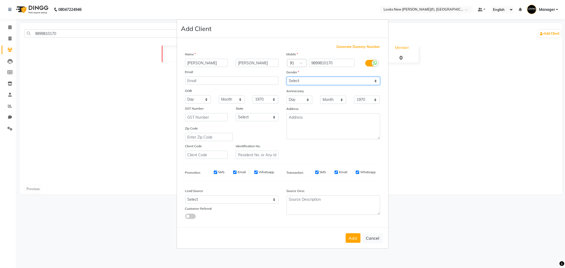
select select "[DEMOGRAPHIC_DATA]"
click at [286, 77] on select "Select [DEMOGRAPHIC_DATA] [DEMOGRAPHIC_DATA] Other Prefer Not To Say" at bounding box center [332, 81] width 93 height 8
click at [274, 118] on select "Select [GEOGRAPHIC_DATA] [GEOGRAPHIC_DATA] [GEOGRAPHIC_DATA] [GEOGRAPHIC_DATA] …" at bounding box center [257, 117] width 43 height 8
select select "10"
click at [236, 113] on select "Select [GEOGRAPHIC_DATA] [GEOGRAPHIC_DATA] [GEOGRAPHIC_DATA] [GEOGRAPHIC_DATA] …" at bounding box center [257, 117] width 43 height 8
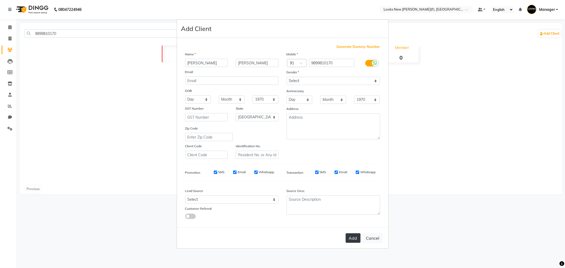
click at [351, 236] on button "Add" at bounding box center [352, 238] width 15 height 10
select select
select select "null"
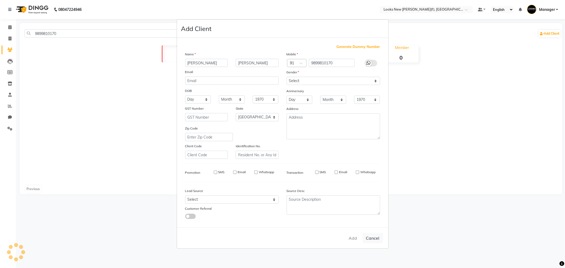
select select
checkbox input "false"
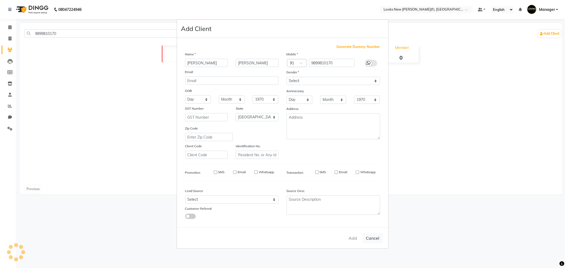
checkbox input "false"
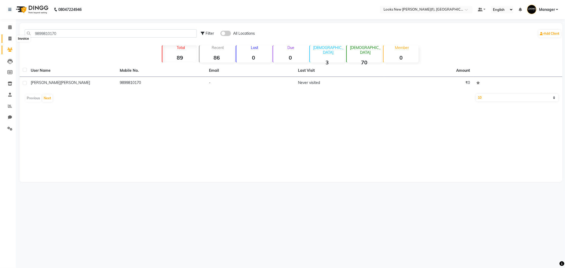
click at [9, 40] on icon at bounding box center [9, 39] width 3 height 4
select select "8659"
select select "service"
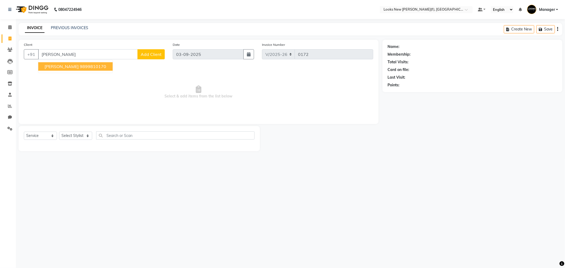
click at [54, 68] on span "[PERSON_NAME]" at bounding box center [61, 66] width 34 height 5
type input "9899810170"
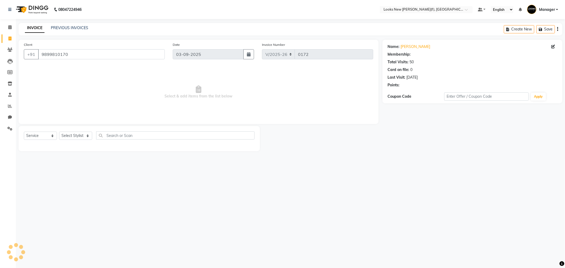
select select "1: Object"
click at [87, 136] on select "Select Stylist Aakash_Pdct [PERSON_NAME] [PERSON_NAME] [PERSON_NAME] Counter_Sa…" at bounding box center [75, 136] width 33 height 8
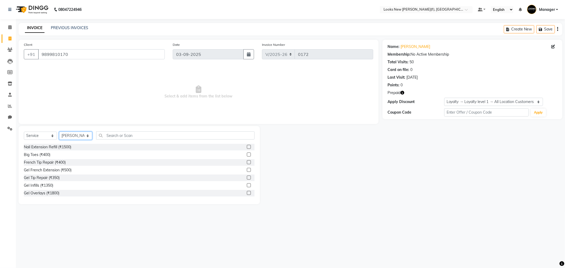
click at [88, 137] on select "Select Stylist Aakash_Pdct [PERSON_NAME] [PERSON_NAME] [PERSON_NAME] Counter_Sa…" at bounding box center [75, 136] width 33 height 8
select select "87309"
click at [88, 136] on select "Select Stylist Aakash_Pdct [PERSON_NAME] [PERSON_NAME] [PERSON_NAME] Counter_Sa…" at bounding box center [75, 136] width 33 height 8
click at [111, 135] on input "text" at bounding box center [175, 135] width 158 height 8
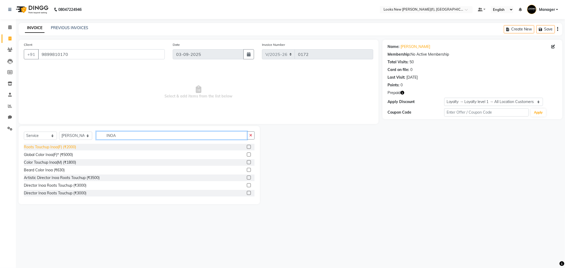
type input "INOA"
click at [59, 147] on div "Roots Touchup Inoa(F) (₹2000)" at bounding box center [50, 147] width 52 height 6
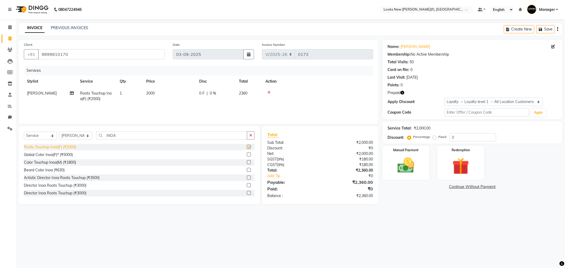
checkbox input "false"
click at [160, 93] on td "2000" at bounding box center [169, 95] width 53 height 17
select select "87309"
click at [190, 89] on td "2000" at bounding box center [194, 98] width 53 height 23
click at [188, 95] on input "2000" at bounding box center [194, 95] width 47 height 8
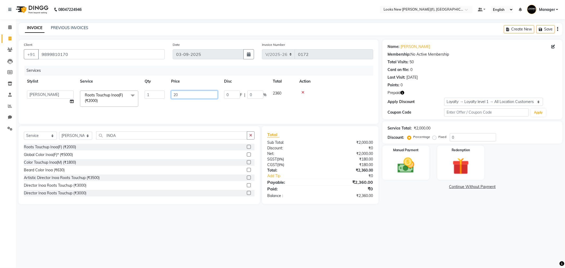
type input "2"
type input "1200"
click at [231, 218] on div "08047224946 Select Location × Looks New [PERSON_NAME] Nagar(f), [GEOGRAPHIC_DAT…" at bounding box center [282, 134] width 565 height 268
click at [87, 135] on select "Select Stylist Aakash_Pdct [PERSON_NAME] [PERSON_NAME] [PERSON_NAME] Counter_Sa…" at bounding box center [75, 136] width 33 height 8
select select "87321"
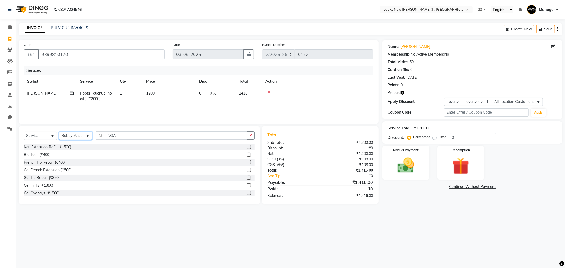
click at [88, 135] on select "Select Stylist Aakash_Pdct [PERSON_NAME] [PERSON_NAME] [PERSON_NAME] Counter_Sa…" at bounding box center [75, 136] width 33 height 8
click at [120, 136] on input "INOA" at bounding box center [171, 135] width 151 height 8
type input "I"
type input "L"
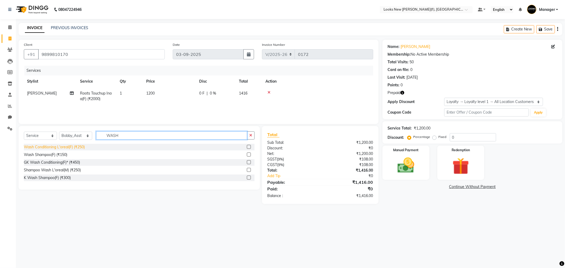
type input "WASH"
click at [59, 147] on div "Wash Conditioning L'oreal(F) (₹250)" at bounding box center [54, 147] width 61 height 6
checkbox input "false"
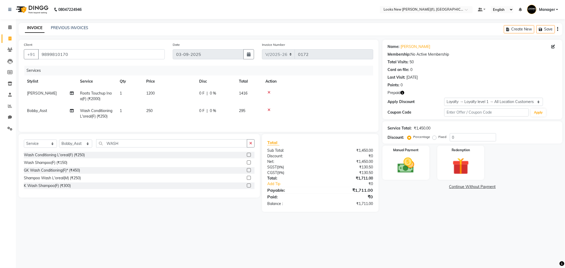
click at [164, 110] on td "250" at bounding box center [169, 113] width 53 height 17
select select "87321"
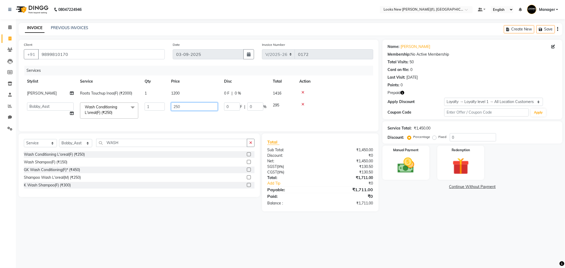
click at [190, 106] on input "250" at bounding box center [194, 106] width 47 height 8
type input "2"
type input "450"
click at [394, 217] on main "INVOICE PREVIOUS INVOICES Create New Save Client [PHONE_NUMBER] Date [DATE] Inv…" at bounding box center [290, 121] width 549 height 196
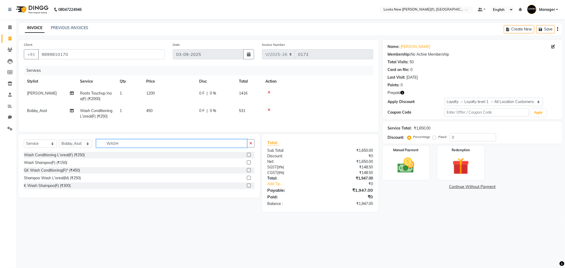
click at [130, 147] on input "WASH" at bounding box center [171, 143] width 151 height 8
type input "W"
type input "OLA"
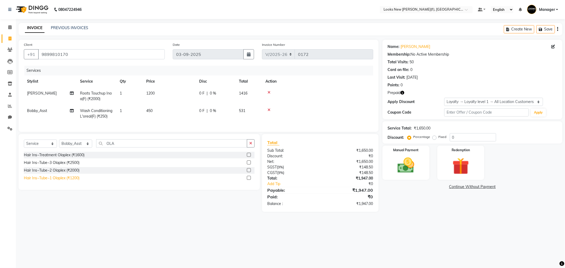
click at [52, 181] on div "Hair Ins~Tube~1 Olaplex (₹1200)" at bounding box center [52, 178] width 56 height 6
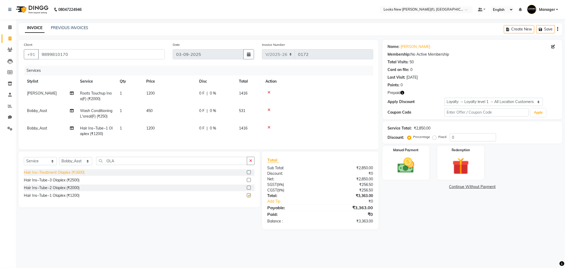
checkbox input "false"
click at [160, 128] on td "1200" at bounding box center [169, 130] width 53 height 17
select select "87321"
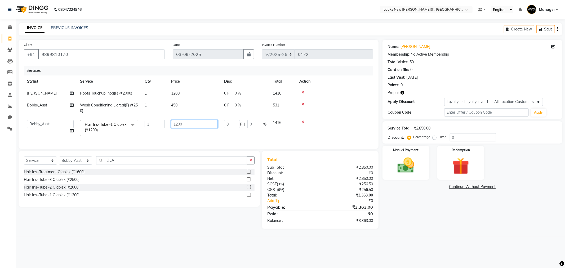
click at [188, 123] on input "1200" at bounding box center [194, 124] width 47 height 8
type input "1"
type input "1500"
click at [400, 207] on div "Name: [PERSON_NAME] Membership: No Active Membership Total Visits: 50 Card on f…" at bounding box center [474, 134] width 184 height 189
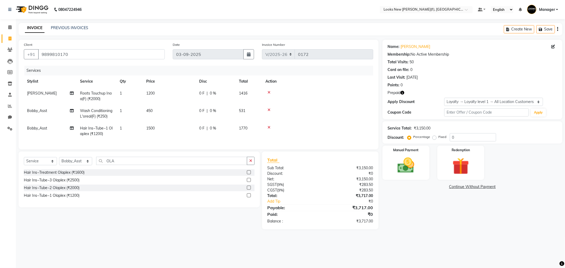
click at [50, 128] on td "Bobby_Asst" at bounding box center [50, 130] width 53 height 17
select select "87321"
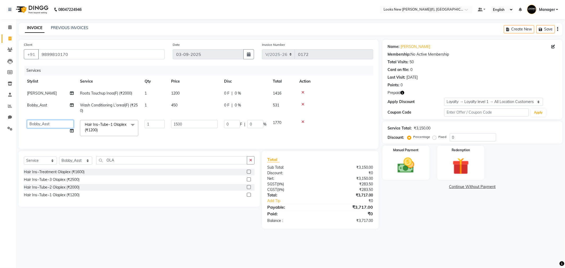
click at [59, 124] on select "Aakash_Pdct [PERSON_NAME] [PERSON_NAME] [PERSON_NAME] Counter_Sales [PERSON_NAM…" at bounding box center [50, 124] width 47 height 8
select select "87309"
click at [59, 124] on select "Aakash_Pdct [PERSON_NAME] [PERSON_NAME] [PERSON_NAME] Counter_Sales [PERSON_NAM…" at bounding box center [50, 124] width 47 height 8
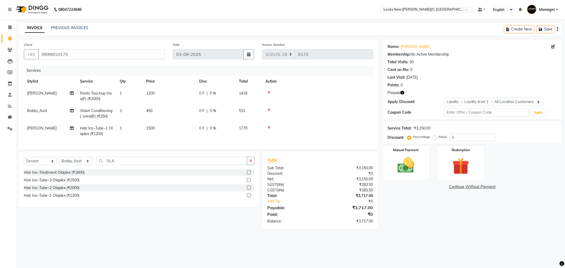
click at [99, 229] on div "Select Service Product Membership Package Voucher Prepaid Gift Card Select Styl…" at bounding box center [137, 190] width 245 height 78
click at [88, 165] on select "Select Stylist Aakash_Pdct [PERSON_NAME] [PERSON_NAME] [PERSON_NAME] Counter_Sa…" at bounding box center [75, 161] width 33 height 8
select select "87334"
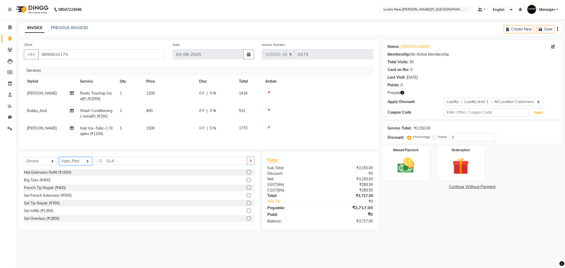
click at [83, 165] on select "Select Stylist Aakash_Pdct [PERSON_NAME] [PERSON_NAME] [PERSON_NAME] Counter_Sa…" at bounding box center [75, 161] width 33 height 8
click at [116, 163] on input "OLA" at bounding box center [171, 161] width 151 height 8
type input "O"
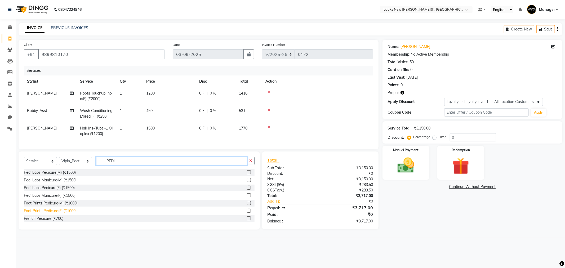
type input "PEDI"
click at [52, 214] on div "Foot Prints Pedicure(F) (₹1000)" at bounding box center [50, 211] width 53 height 6
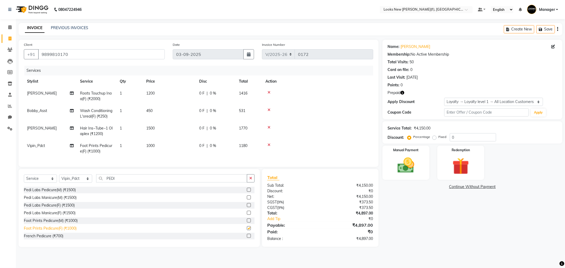
checkbox input "false"
click at [465, 173] on img at bounding box center [460, 166] width 28 height 22
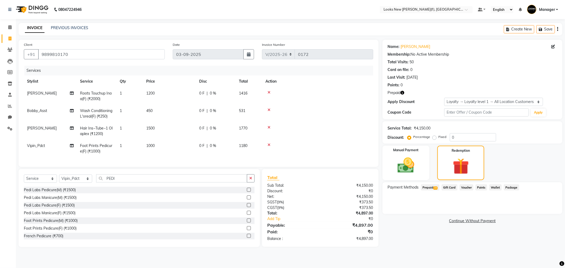
click at [424, 186] on span "Prepaid 24" at bounding box center [430, 187] width 19 height 6
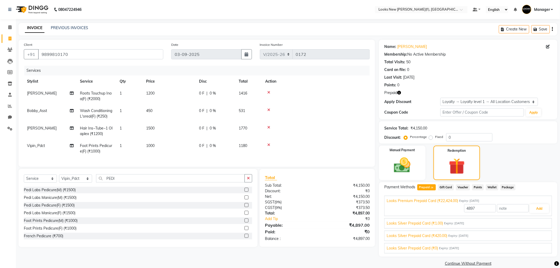
click at [340, 262] on div "Client [PHONE_NUMBER] Date [DATE] Invoice Number V/2025 V/[PHONE_NUMBER] Servic…" at bounding box center [197, 154] width 365 height 228
click at [543, 30] on button "Save" at bounding box center [541, 29] width 19 height 8
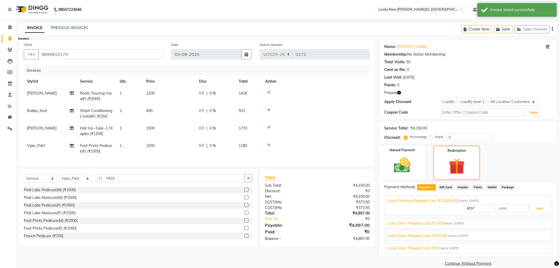
click at [11, 38] on icon at bounding box center [9, 39] width 3 height 4
select select "service"
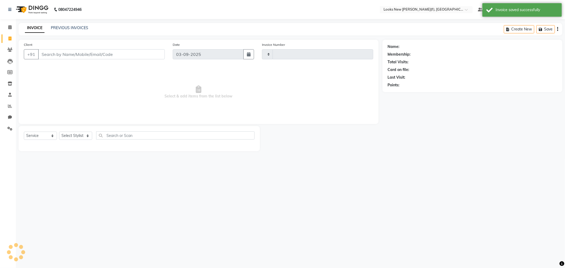
type input "0172"
select select "8659"
